Goal: Information Seeking & Learning: Learn about a topic

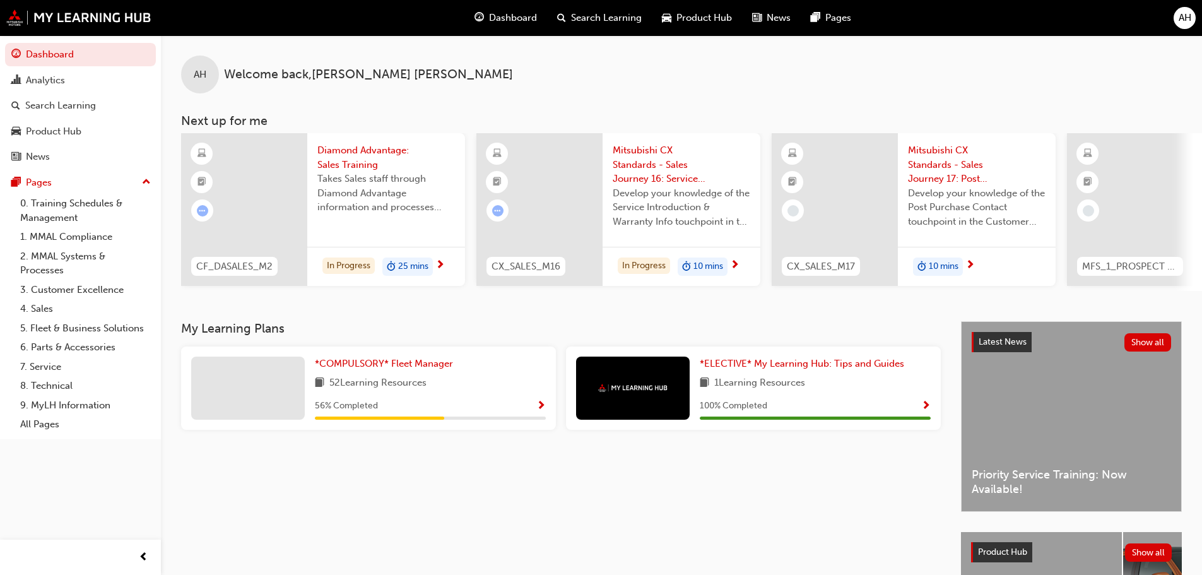
click at [704, 264] on span "10 mins" at bounding box center [708, 266] width 30 height 15
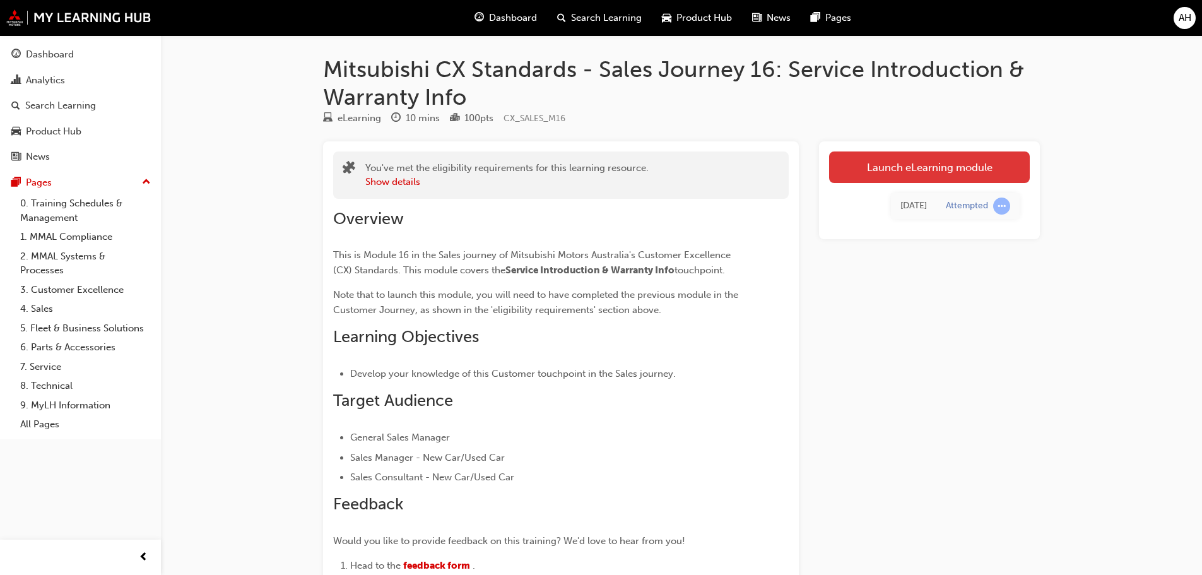
click at [886, 168] on link "Launch eLearning module" at bounding box center [929, 167] width 201 height 32
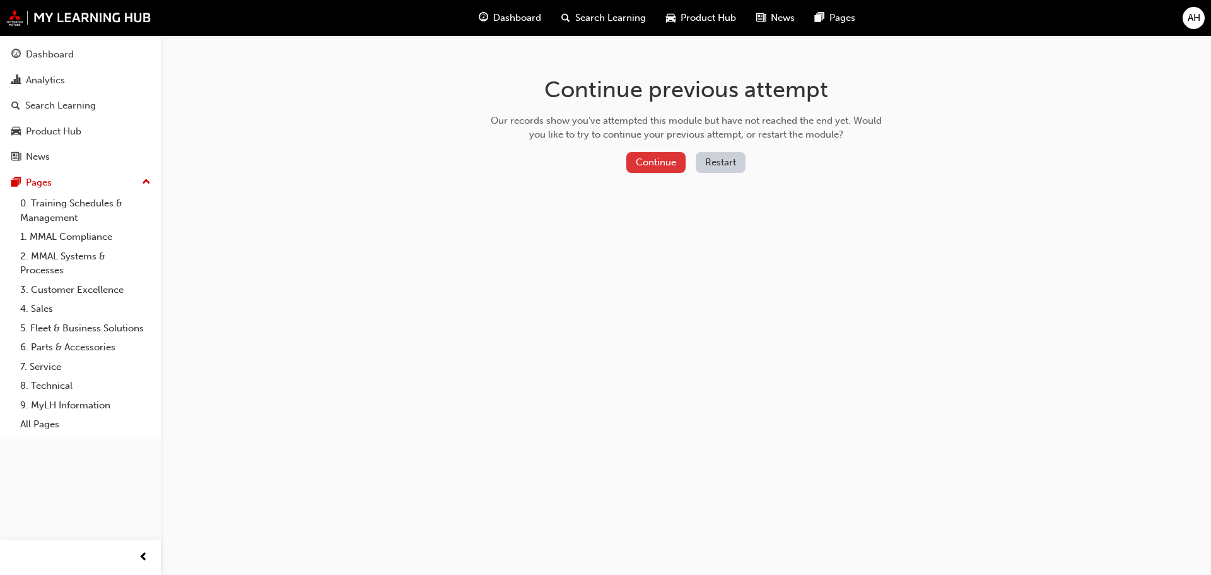
click at [654, 166] on button "Continue" at bounding box center [655, 162] width 59 height 21
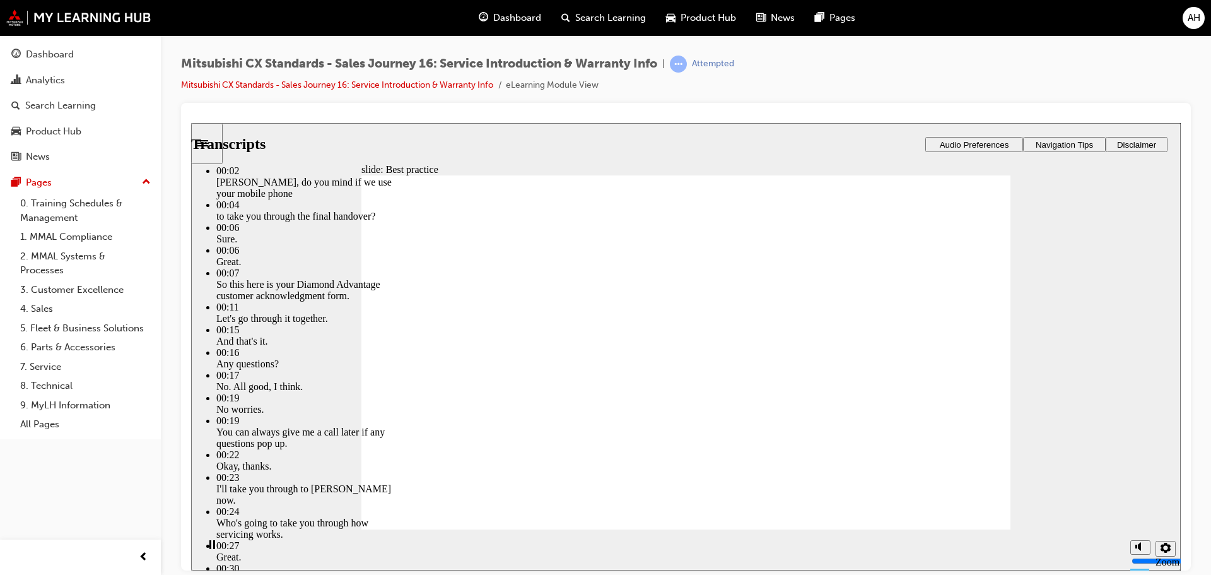
type input "18"
drag, startPoint x: 473, startPoint y: 503, endPoint x: 414, endPoint y: 512, distance: 59.4
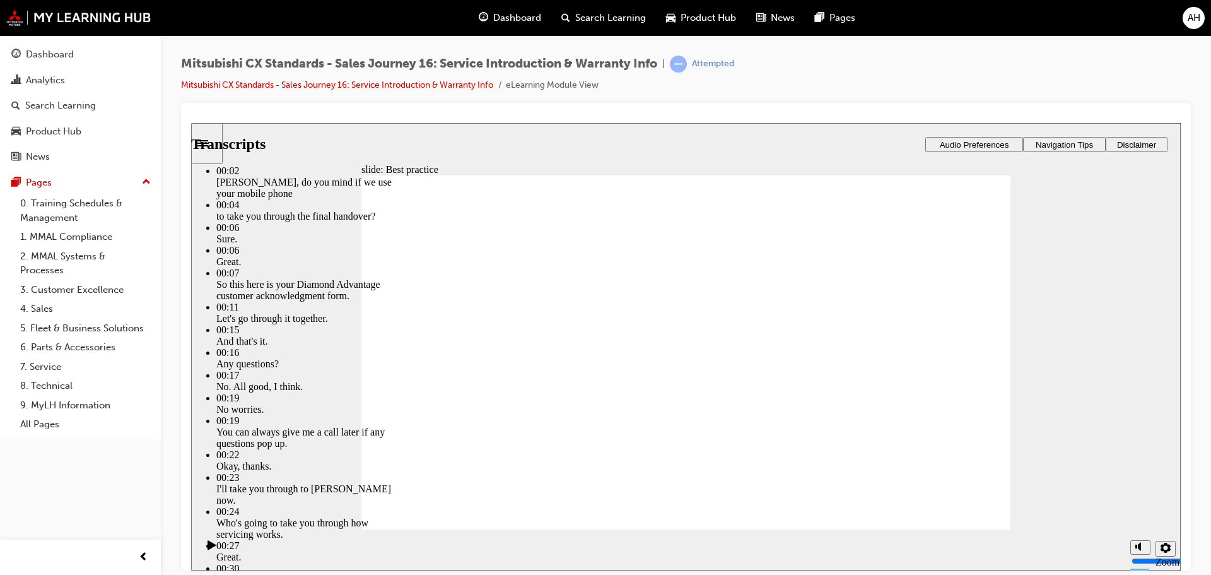
type input "159"
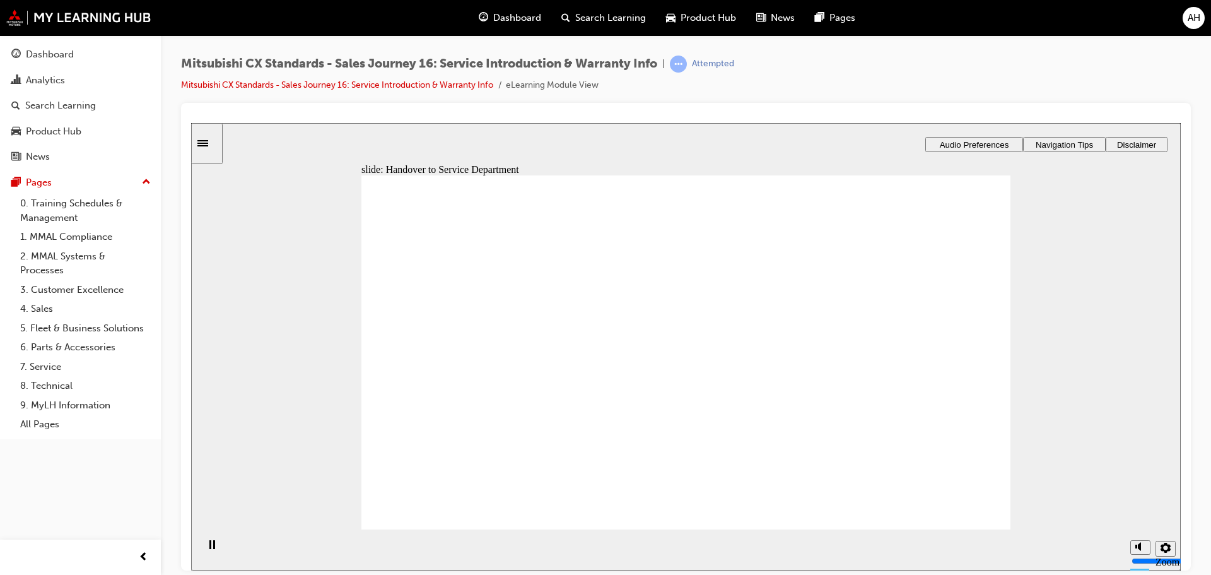
drag, startPoint x: 500, startPoint y: 411, endPoint x: 702, endPoint y: 273, distance: 244.2
drag, startPoint x: 513, startPoint y: 401, endPoint x: 927, endPoint y: 271, distance: 433.5
drag, startPoint x: 483, startPoint y: 412, endPoint x: 686, endPoint y: 322, distance: 222.2
drag, startPoint x: 653, startPoint y: 307, endPoint x: 658, endPoint y: 313, distance: 9.0
drag, startPoint x: 498, startPoint y: 401, endPoint x: 915, endPoint y: 310, distance: 426.1
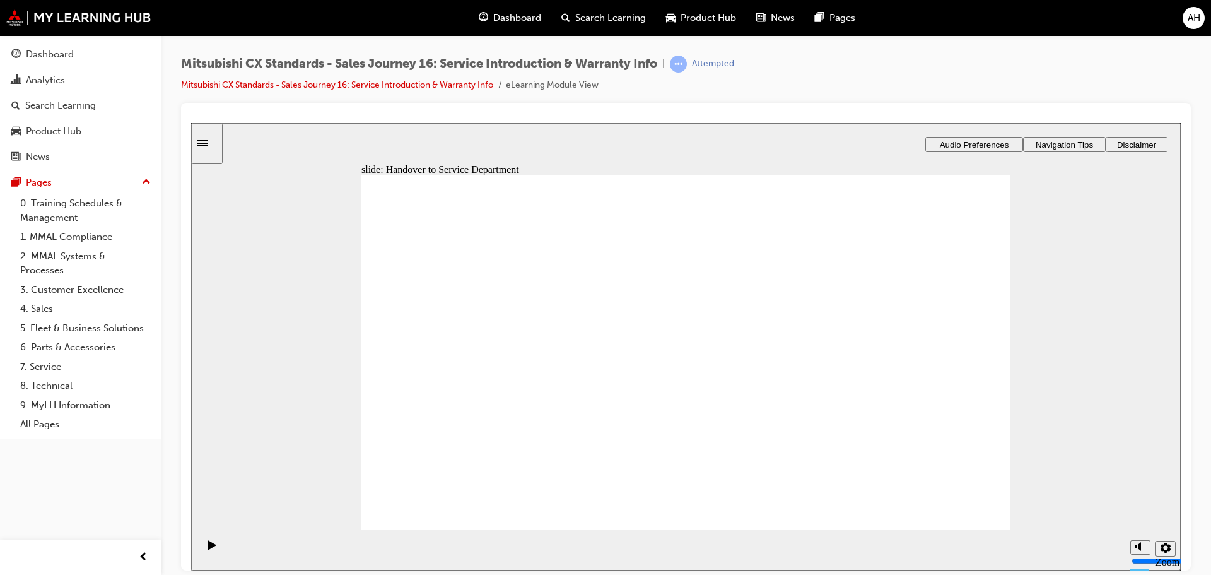
drag, startPoint x: 447, startPoint y: 406, endPoint x: 865, endPoint y: 361, distance: 420.5
drag, startPoint x: 461, startPoint y: 412, endPoint x: 668, endPoint y: 366, distance: 211.8
checkbox input "true"
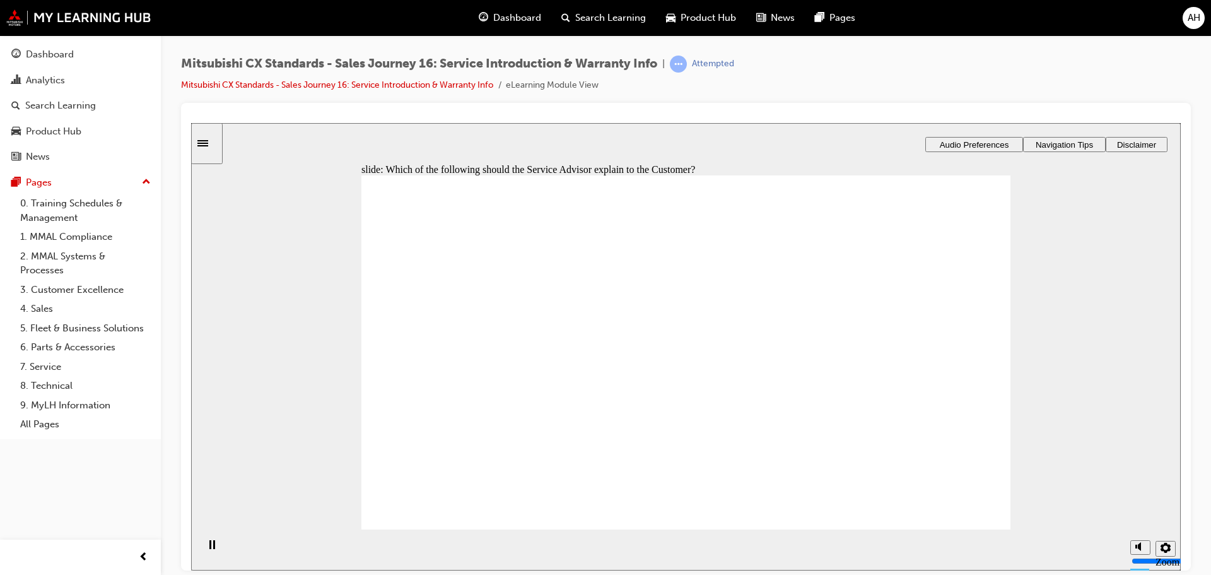
checkbox input "true"
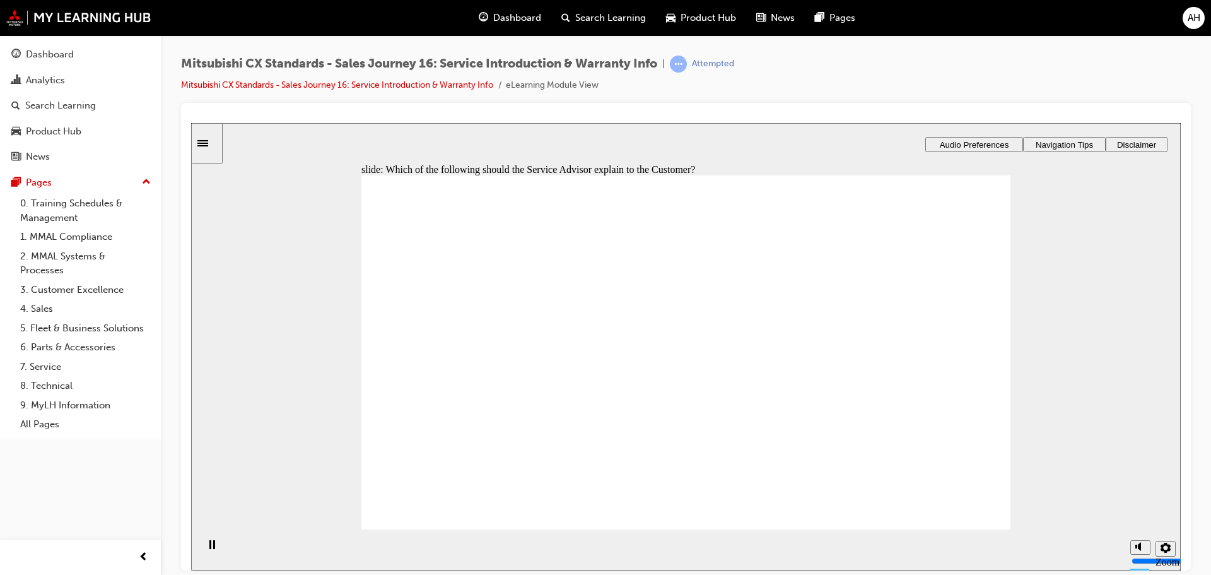
drag, startPoint x: 470, startPoint y: 413, endPoint x: 891, endPoint y: 305, distance: 434.9
drag, startPoint x: 471, startPoint y: 410, endPoint x: 674, endPoint y: 306, distance: 227.6
drag, startPoint x: 461, startPoint y: 407, endPoint x: 671, endPoint y: 327, distance: 224.8
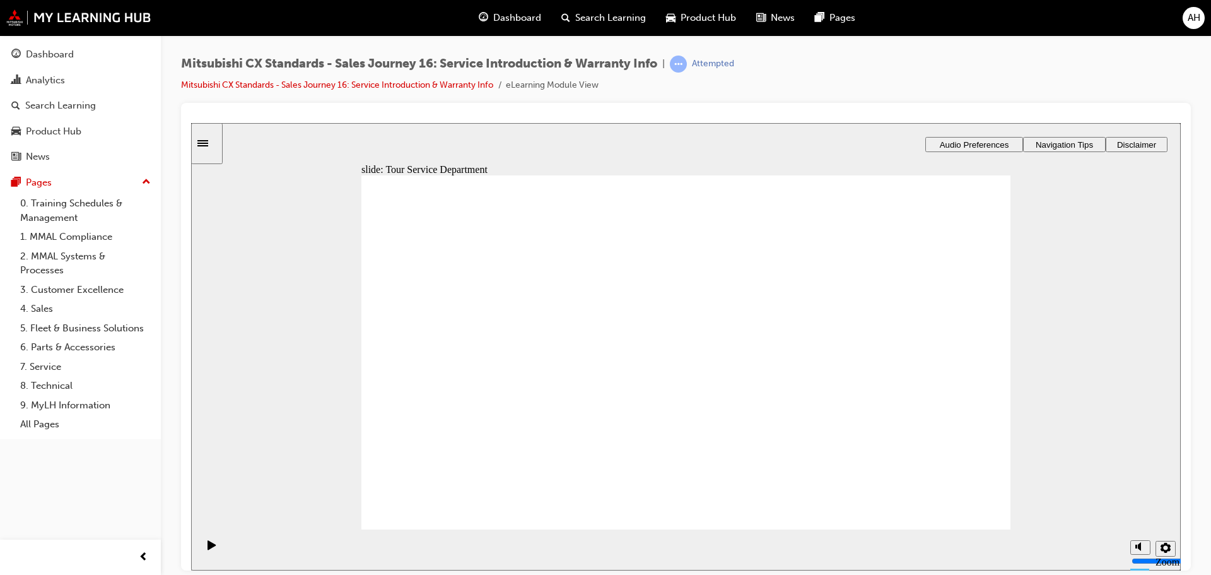
drag, startPoint x: 487, startPoint y: 411, endPoint x: 896, endPoint y: 375, distance: 411.0
drag, startPoint x: 481, startPoint y: 400, endPoint x: 684, endPoint y: 284, distance: 233.6
drag, startPoint x: 461, startPoint y: 411, endPoint x: 468, endPoint y: 412, distance: 7.1
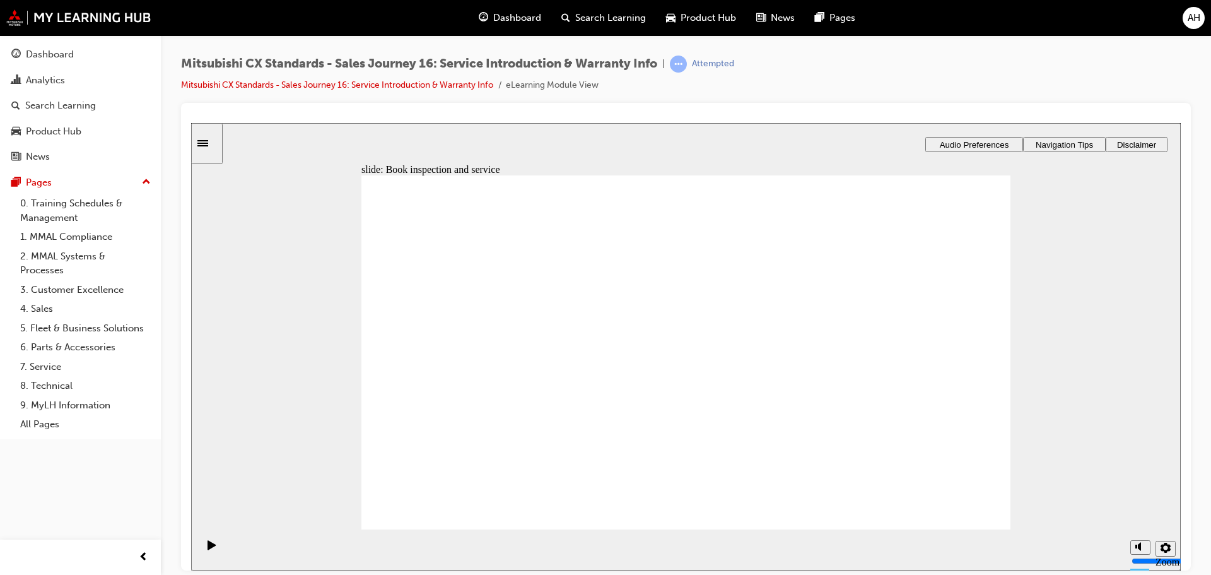
drag, startPoint x: 454, startPoint y: 401, endPoint x: 660, endPoint y: 329, distance: 218.6
drag, startPoint x: 441, startPoint y: 413, endPoint x: 646, endPoint y: 386, distance: 207.4
drag, startPoint x: 463, startPoint y: 407, endPoint x: 670, endPoint y: 442, distance: 210.4
drag, startPoint x: 503, startPoint y: 408, endPoint x: 684, endPoint y: 470, distance: 191.3
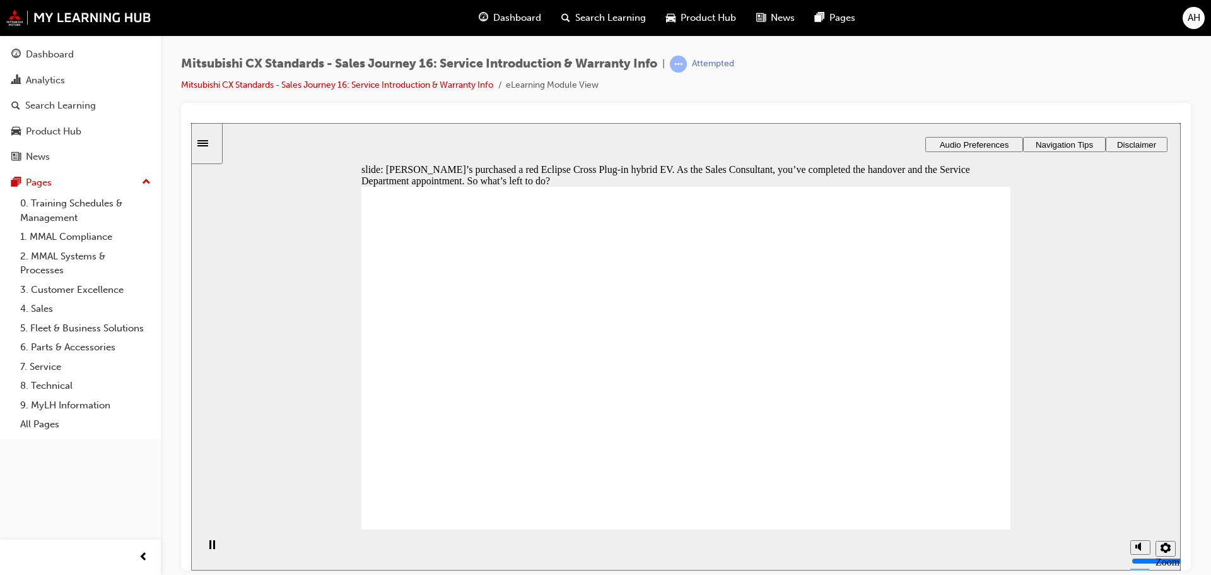
checkbox input "true"
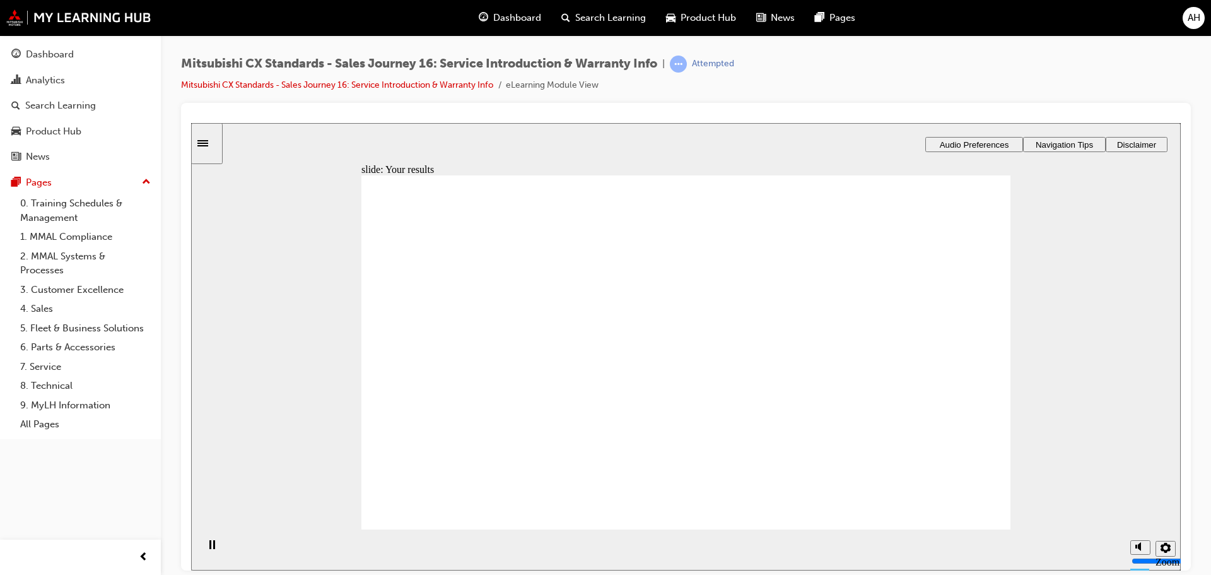
drag, startPoint x: 480, startPoint y: 398, endPoint x: 711, endPoint y: 280, distance: 259.8
drag, startPoint x: 481, startPoint y: 404, endPoint x: 694, endPoint y: 320, distance: 229.1
drag, startPoint x: 477, startPoint y: 404, endPoint x: 675, endPoint y: 371, distance: 200.8
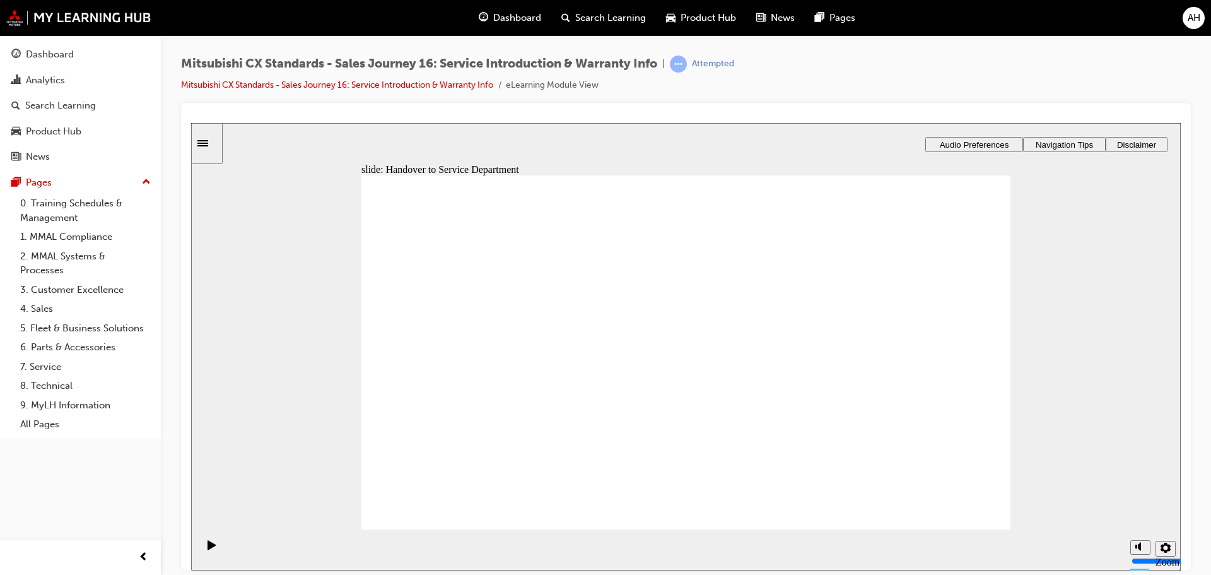
drag, startPoint x: 470, startPoint y: 403, endPoint x: 672, endPoint y: 407, distance: 202.5
drag, startPoint x: 458, startPoint y: 401, endPoint x: 871, endPoint y: 274, distance: 432.1
drag, startPoint x: 443, startPoint y: 409, endPoint x: 646, endPoint y: 453, distance: 207.8
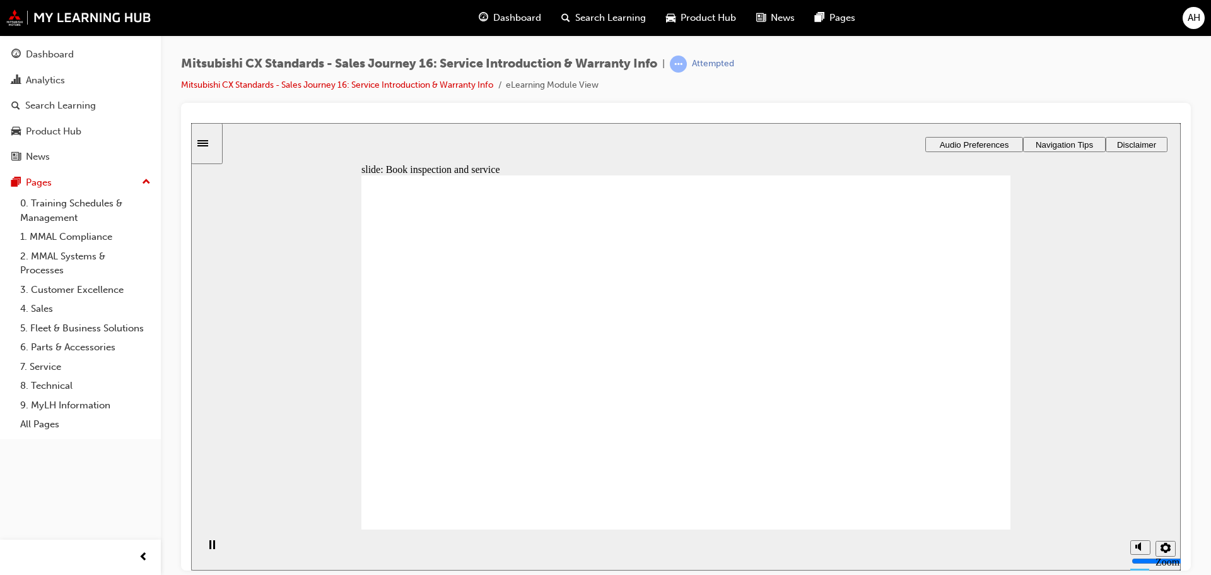
drag, startPoint x: 487, startPoint y: 402, endPoint x: 701, endPoint y: 274, distance: 249.2
drag, startPoint x: 471, startPoint y: 392, endPoint x: 880, endPoint y: 269, distance: 428.2
drag, startPoint x: 526, startPoint y: 390, endPoint x: 684, endPoint y: 336, distance: 167.3
drag, startPoint x: 433, startPoint y: 397, endPoint x: 655, endPoint y: 383, distance: 223.1
drag, startPoint x: 430, startPoint y: 400, endPoint x: 845, endPoint y: 344, distance: 418.8
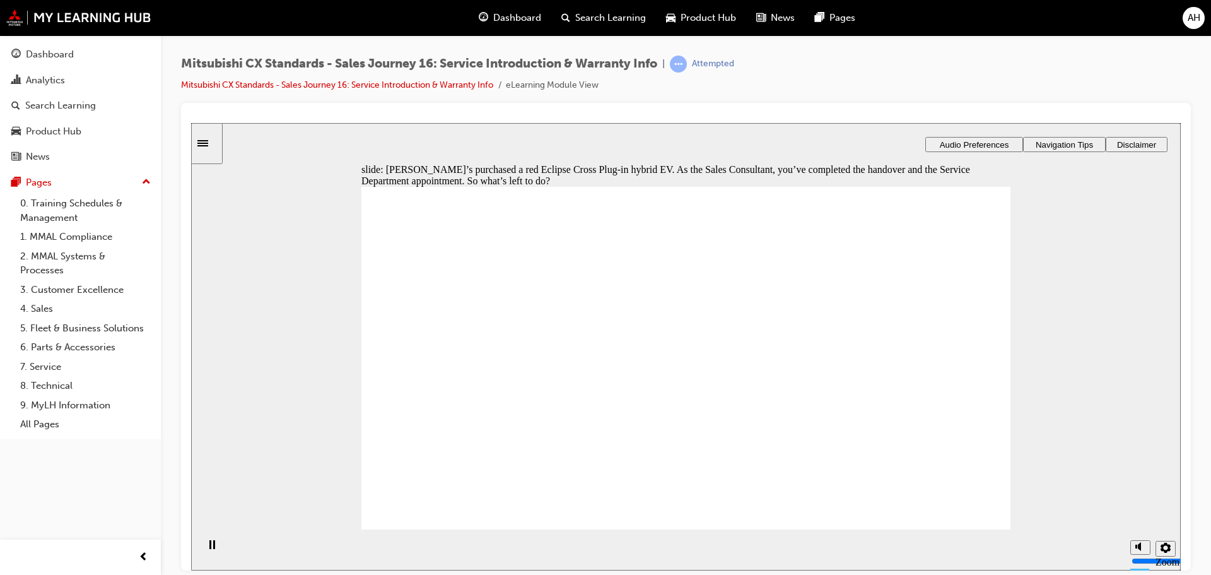
checkbox input "true"
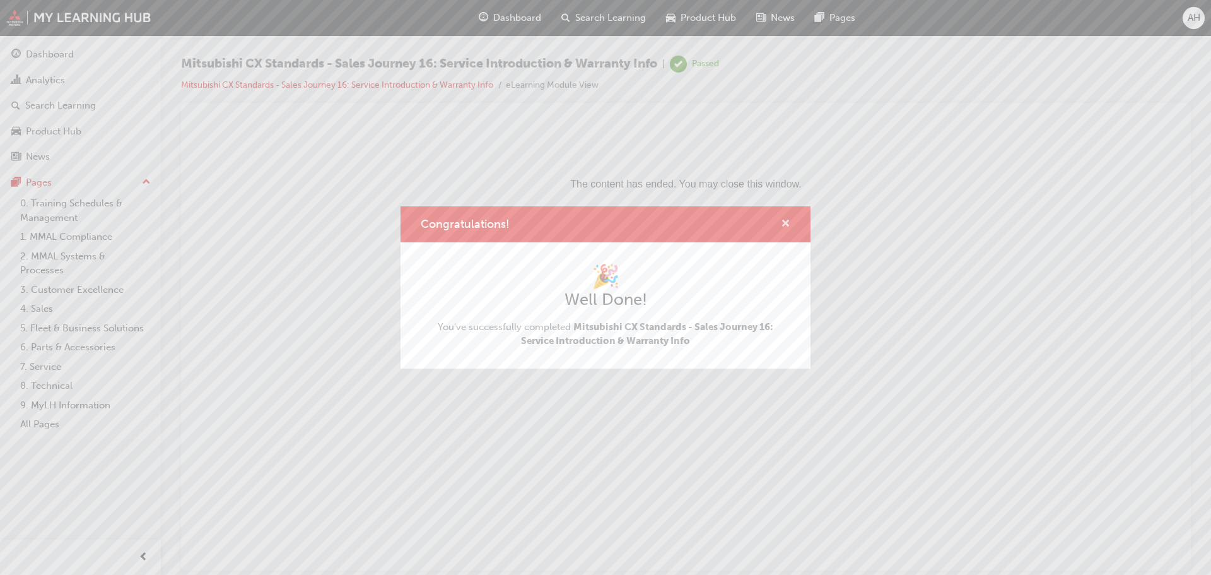
click at [785, 223] on span "cross-icon" at bounding box center [785, 224] width 9 height 11
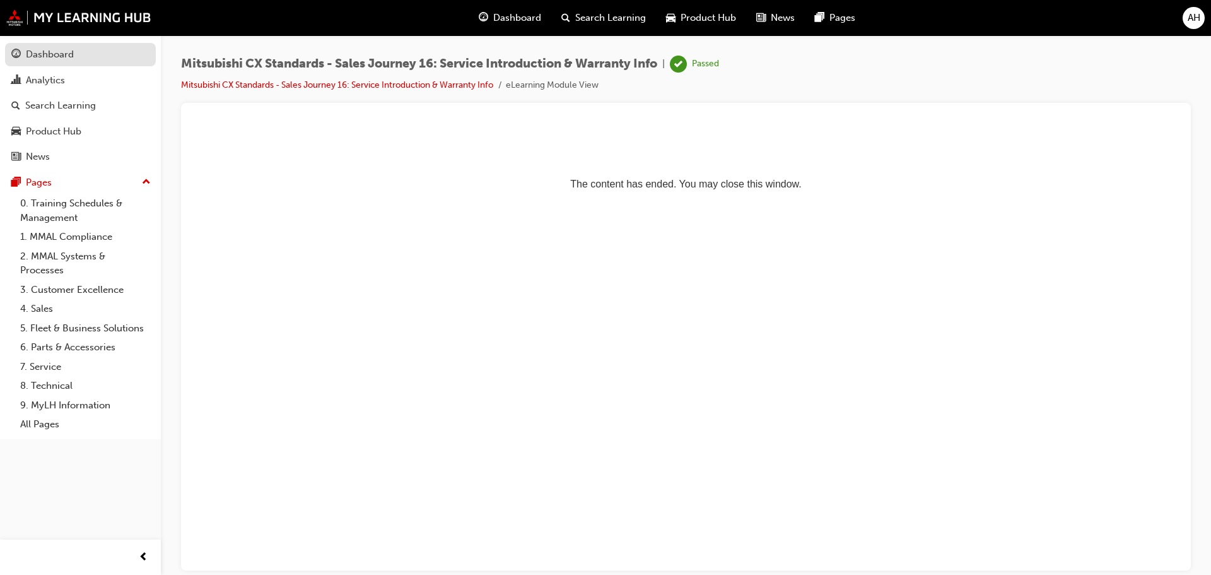
click at [64, 59] on div "Dashboard" at bounding box center [50, 54] width 48 height 15
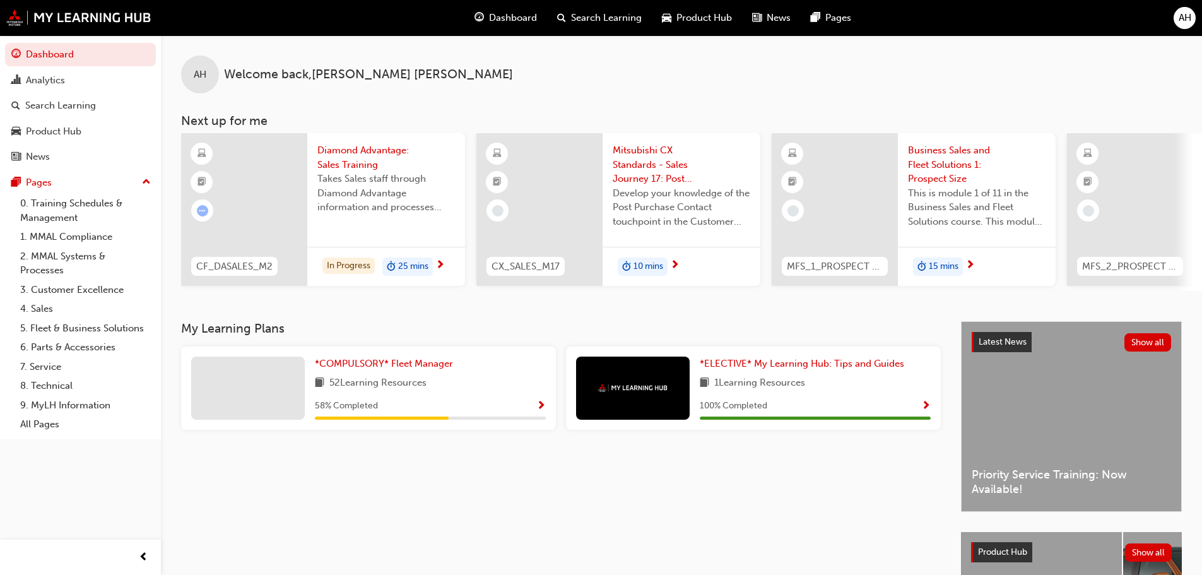
click at [648, 263] on span "10 mins" at bounding box center [648, 266] width 30 height 15
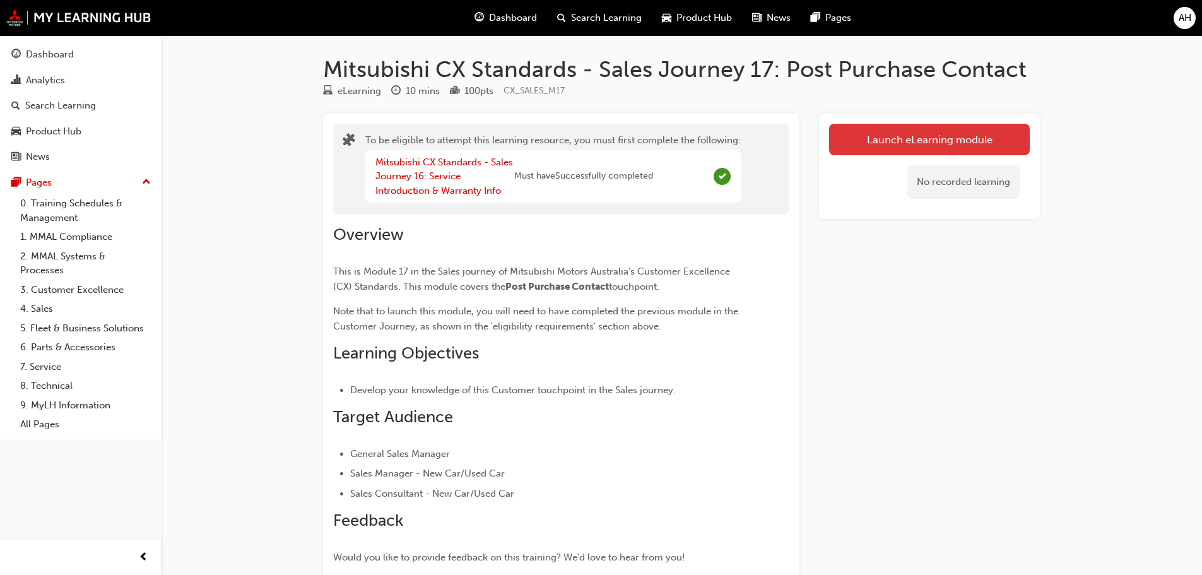
click at [939, 139] on button "Launch eLearning module" at bounding box center [929, 140] width 201 height 32
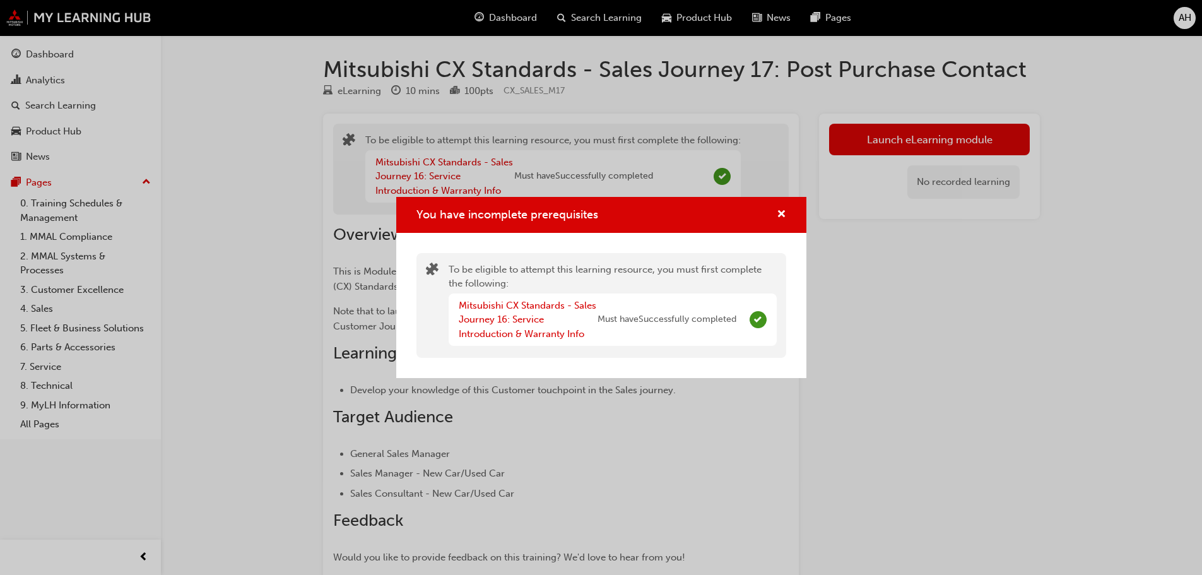
click at [765, 217] on div "You have incomplete prerequisites" at bounding box center [601, 215] width 370 height 16
click at [783, 213] on span "cross-icon" at bounding box center [780, 214] width 9 height 11
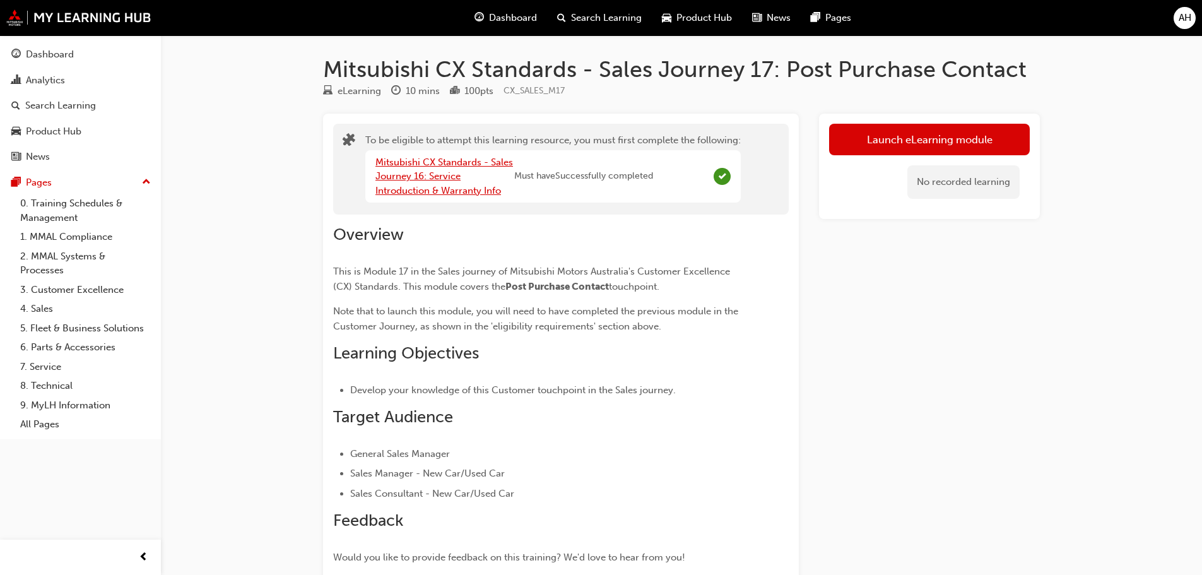
click at [411, 167] on link "Mitsubishi CX Standards - Sales Journey 16: Service Introduction & Warranty Info" at bounding box center [443, 176] width 137 height 40
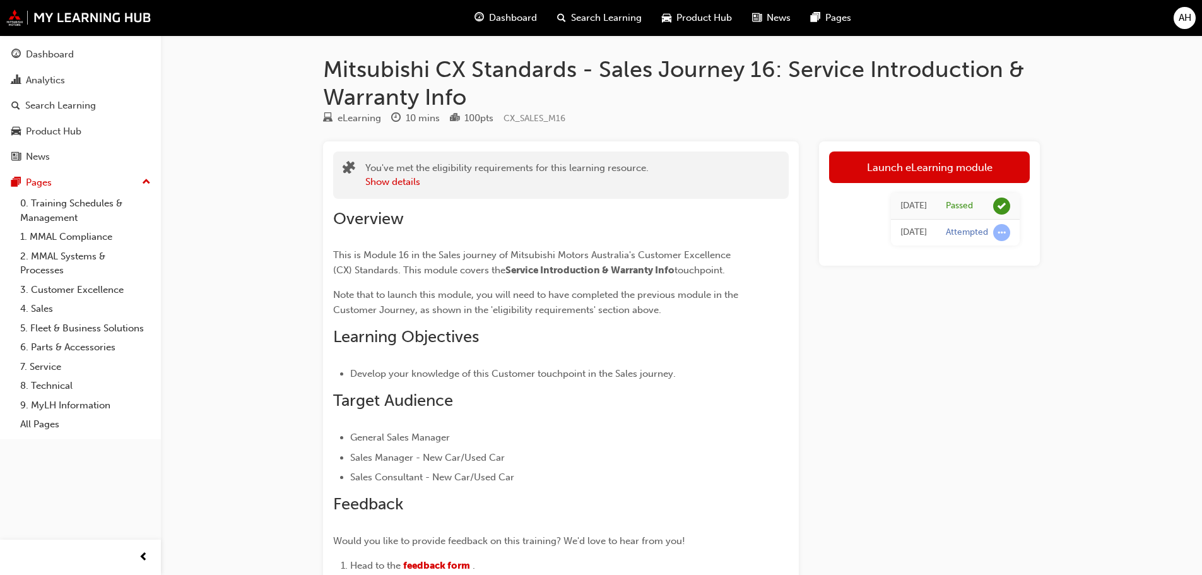
click at [967, 230] on div "Attempted" at bounding box center [966, 232] width 42 height 12
click at [966, 235] on div "Attempted" at bounding box center [966, 232] width 42 height 12
click at [891, 238] on td "4 days ago" at bounding box center [913, 232] width 45 height 26
click at [45, 50] on div "Dashboard" at bounding box center [50, 54] width 48 height 15
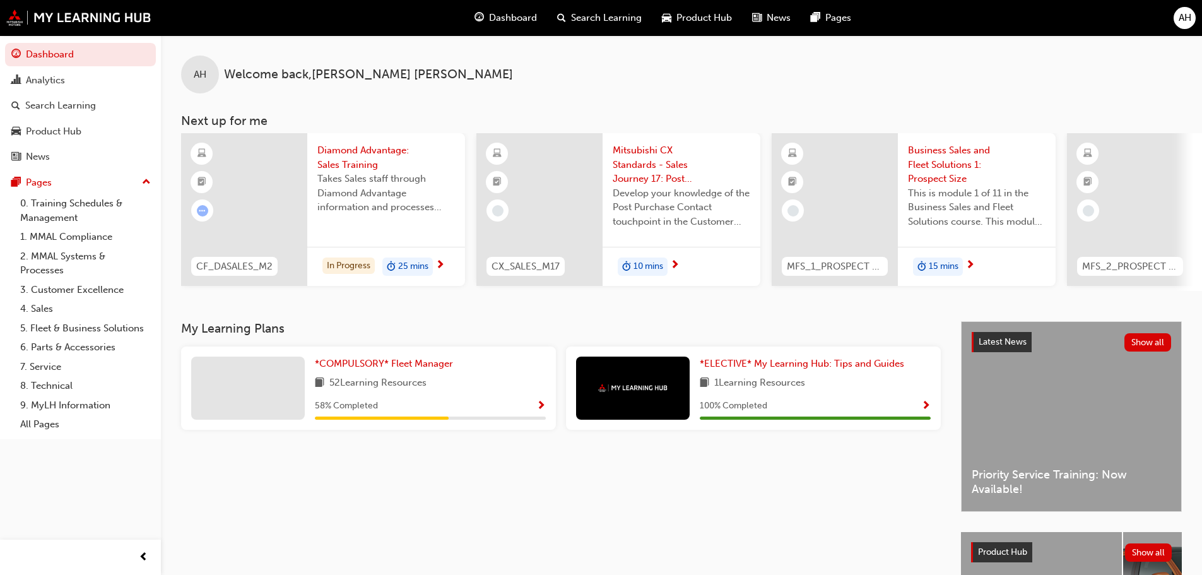
click at [633, 270] on span "10 mins" at bounding box center [648, 266] width 30 height 15
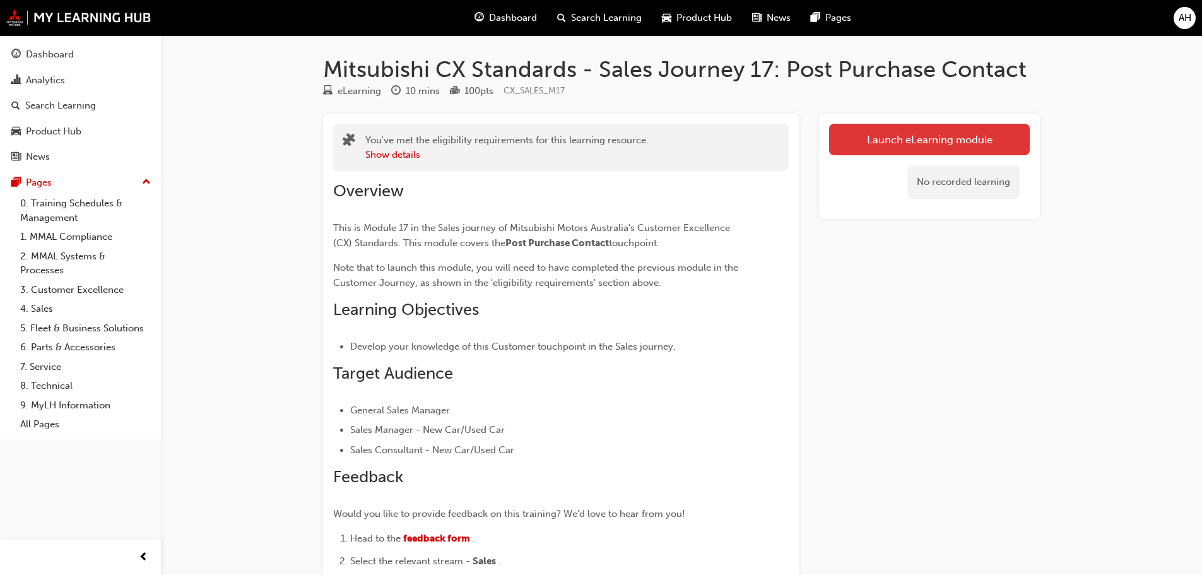
click at [897, 146] on link "Launch eLearning module" at bounding box center [929, 140] width 201 height 32
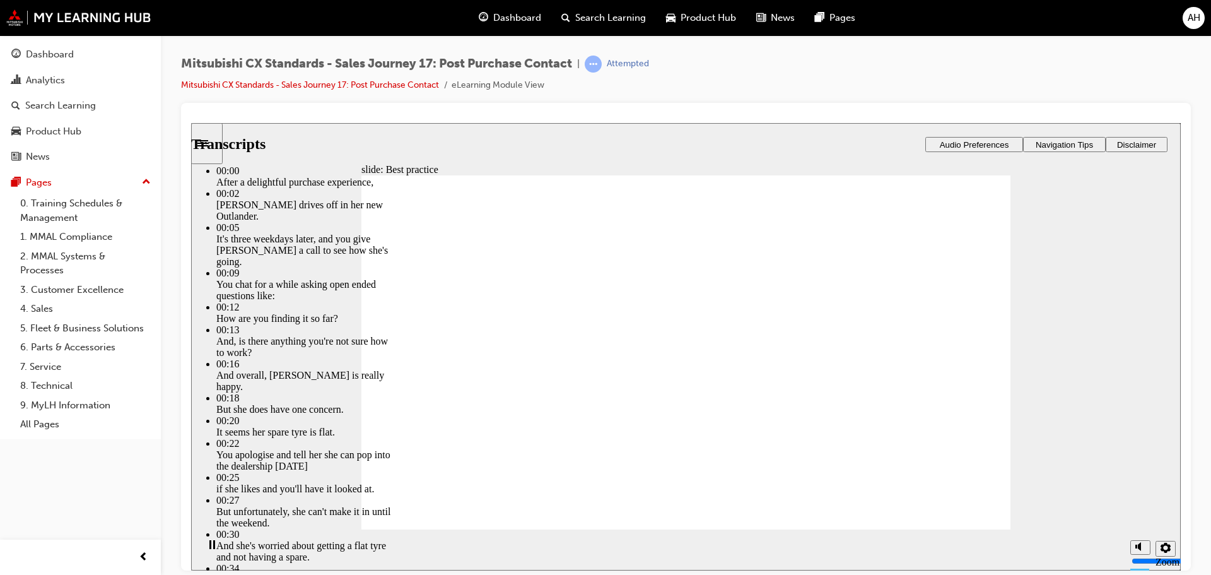
type input "103"
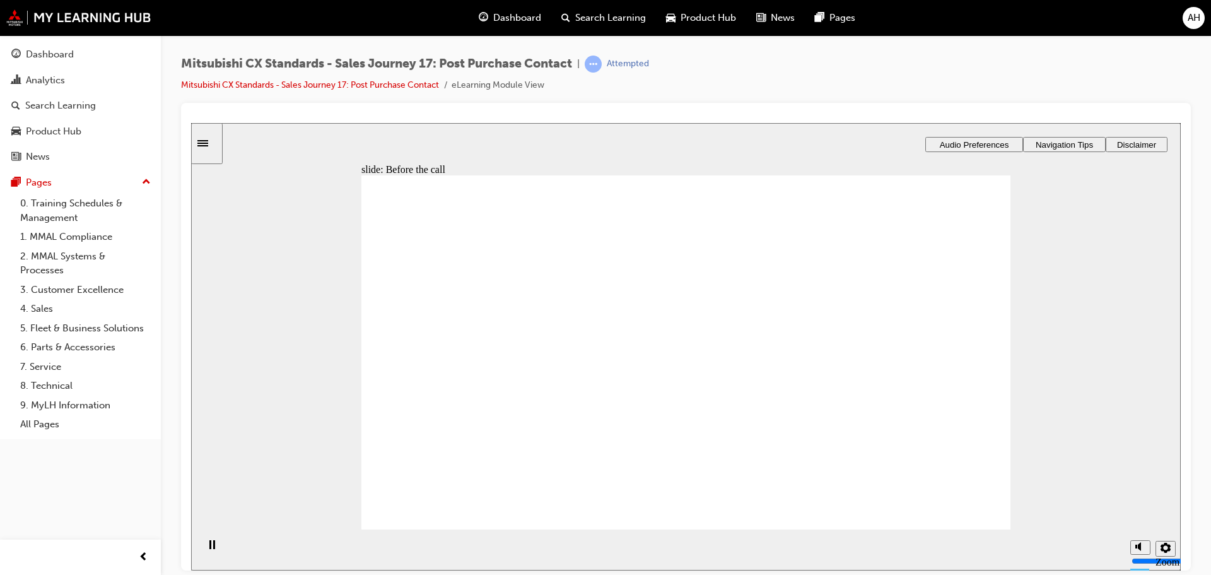
checkbox input "true"
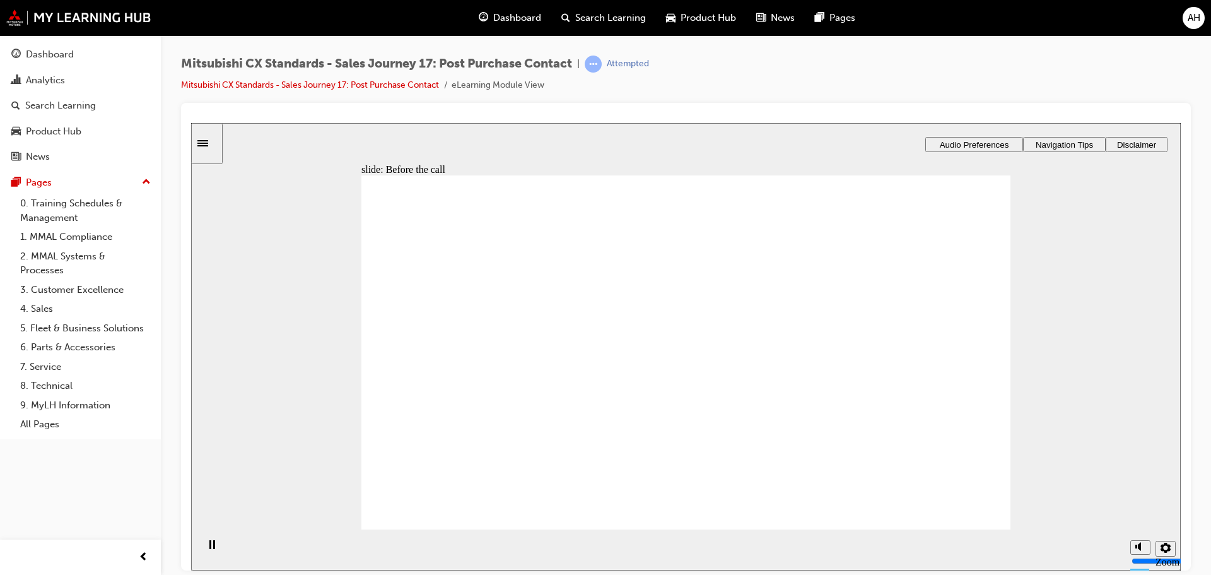
drag, startPoint x: 461, startPoint y: 403, endPoint x: 872, endPoint y: 301, distance: 423.7
drag, startPoint x: 441, startPoint y: 396, endPoint x: 867, endPoint y: 330, distance: 430.9
drag, startPoint x: 448, startPoint y: 403, endPoint x: 654, endPoint y: 298, distance: 231.6
drag, startPoint x: 491, startPoint y: 394, endPoint x: 937, endPoint y: 378, distance: 446.8
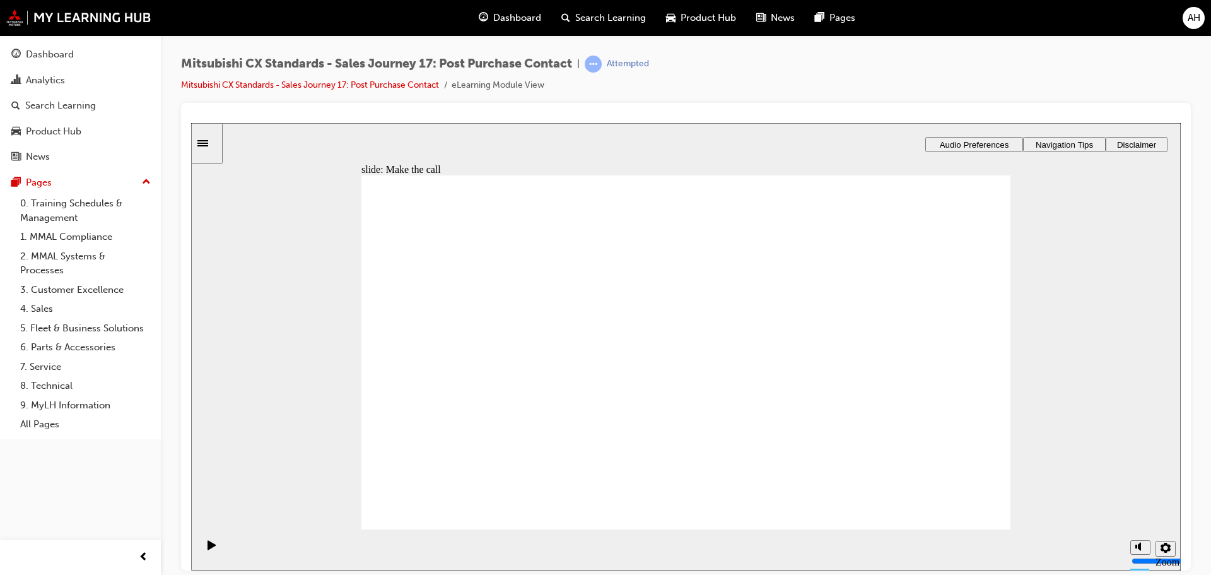
drag, startPoint x: 436, startPoint y: 402, endPoint x: 630, endPoint y: 333, distance: 205.7
drag, startPoint x: 453, startPoint y: 396, endPoint x: 872, endPoint y: 411, distance: 419.0
drag, startPoint x: 440, startPoint y: 390, endPoint x: 866, endPoint y: 306, distance: 434.5
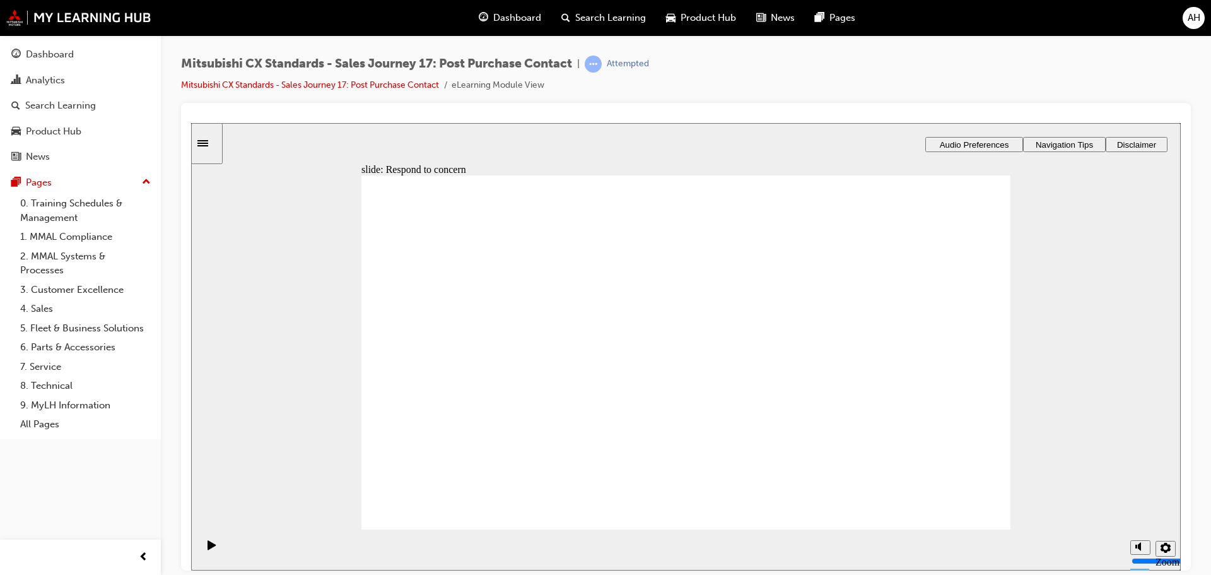
drag, startPoint x: 457, startPoint y: 404, endPoint x: 652, endPoint y: 327, distance: 209.2
drag, startPoint x: 452, startPoint y: 404, endPoint x: 653, endPoint y: 390, distance: 201.6
drag, startPoint x: 431, startPoint y: 399, endPoint x: 615, endPoint y: 428, distance: 186.4
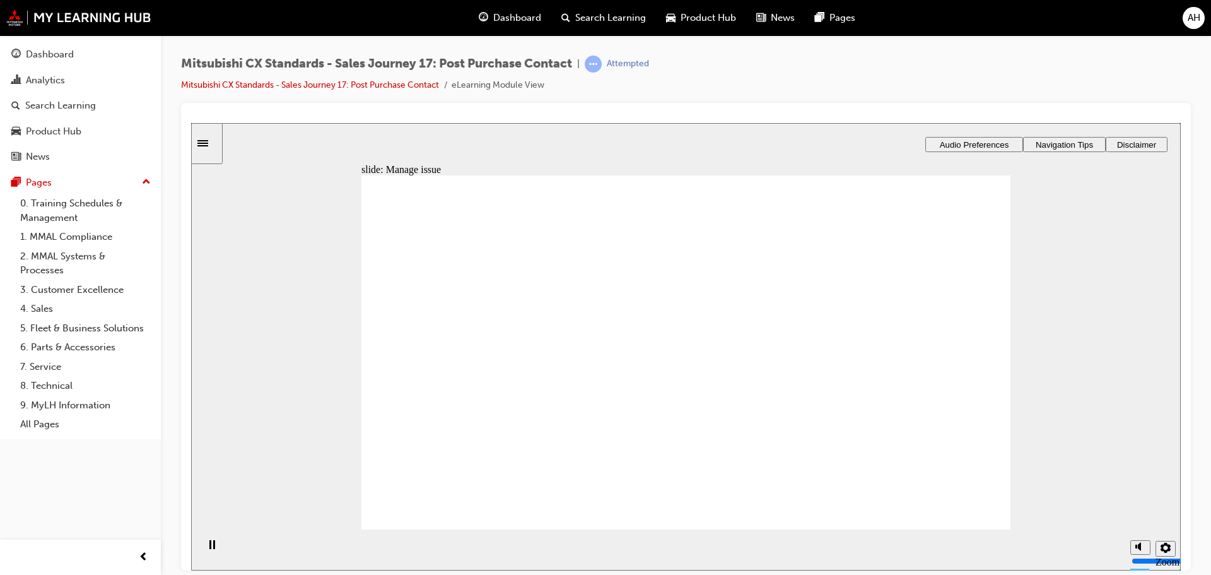
drag, startPoint x: 460, startPoint y: 378, endPoint x: 676, endPoint y: 288, distance: 234.4
drag, startPoint x: 454, startPoint y: 384, endPoint x: 643, endPoint y: 323, distance: 198.9
drag, startPoint x: 467, startPoint y: 385, endPoint x: 923, endPoint y: 284, distance: 467.7
drag, startPoint x: 455, startPoint y: 387, endPoint x: 887, endPoint y: 327, distance: 436.8
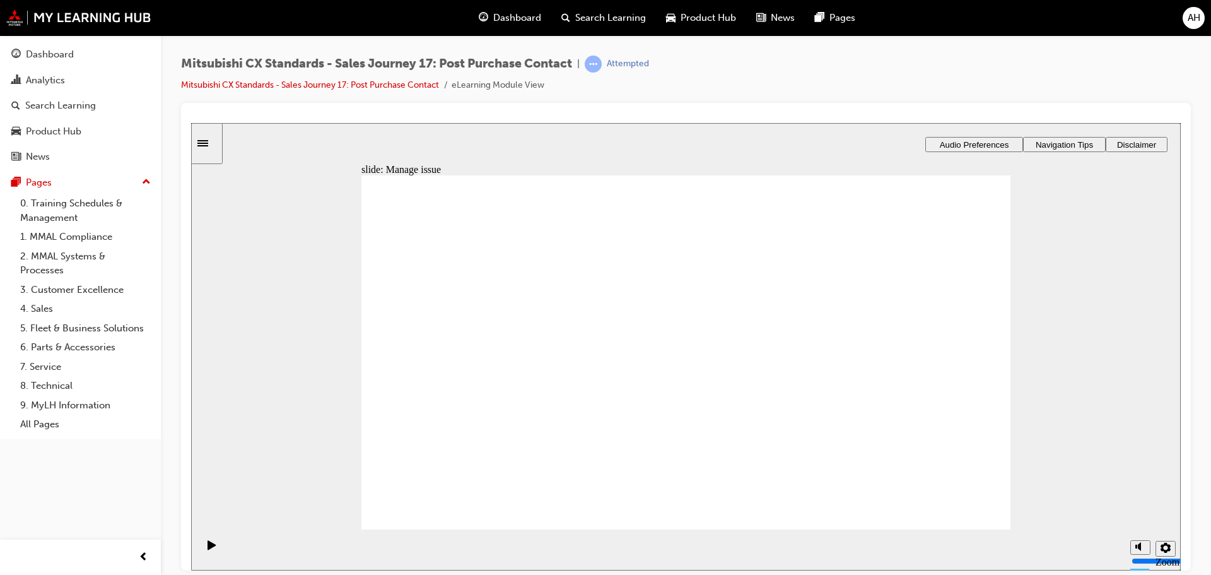
drag, startPoint x: 477, startPoint y: 383, endPoint x: 689, endPoint y: 359, distance: 212.6
drag, startPoint x: 486, startPoint y: 387, endPoint x: 677, endPoint y: 397, distance: 191.4
checkbox input "true"
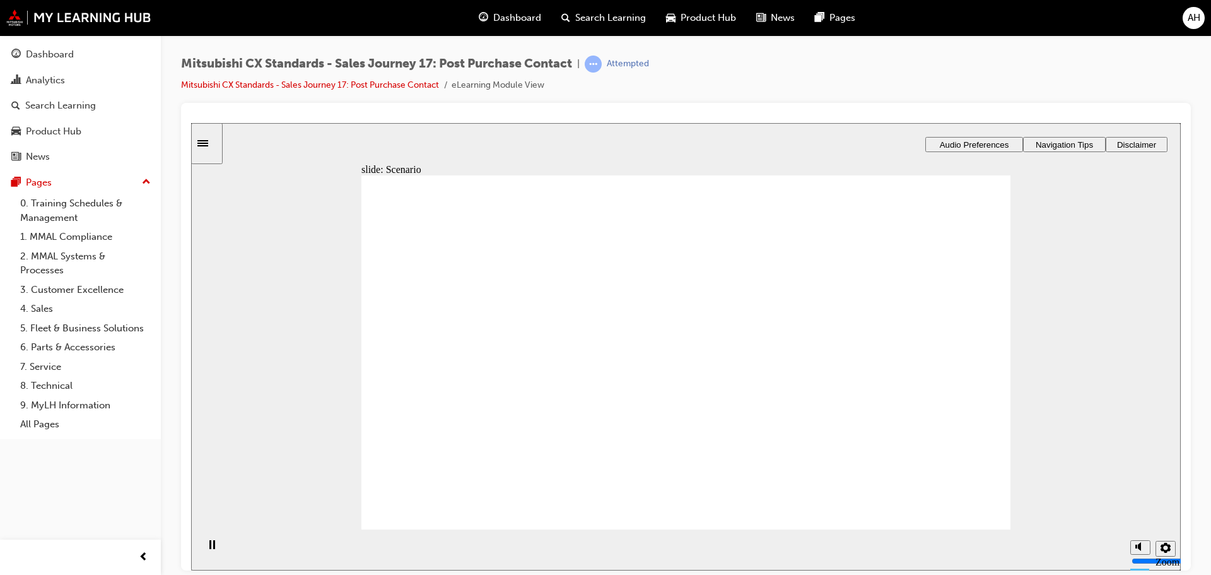
checkbox input "true"
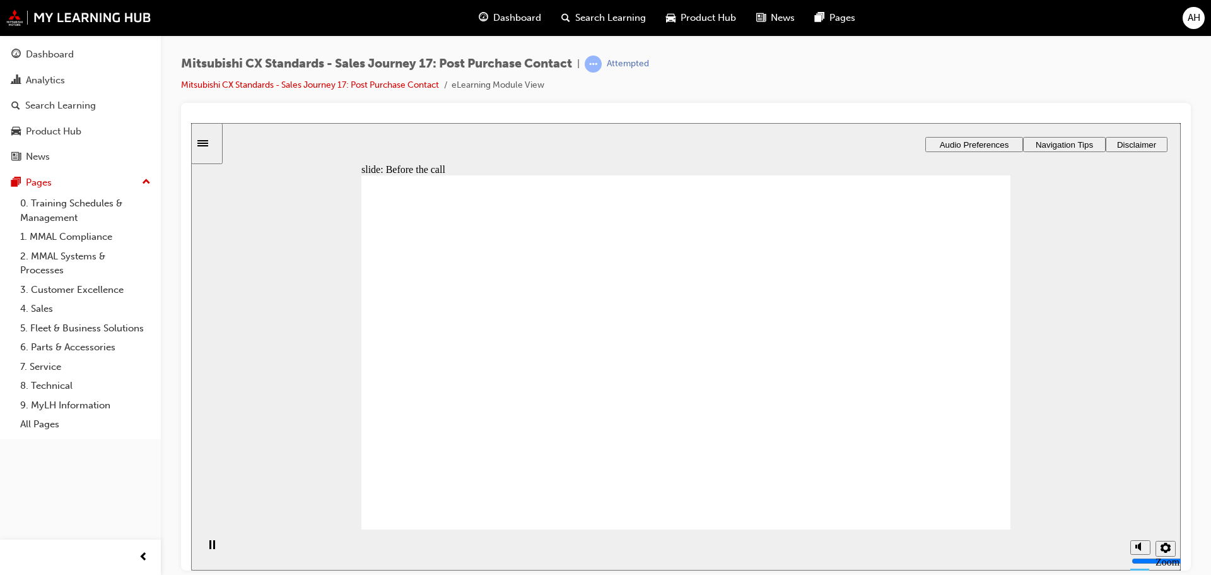
checkbox input "true"
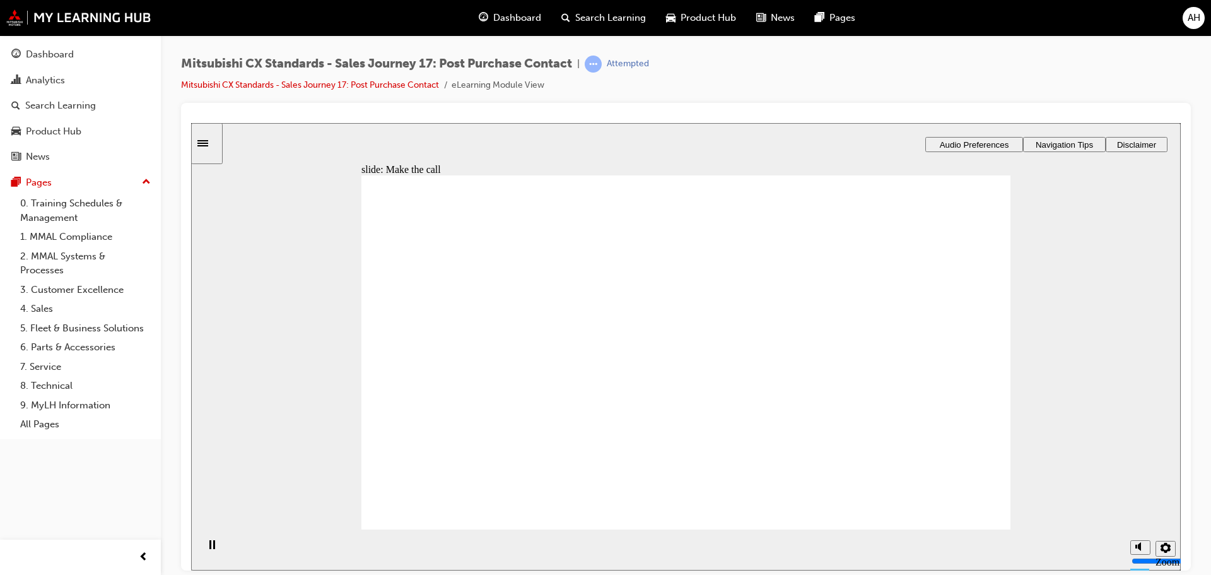
drag, startPoint x: 460, startPoint y: 407, endPoint x: 638, endPoint y: 307, distance: 203.9
drag, startPoint x: 446, startPoint y: 396, endPoint x: 833, endPoint y: 299, distance: 399.3
drag, startPoint x: 459, startPoint y: 395, endPoint x: 658, endPoint y: 338, distance: 207.4
drag, startPoint x: 482, startPoint y: 399, endPoint x: 873, endPoint y: 351, distance: 393.3
drag, startPoint x: 453, startPoint y: 397, endPoint x: 646, endPoint y: 382, distance: 193.0
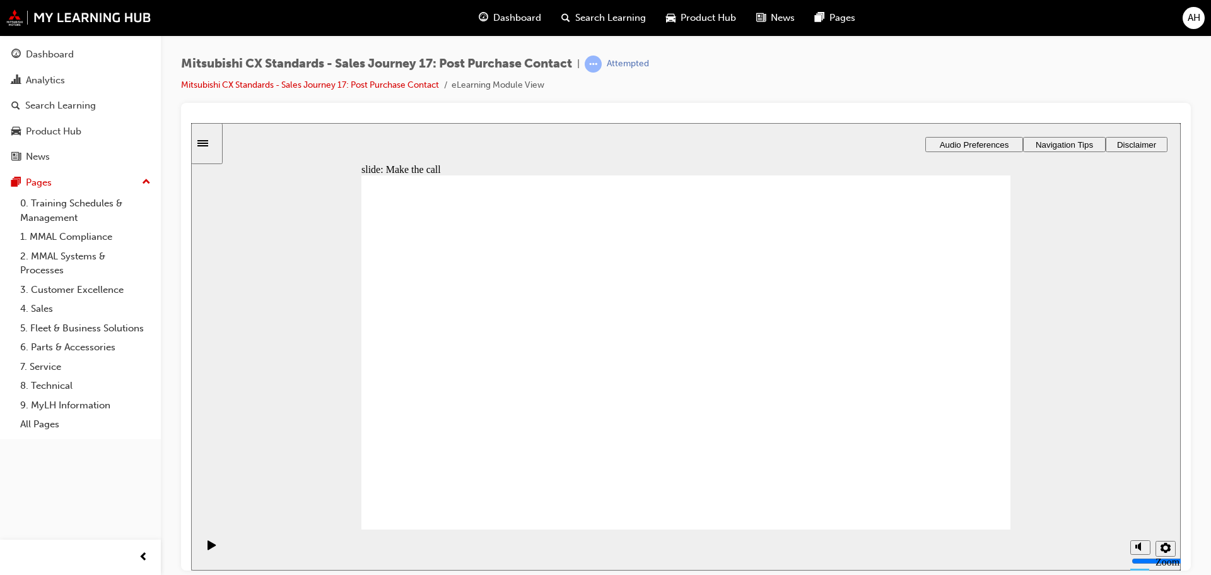
drag, startPoint x: 441, startPoint y: 396, endPoint x: 830, endPoint y: 378, distance: 389.6
checkbox input "true"
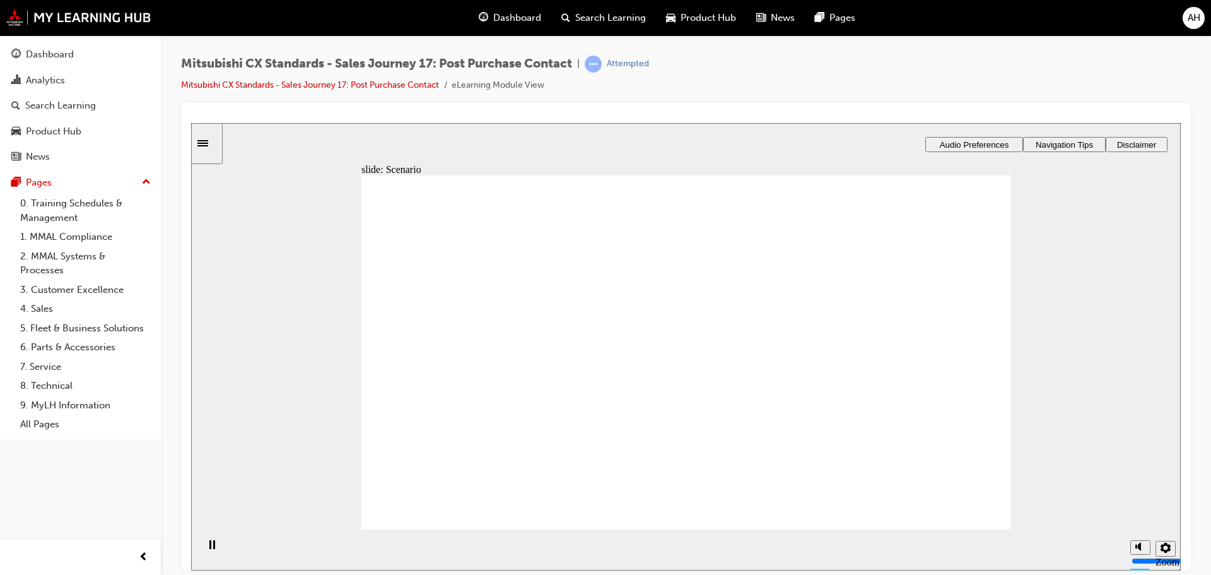
checkbox input "true"
drag, startPoint x: 399, startPoint y: 452, endPoint x: 713, endPoint y: 506, distance: 318.6
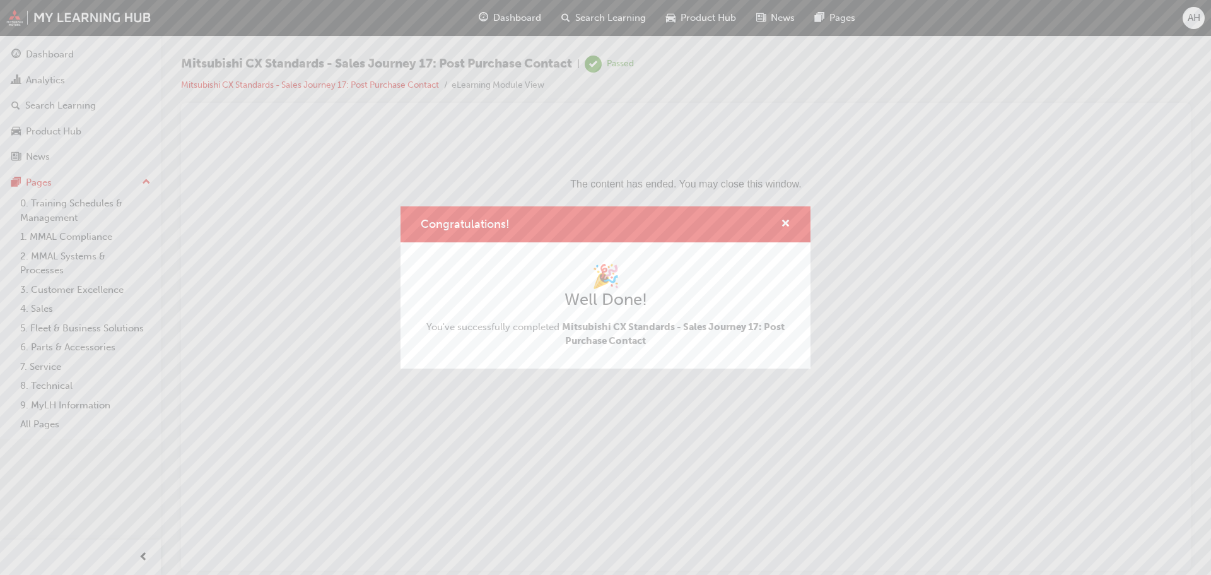
click at [792, 223] on div "Congratulations!" at bounding box center [606, 224] width 410 height 36
click at [783, 222] on span "cross-icon" at bounding box center [785, 224] width 9 height 11
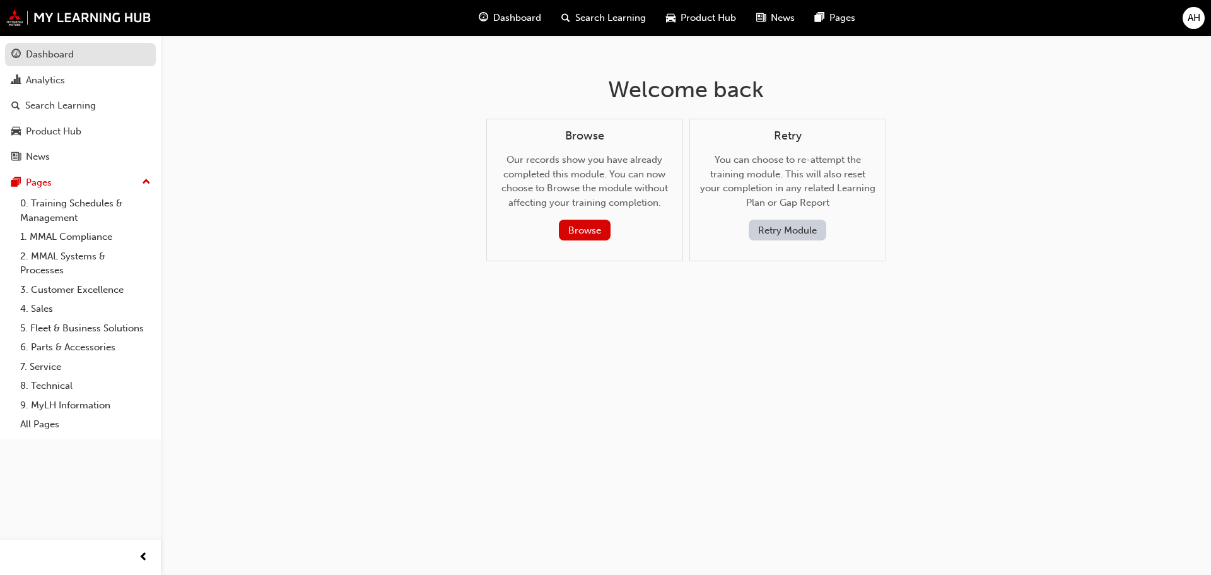
click at [61, 52] on div "Dashboard" at bounding box center [50, 54] width 48 height 15
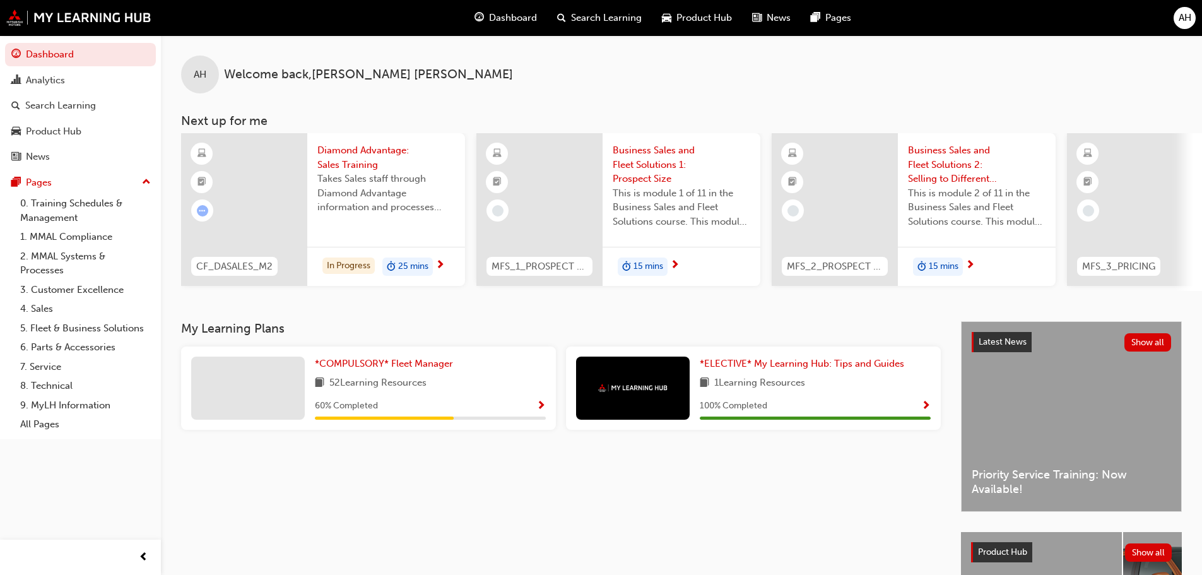
click at [626, 266] on span "duration-icon" at bounding box center [626, 267] width 9 height 16
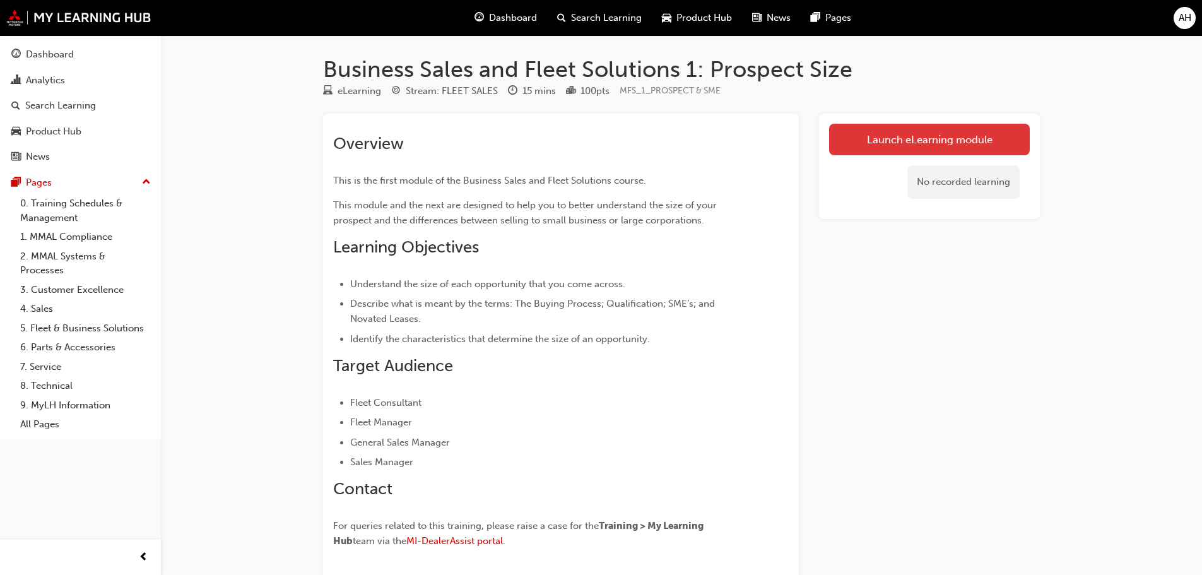
click at [930, 136] on link "Launch eLearning module" at bounding box center [929, 140] width 201 height 32
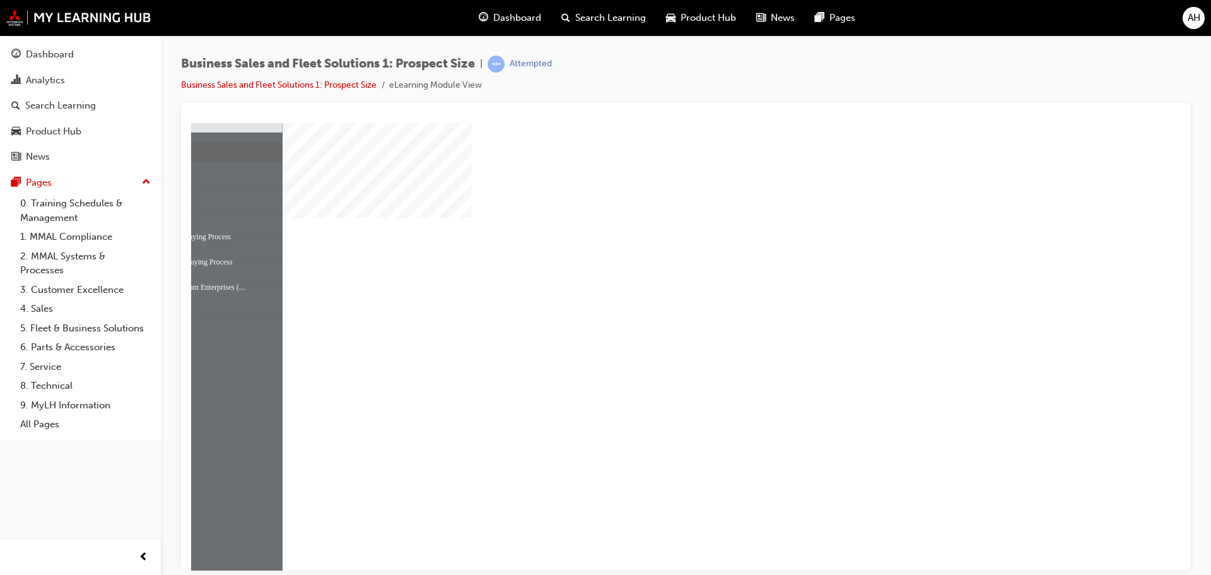
click at [650, 310] on div "play" at bounding box center [650, 310] width 0 height 0
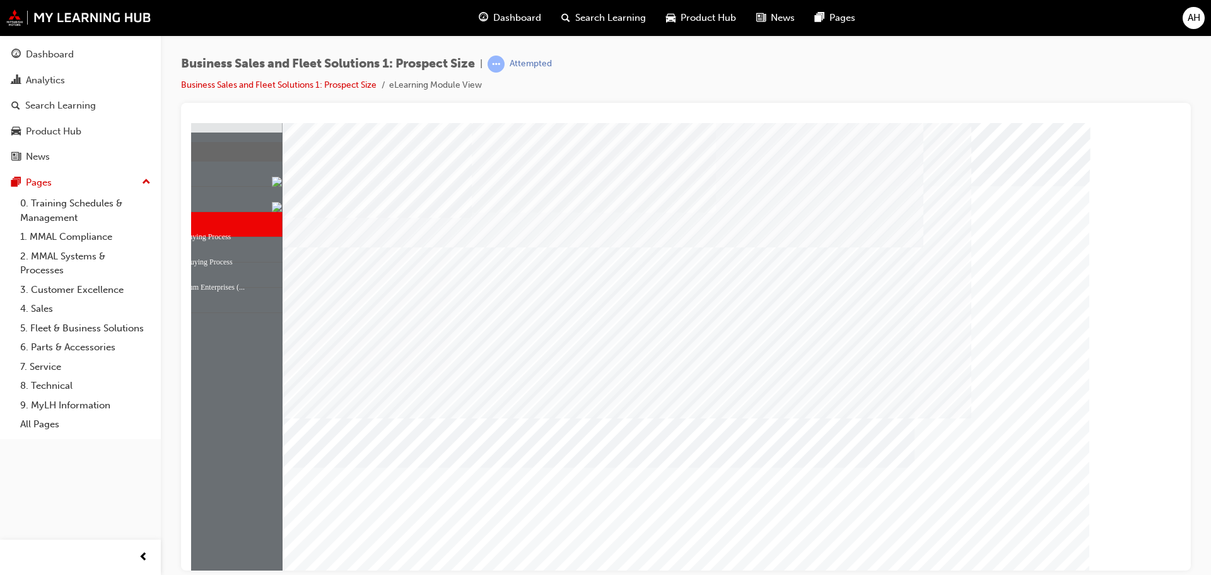
click at [645, 341] on div "PAGE 14 Question 1 - The Buying Process" at bounding box center [686, 349] width 807 height 454
click at [645, 350] on div "PAGE 14 Question 1 - The Buying Process" at bounding box center [686, 349] width 807 height 454
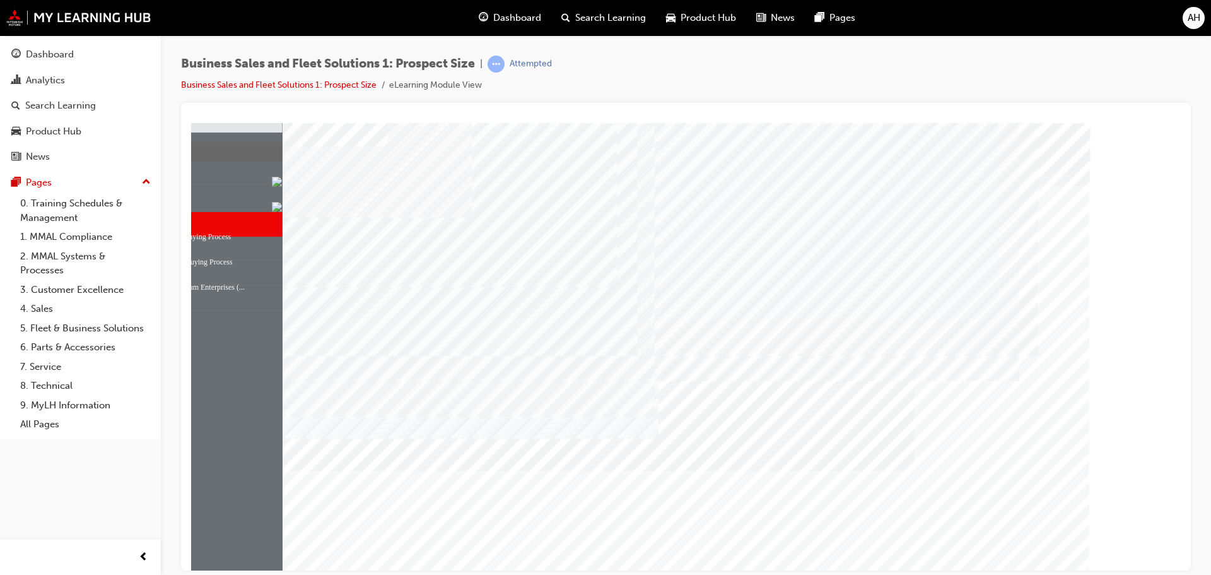
drag, startPoint x: 663, startPoint y: 384, endPoint x: 715, endPoint y: 387, distance: 51.8
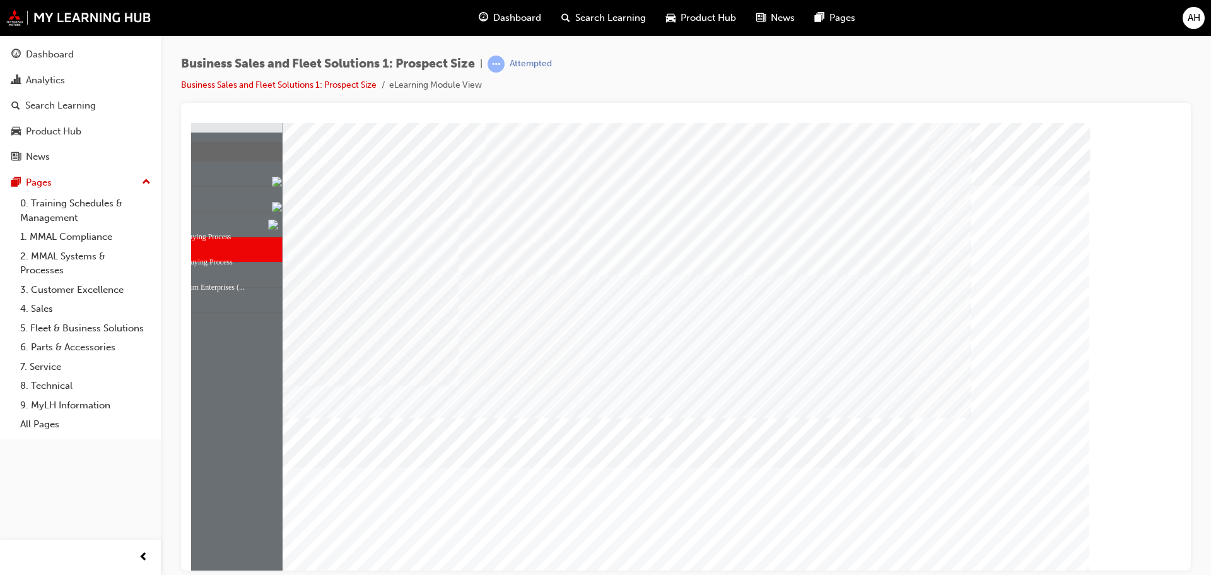
click at [617, 358] on input "Consideration" at bounding box center [616, 363] width 14 height 14
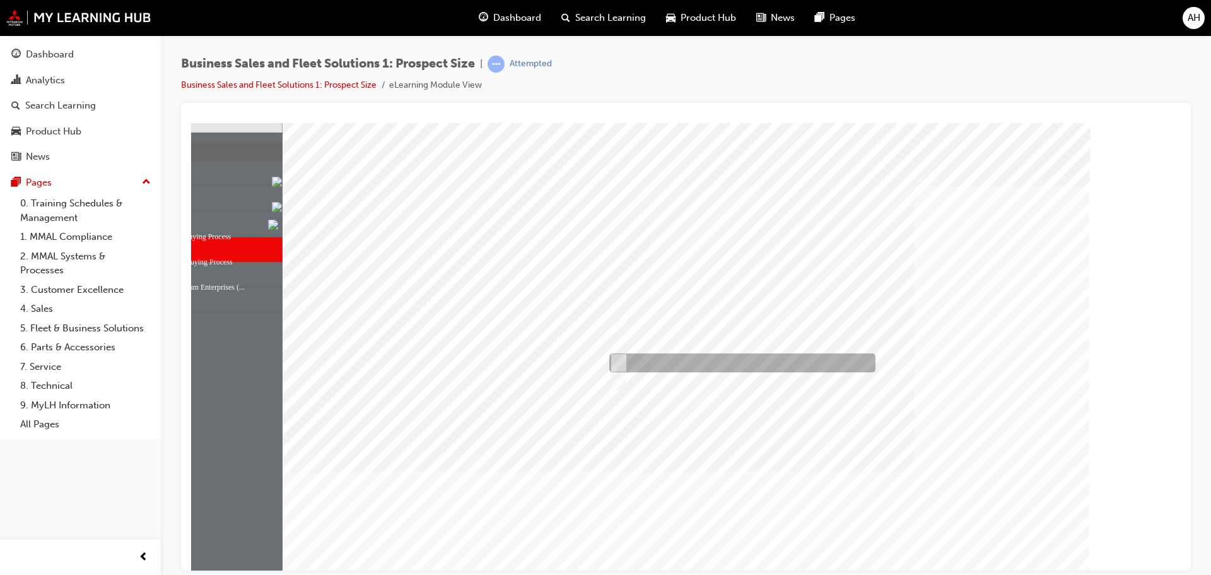
radio input "true"
click at [863, 470] on div at bounding box center [686, 363] width 807 height 482
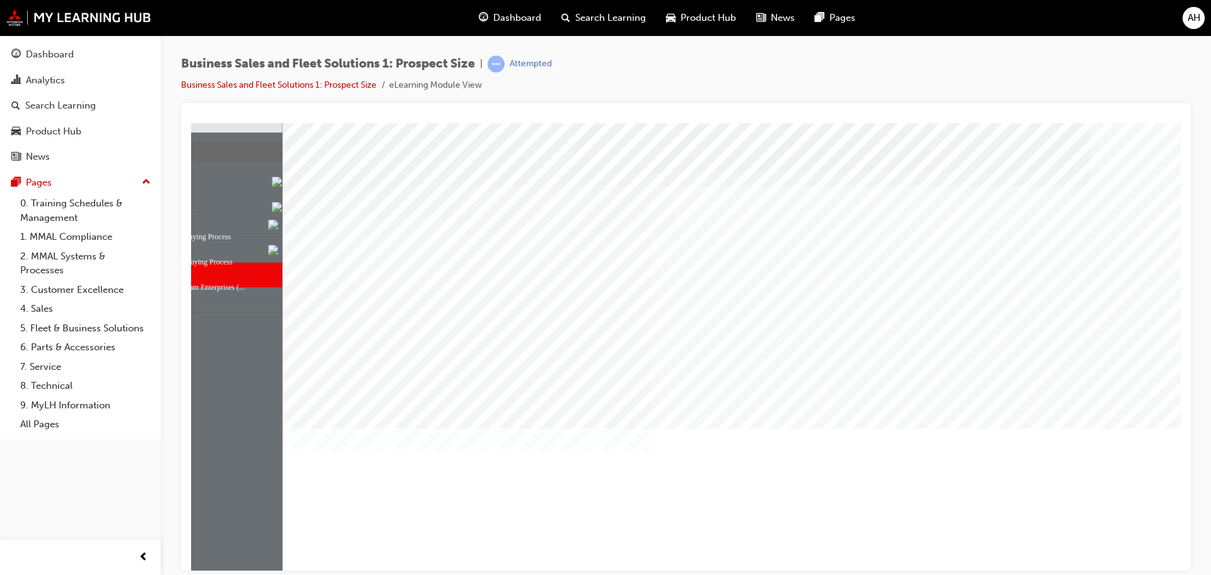
click at [615, 321] on input "Offer loan vehicles" at bounding box center [616, 325] width 14 height 14
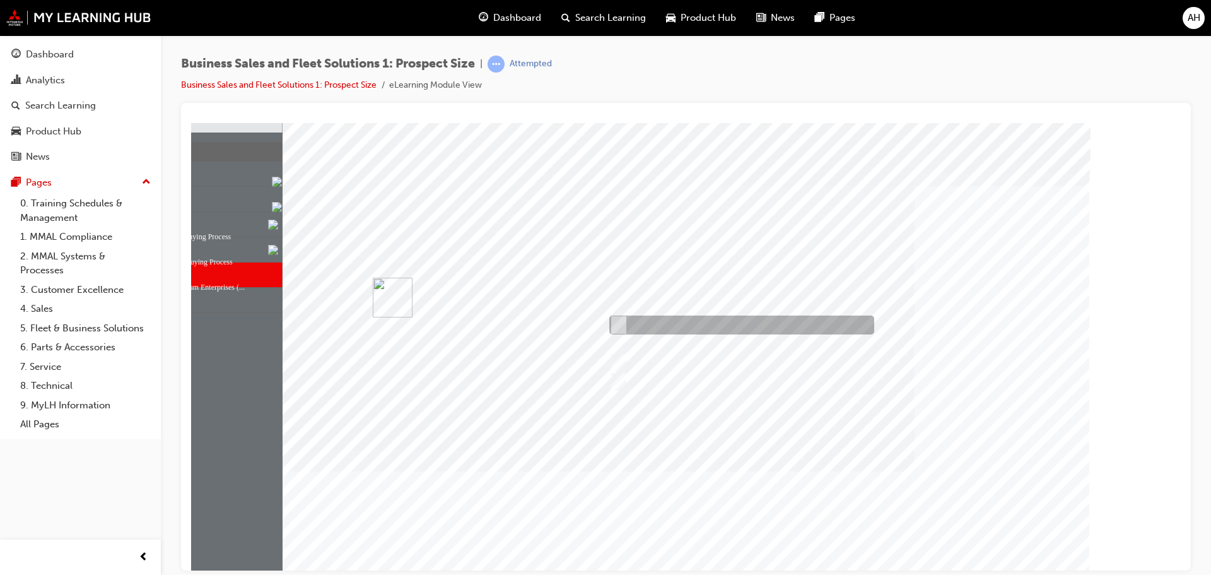
checkbox input "true"
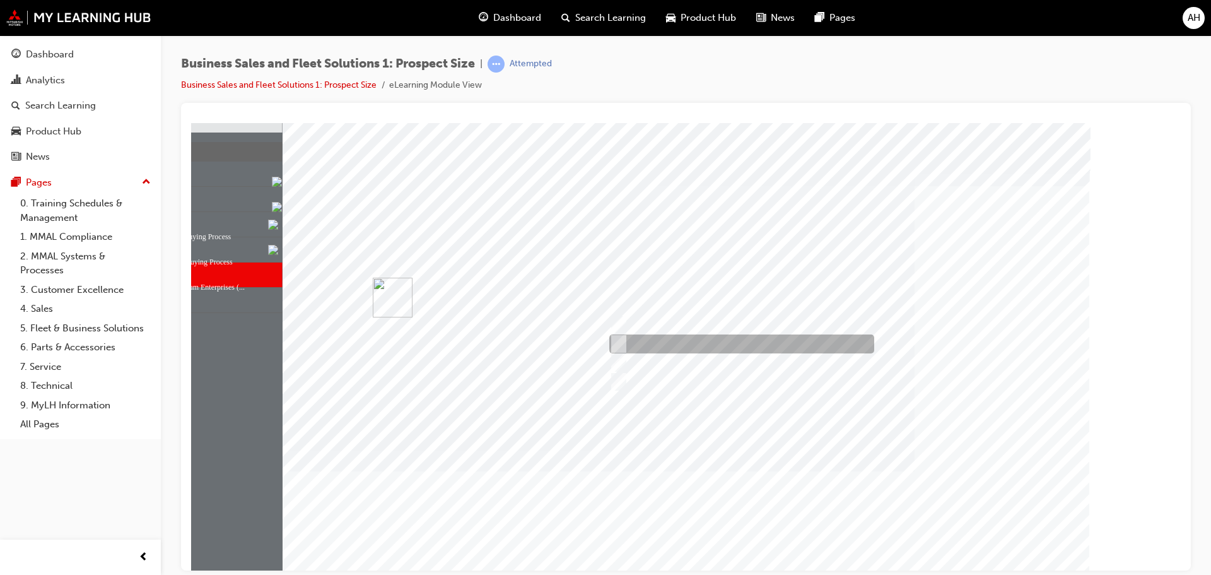
click at [618, 342] on input "Offer dawn to dusk servicing" at bounding box center [616, 344] width 14 height 14
click at [865, 511] on div at bounding box center [686, 363] width 807 height 482
click at [618, 339] on input "Offer dawn to dusk servicing" at bounding box center [616, 344] width 14 height 14
checkbox input "false"
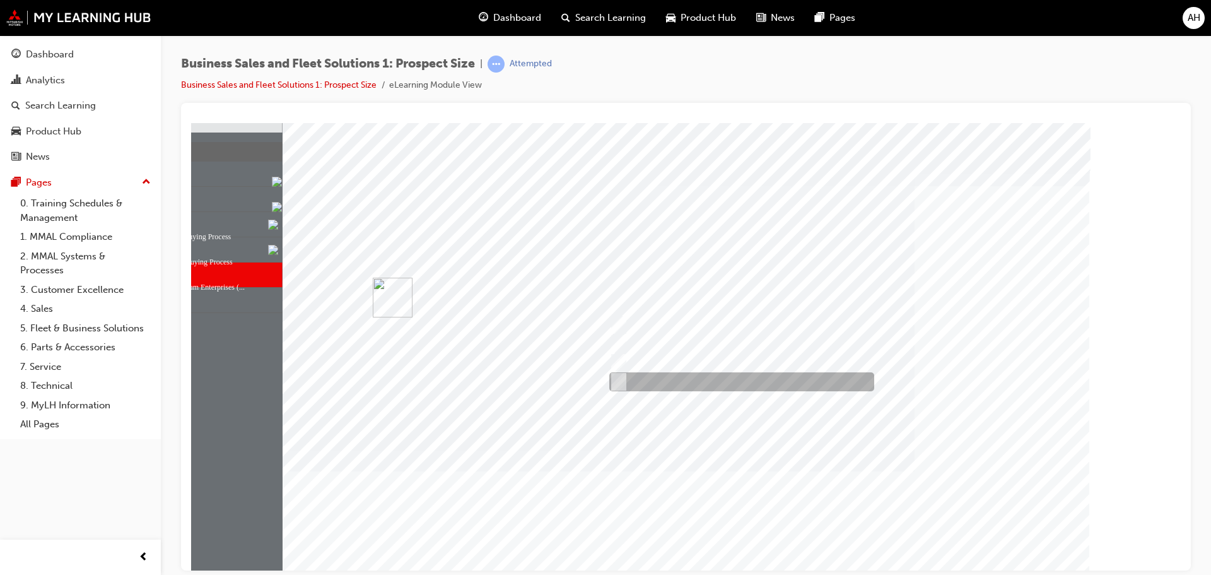
click at [621, 380] on input "Assist with fleet administration" at bounding box center [616, 382] width 14 height 14
checkbox input "true"
click at [846, 512] on div at bounding box center [686, 363] width 807 height 482
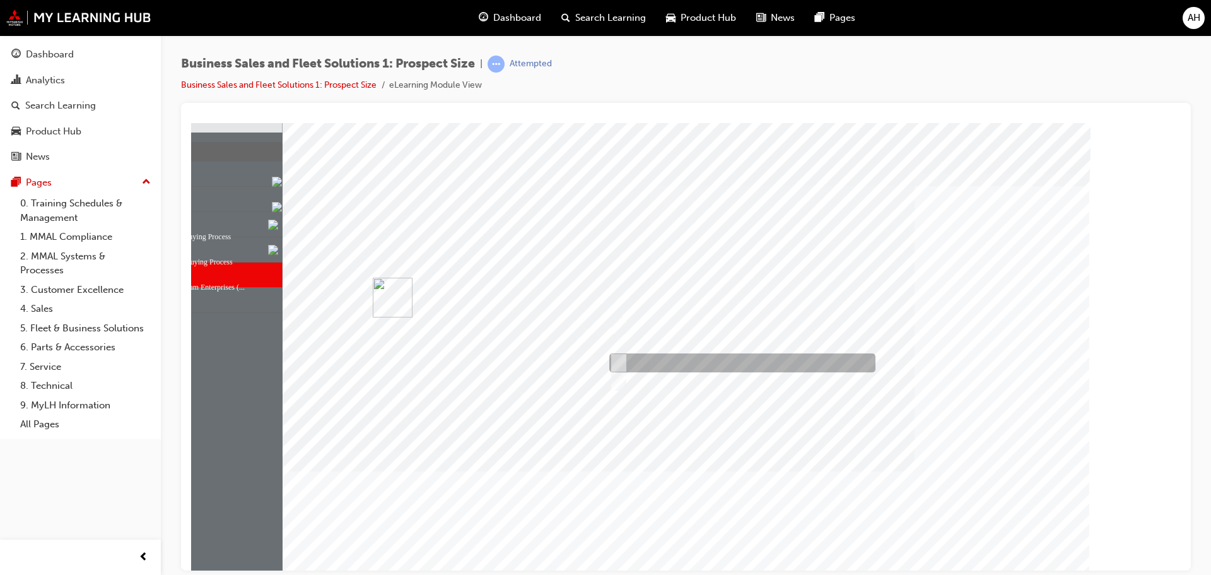
click at [619, 364] on input "Offer mobile servicing" at bounding box center [616, 363] width 14 height 14
checkbox input "true"
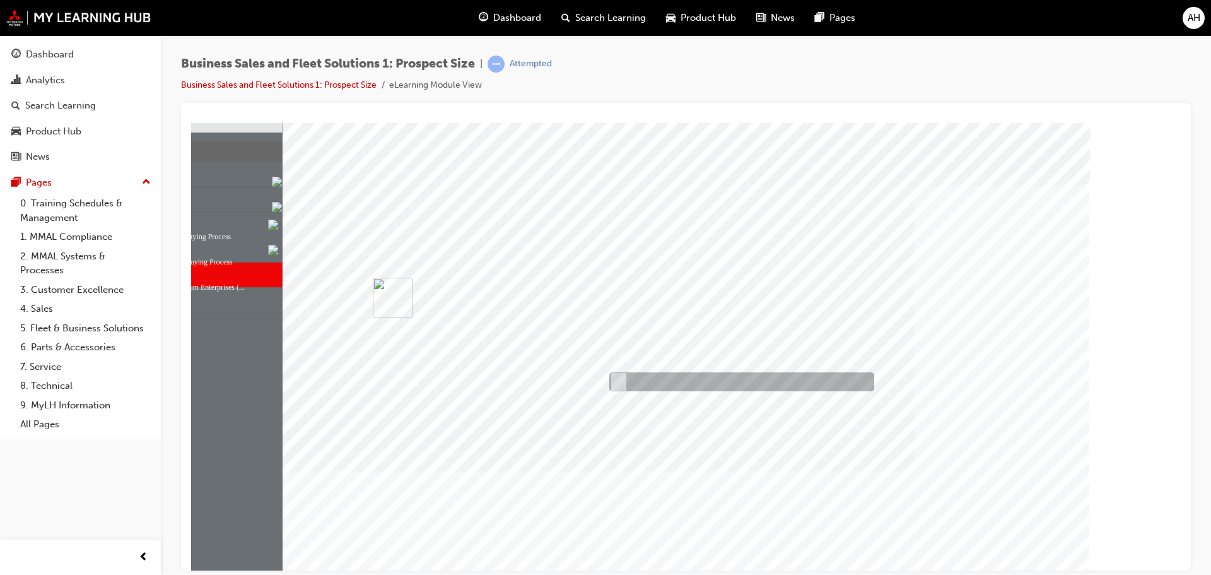
click at [615, 383] on input "Assist with fleet administration" at bounding box center [616, 382] width 14 height 14
checkbox input "false"
click at [968, 532] on div at bounding box center [686, 363] width 807 height 482
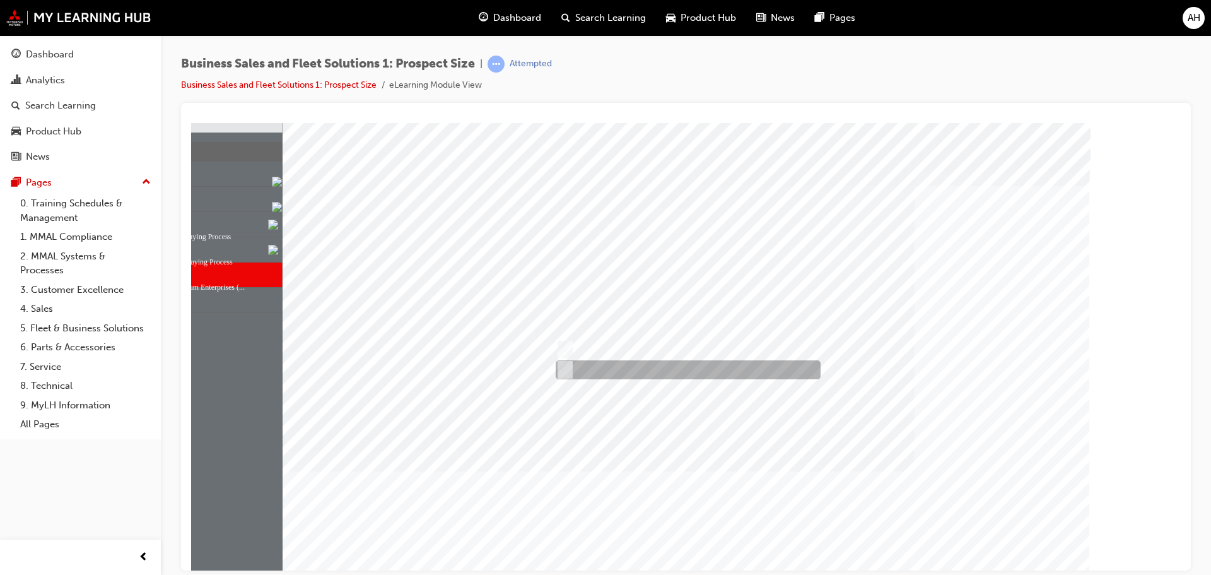
click at [563, 368] on input "No" at bounding box center [563, 370] width 14 height 14
radio input "true"
click at [856, 508] on div at bounding box center [686, 363] width 807 height 482
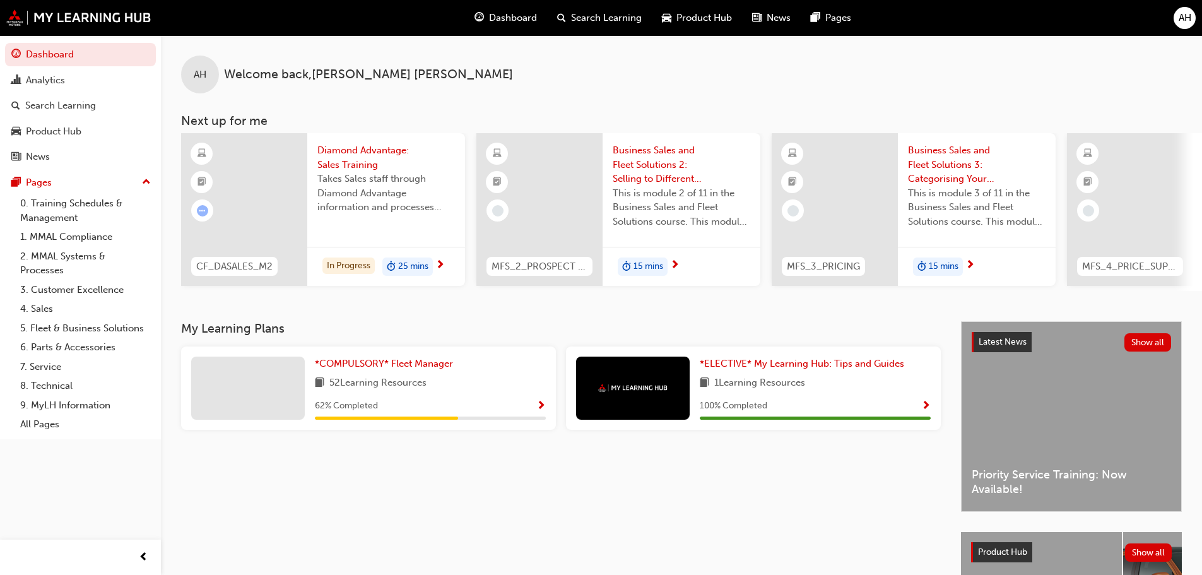
click at [635, 263] on span "15 mins" at bounding box center [648, 266] width 30 height 15
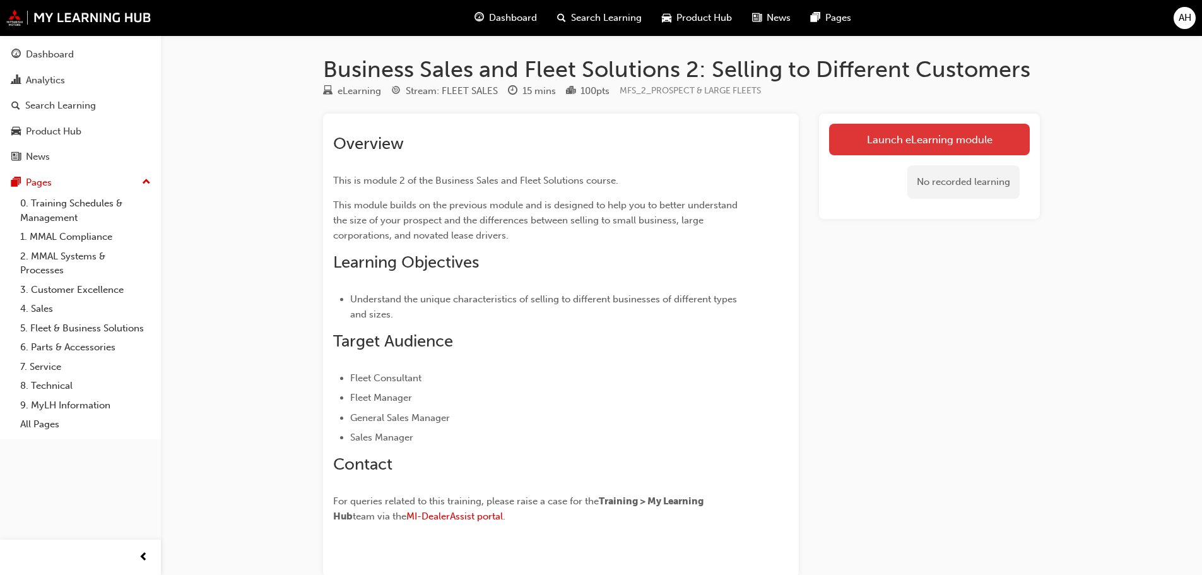
click at [908, 134] on link "Launch eLearning module" at bounding box center [929, 140] width 201 height 32
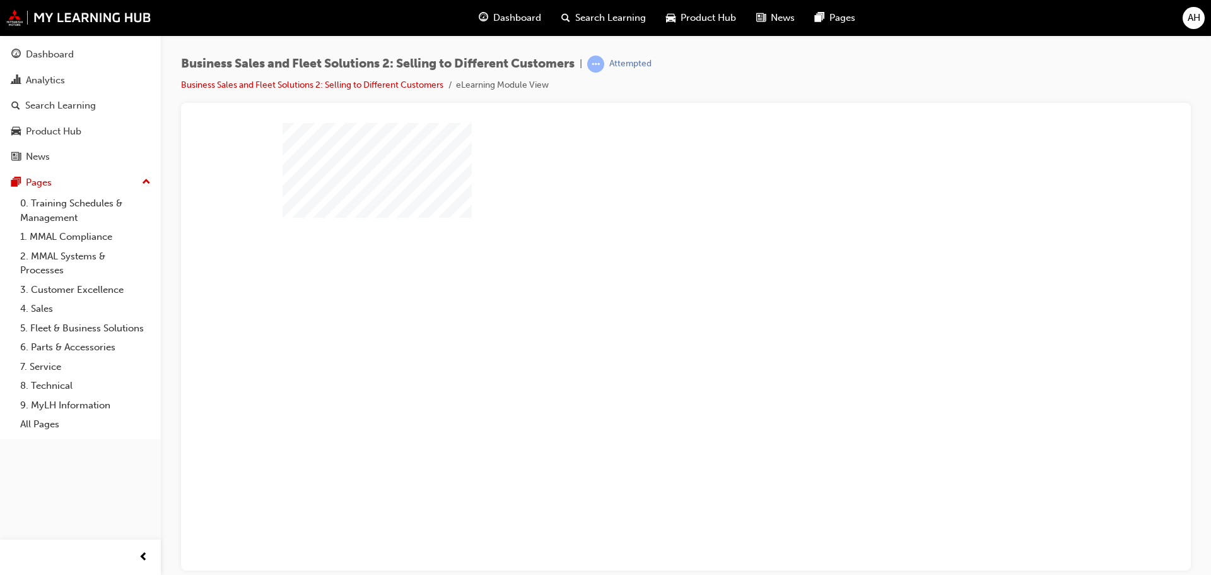
click at [650, 310] on div "play" at bounding box center [650, 310] width 0 height 0
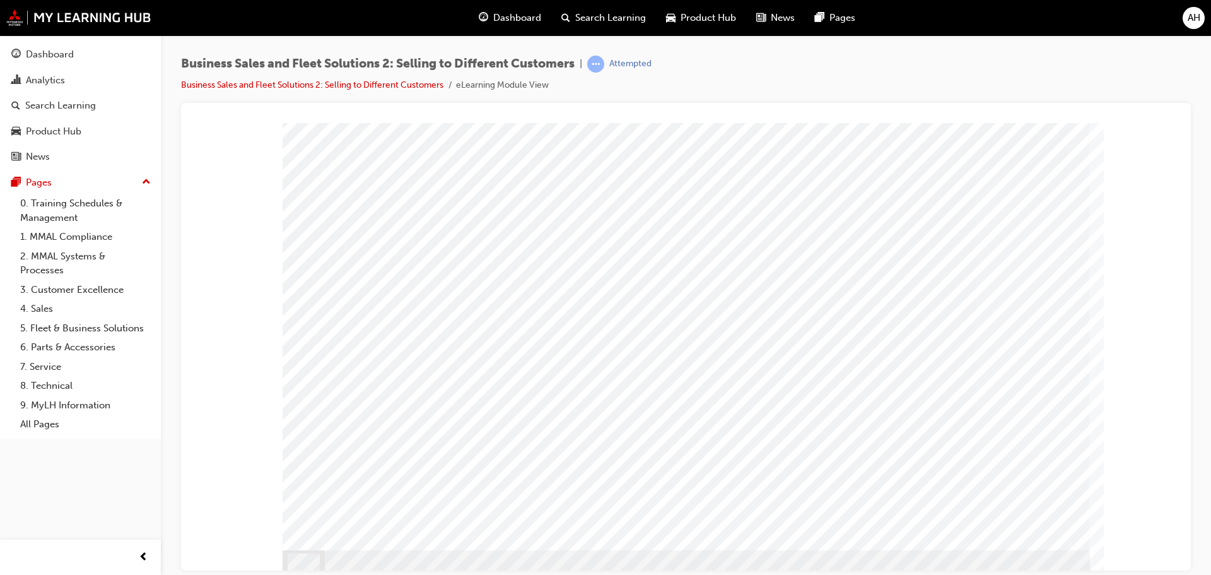
scroll to position [35, 0]
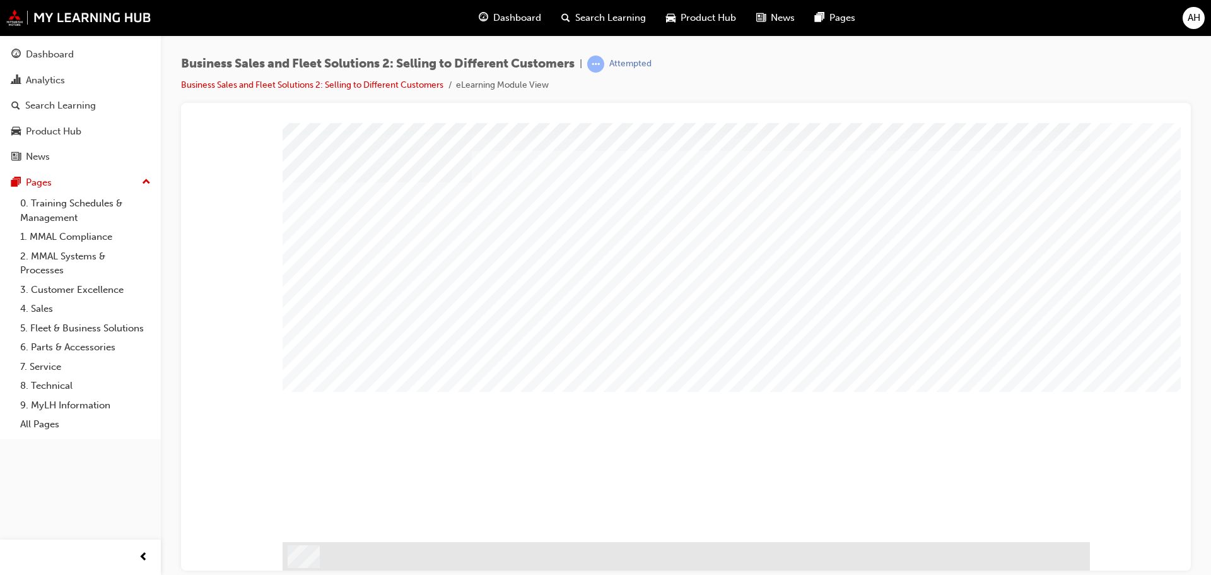
scroll to position [0, 0]
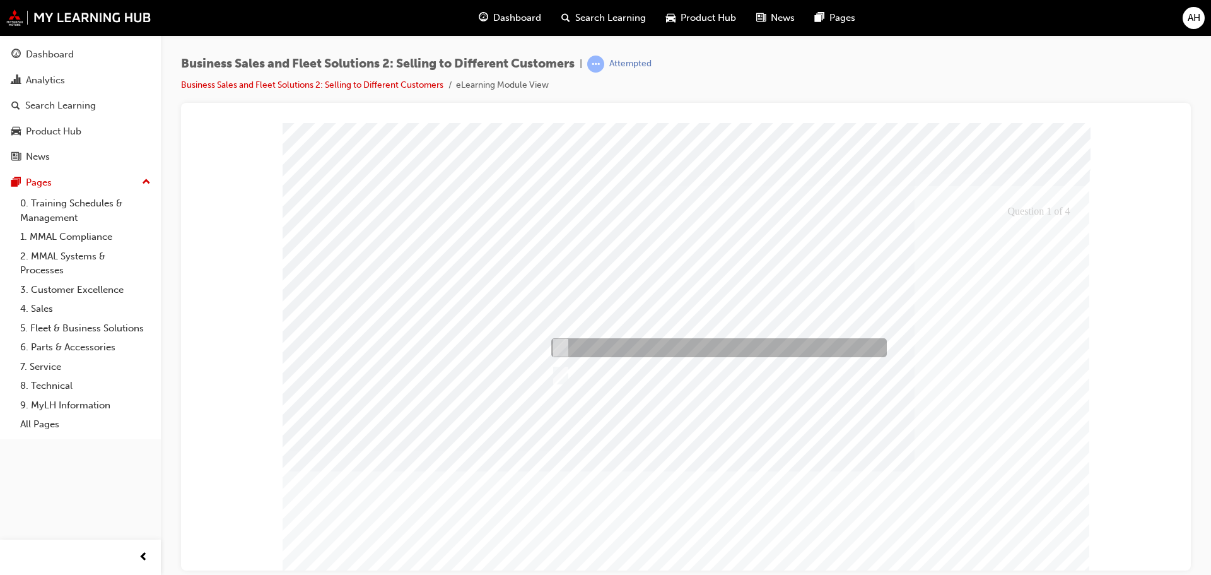
click at [563, 345] on input "Price is less important than value" at bounding box center [558, 348] width 14 height 14
checkbox input "true"
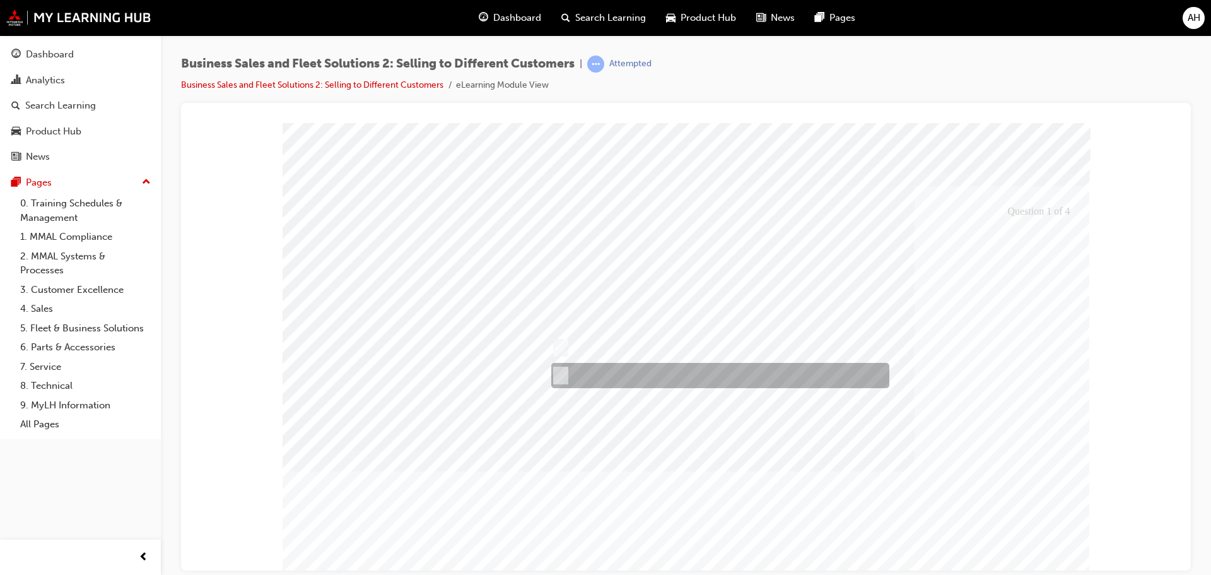
click at [565, 368] on div at bounding box center [717, 375] width 338 height 25
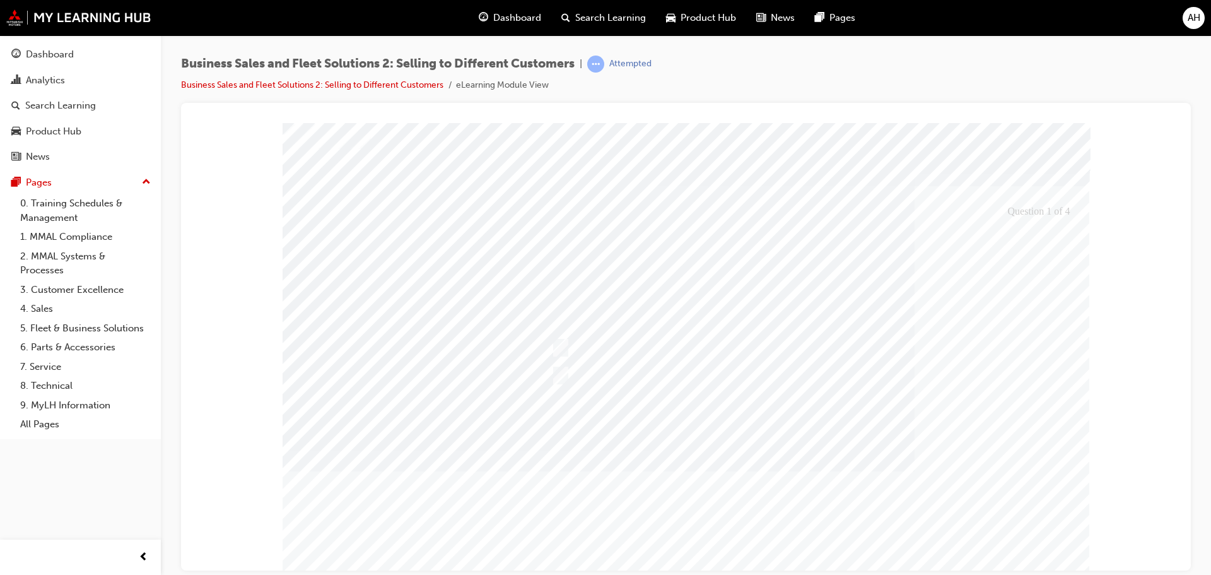
click at [852, 508] on div at bounding box center [686, 363] width 807 height 482
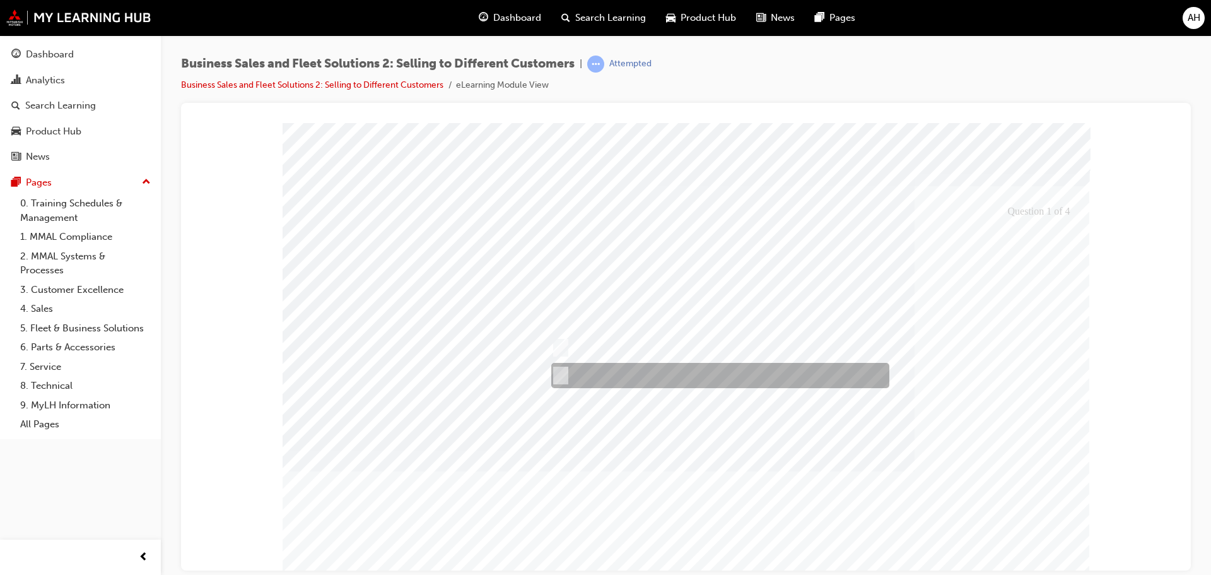
click at [561, 366] on div at bounding box center [717, 375] width 338 height 25
checkbox input "false"
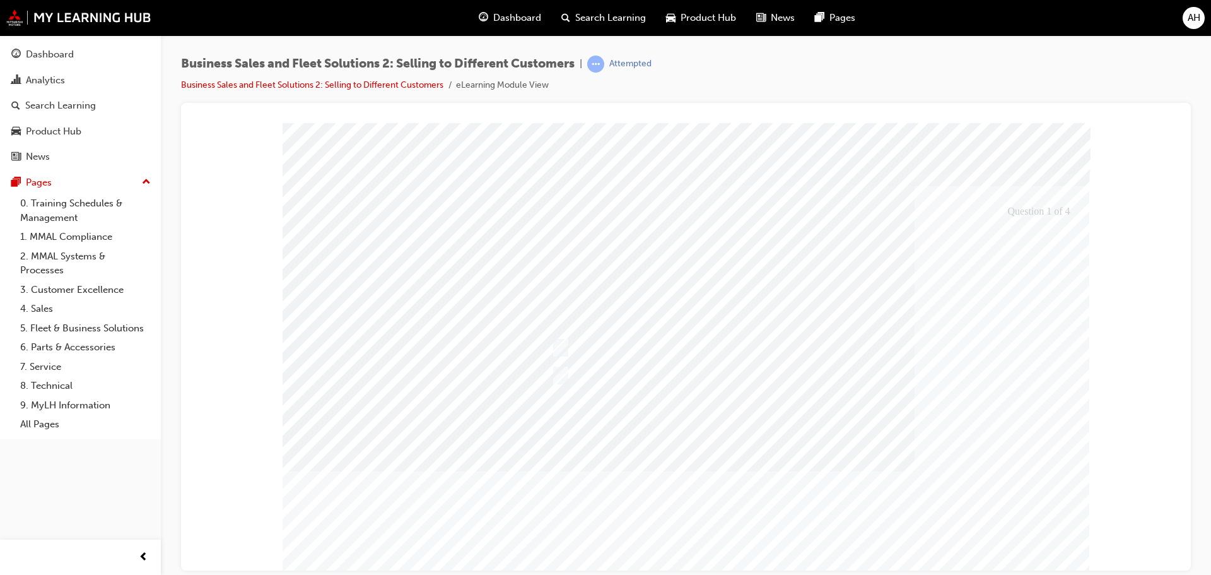
click at [834, 496] on div at bounding box center [686, 363] width 807 height 482
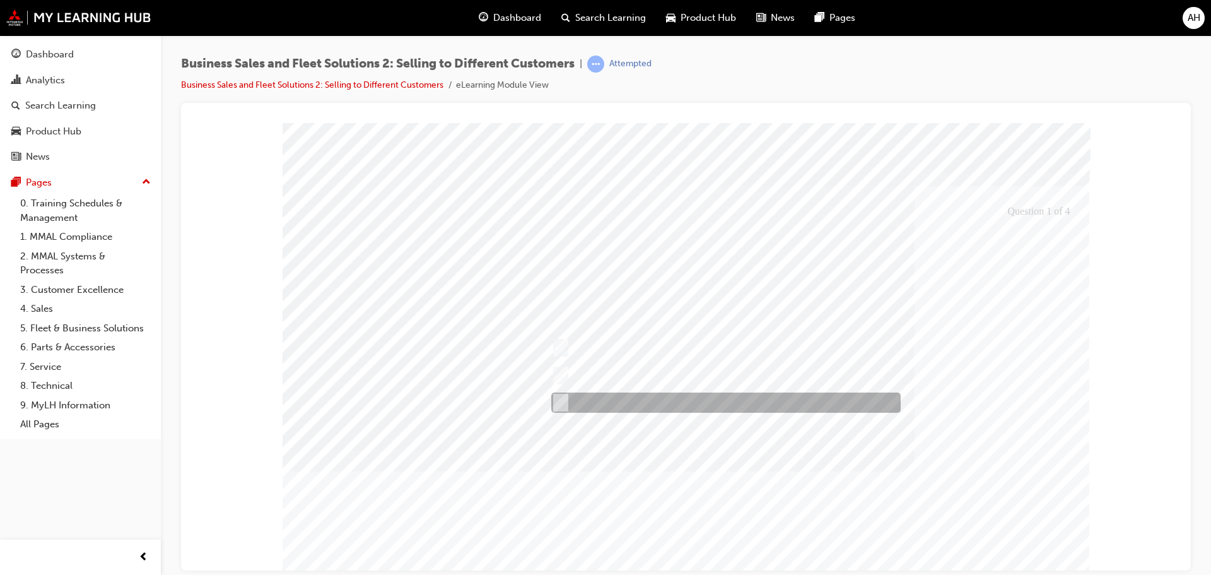
click at [556, 393] on div at bounding box center [722, 402] width 349 height 20
checkbox input "true"
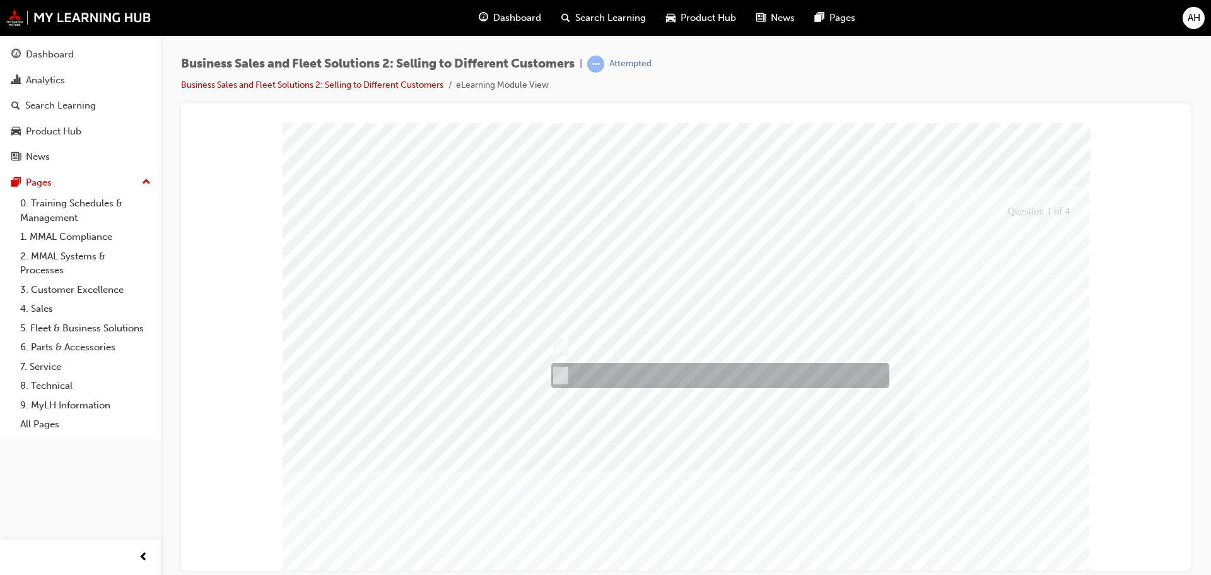
click at [564, 370] on input "Collaborative relationships will identify solutions" at bounding box center [558, 375] width 14 height 14
checkbox input "true"
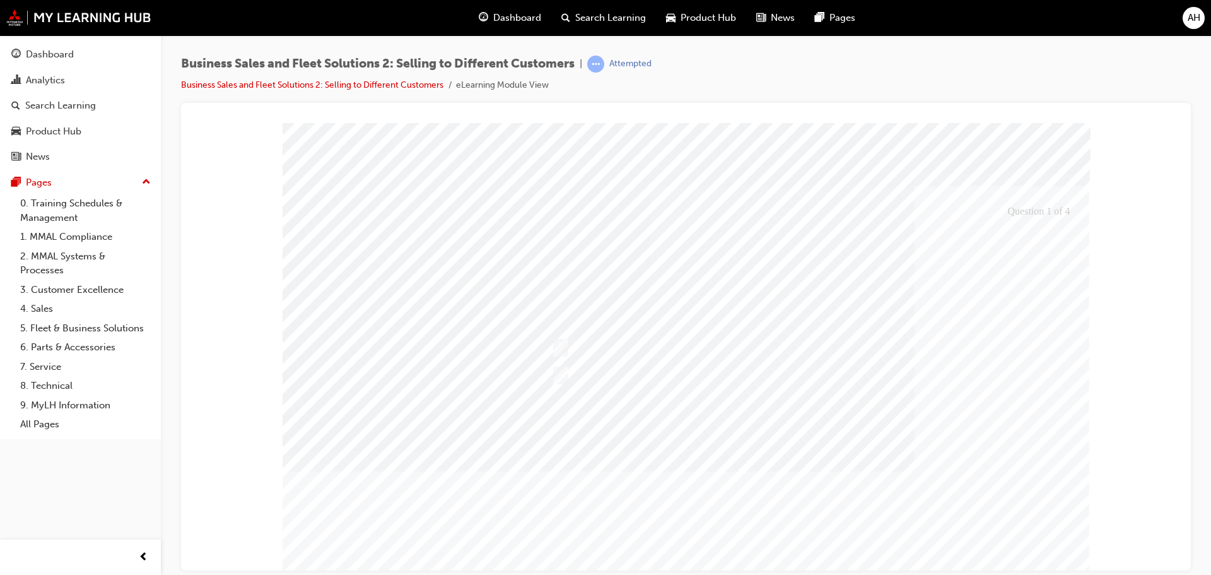
click at [1036, 558] on div at bounding box center [686, 363] width 807 height 482
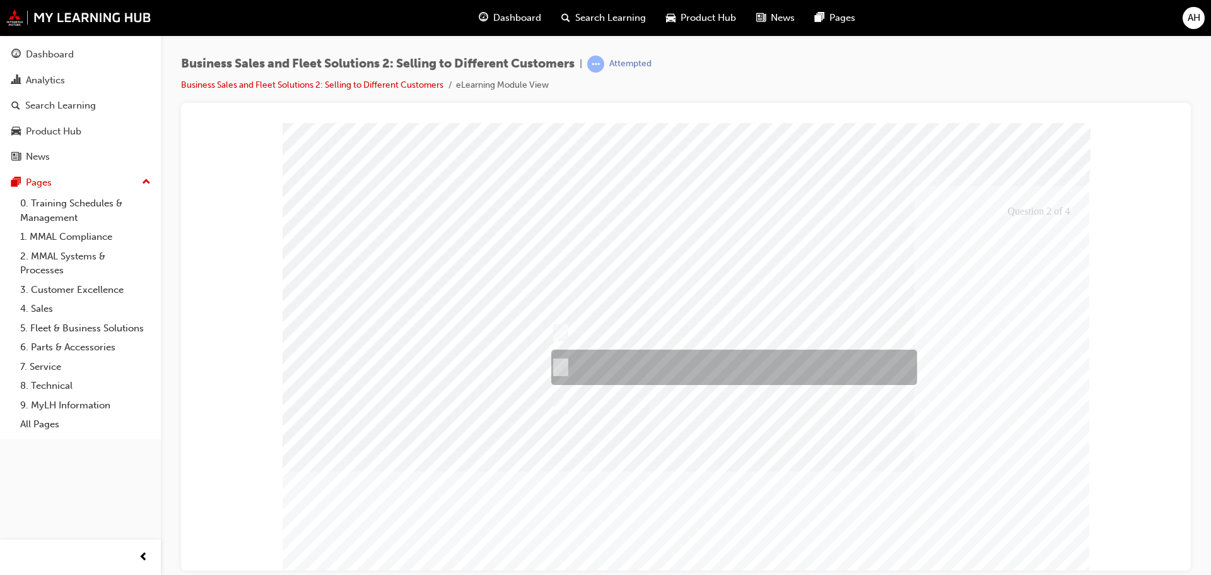
click at [566, 365] on div at bounding box center [731, 366] width 366 height 35
checkbox input "true"
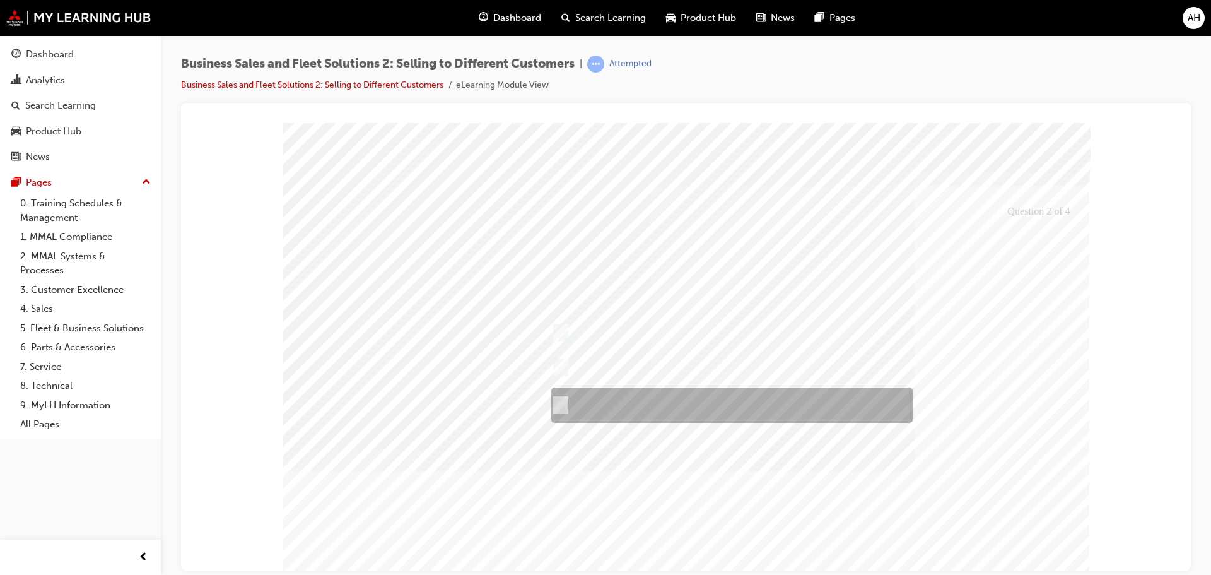
click at [561, 402] on input "An FMO will usually have many suppliers of vehicles" at bounding box center [558, 405] width 14 height 14
checkbox input "true"
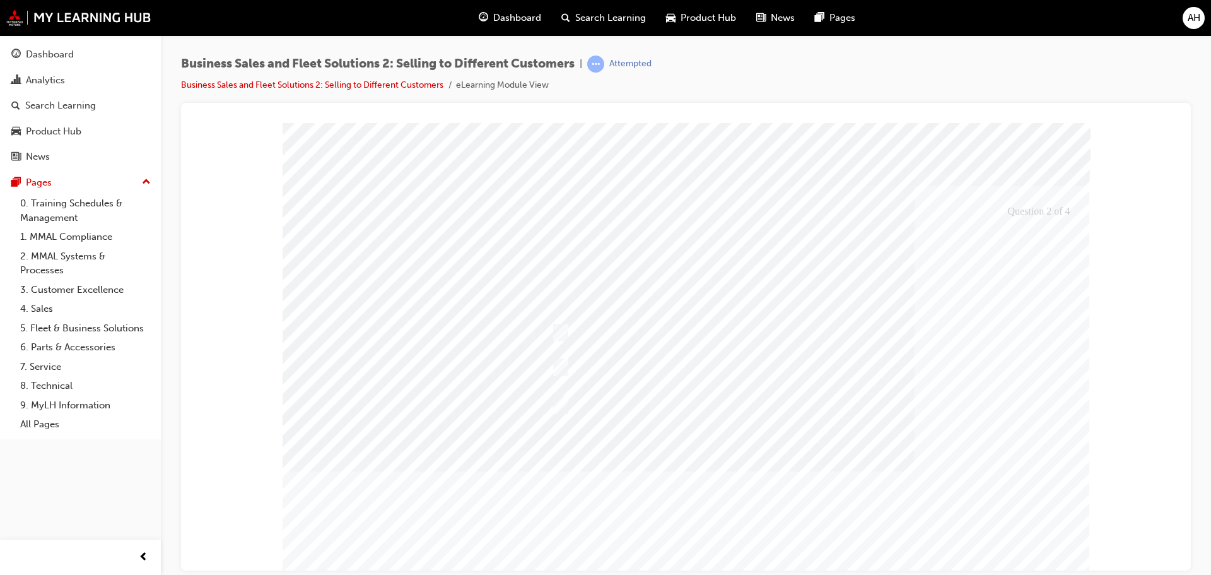
click at [820, 506] on div at bounding box center [686, 363] width 807 height 482
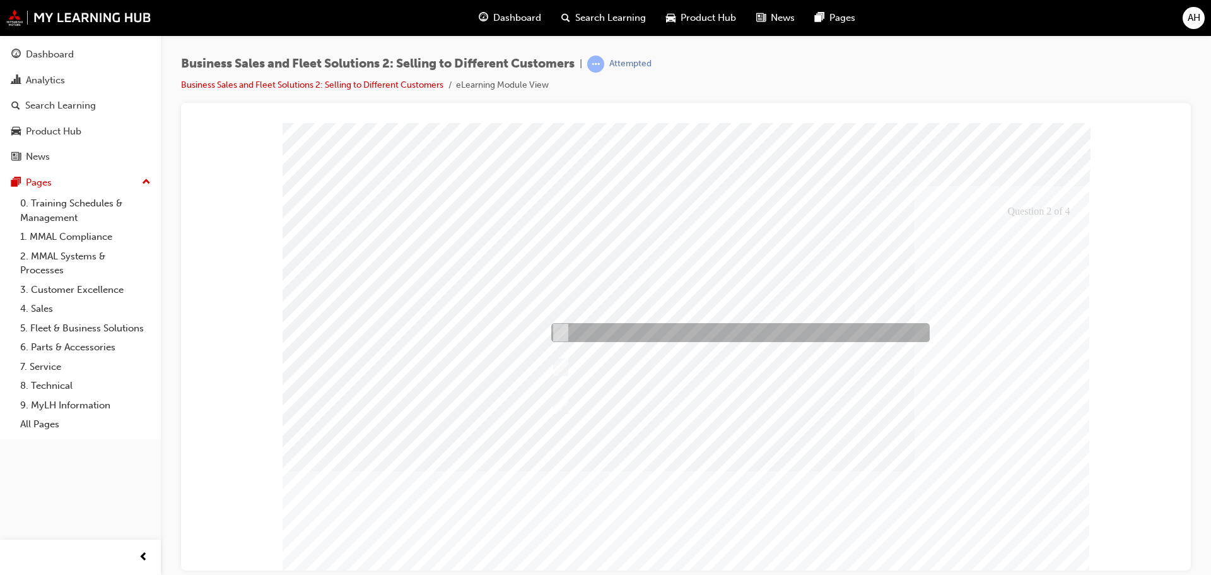
click at [566, 334] on div at bounding box center [737, 332] width 378 height 19
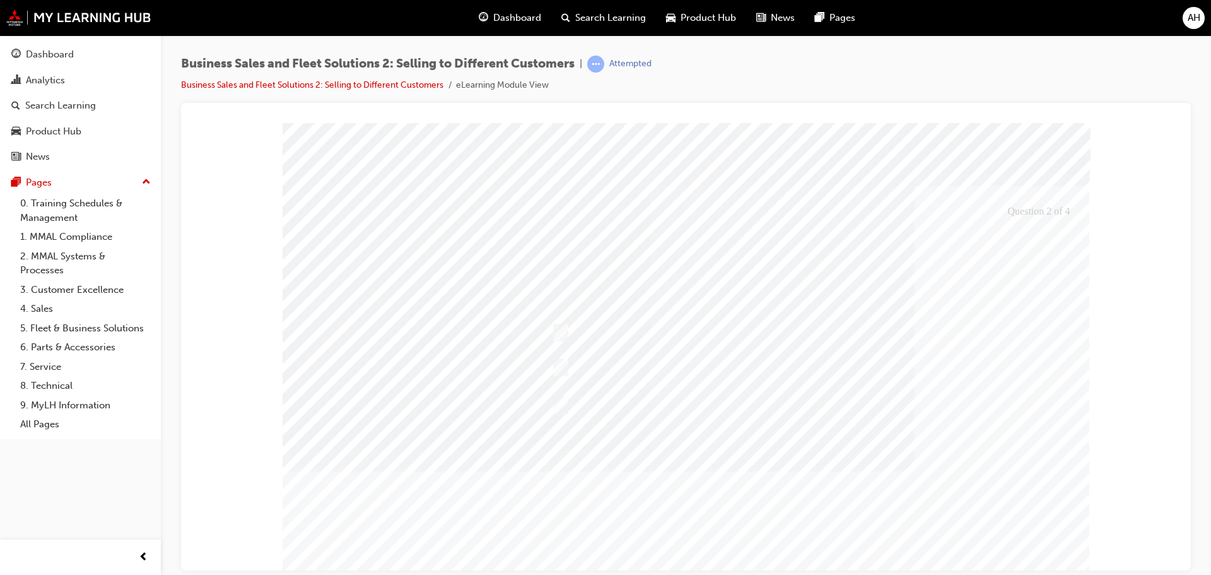
drag, startPoint x: 815, startPoint y: 512, endPoint x: 638, endPoint y: 430, distance: 195.0
click at [813, 508] on div at bounding box center [686, 363] width 807 height 482
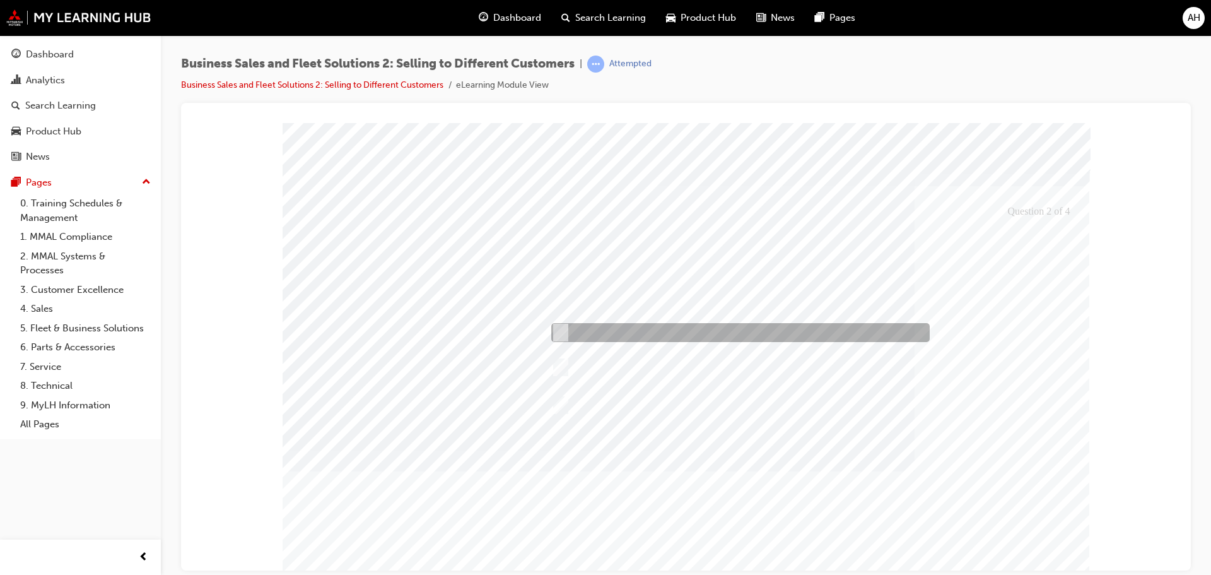
click at [554, 330] on input "An FMO will usually give no future guarantee of volumes" at bounding box center [558, 332] width 14 height 14
checkbox input "false"
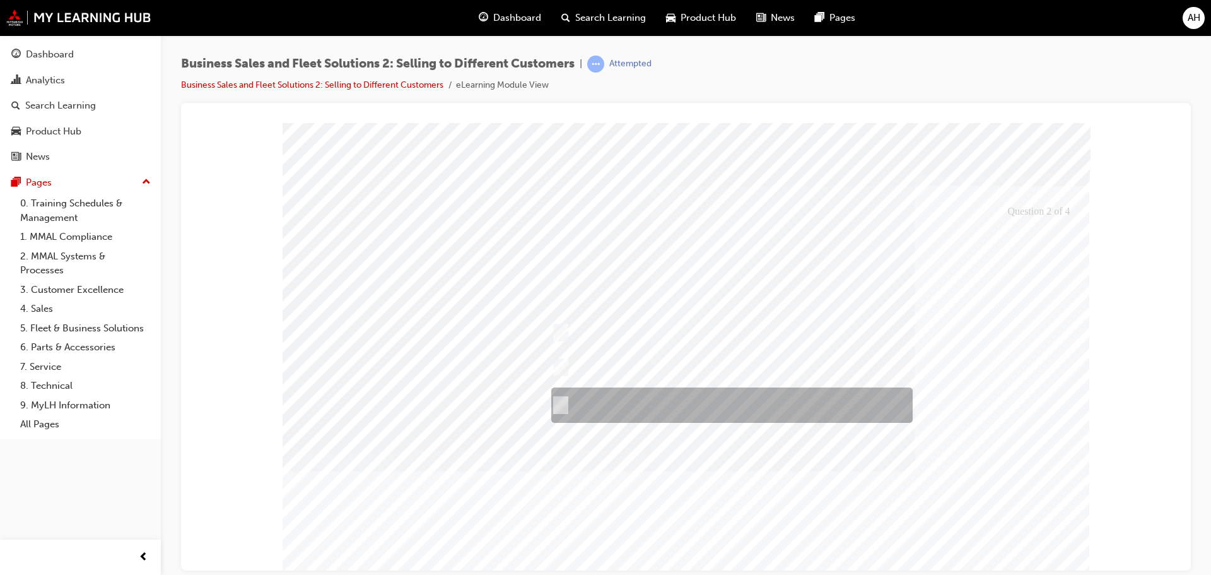
click at [561, 403] on input "An FMO will usually have many suppliers of vehicles" at bounding box center [558, 405] width 14 height 14
checkbox input "false"
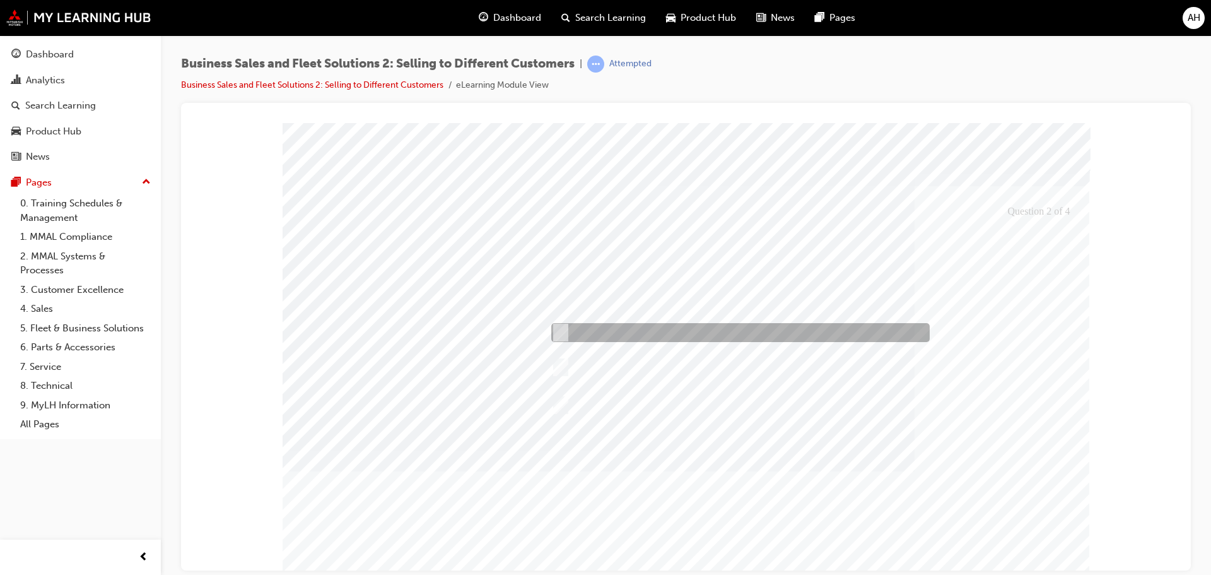
click at [558, 328] on input "An FMO will usually give no future guarantee of volumes" at bounding box center [558, 332] width 14 height 14
checkbox input "true"
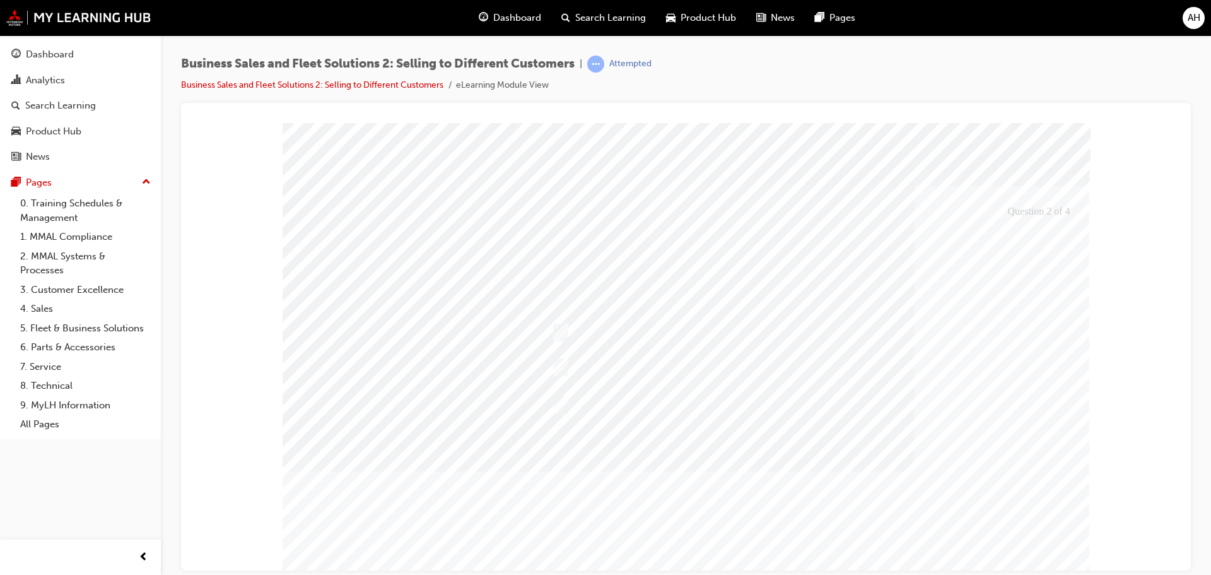
click at [1045, 555] on div at bounding box center [686, 363] width 807 height 482
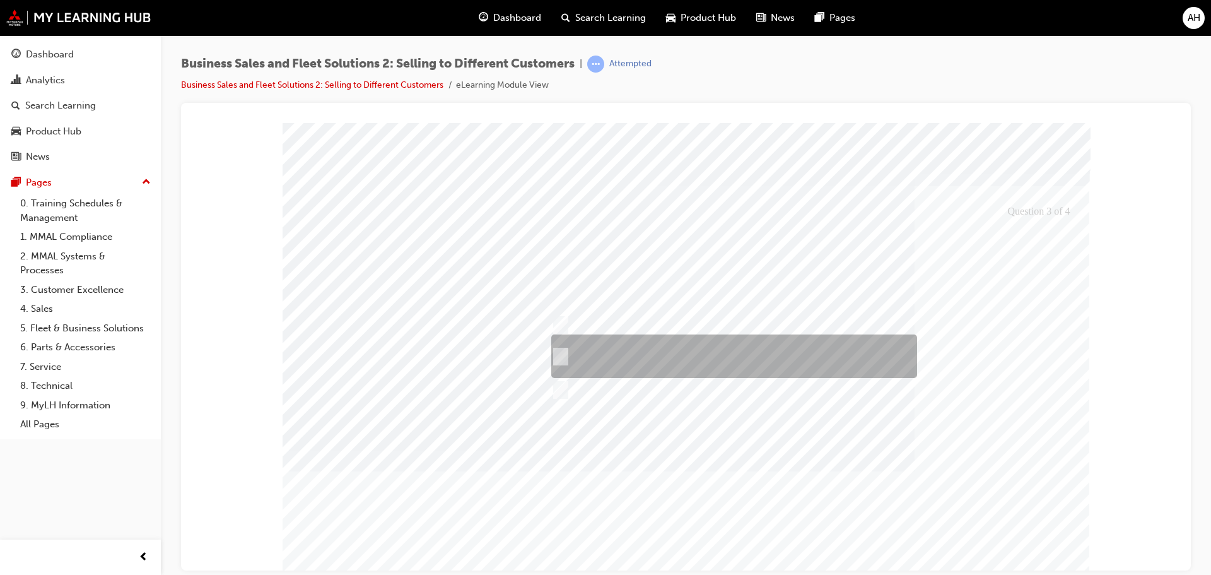
click at [559, 354] on input "The vehicle component of the lease is a ‘finance lease’ so, to the SPA and empl…" at bounding box center [558, 356] width 14 height 14
checkbox input "true"
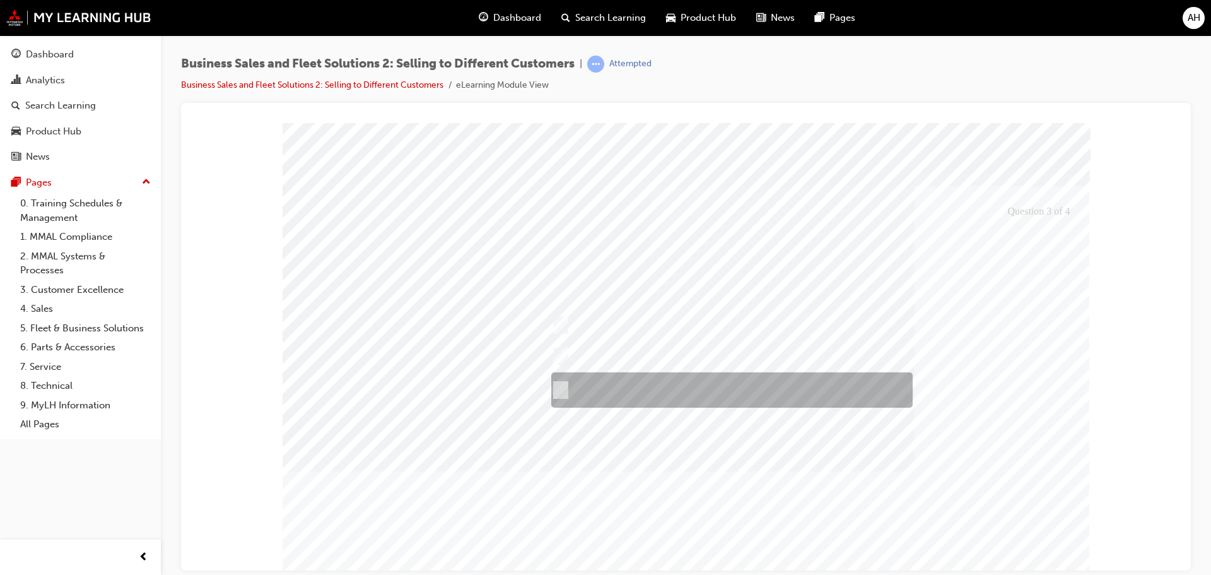
click at [563, 387] on input "Selling a Novated Lease worth your time." at bounding box center [558, 390] width 14 height 14
checkbox input "true"
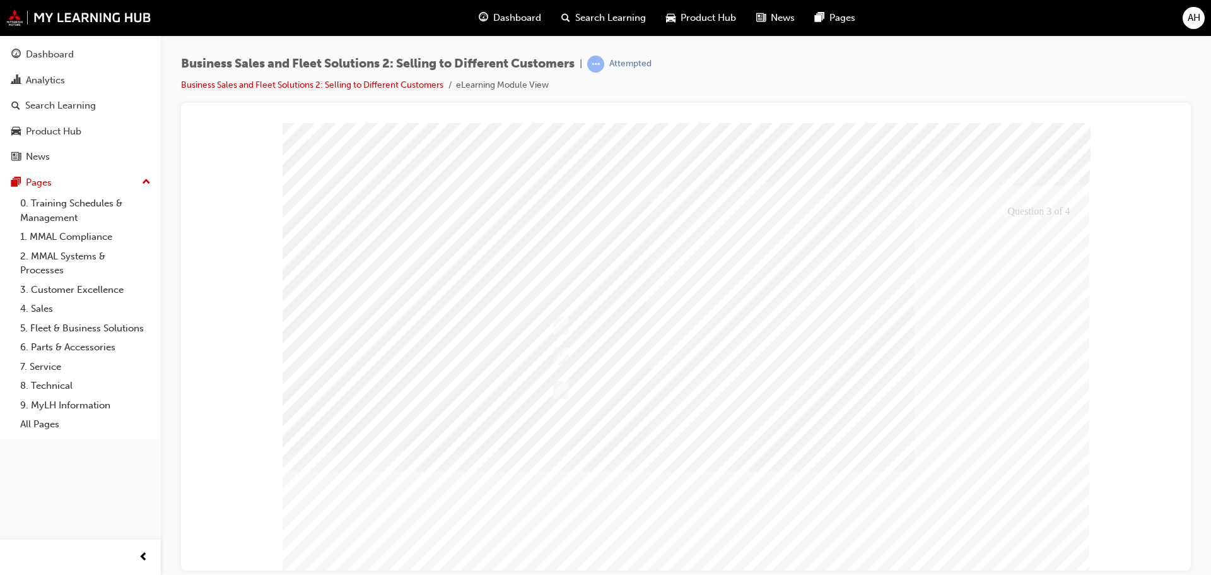
click at [1024, 556] on div at bounding box center [686, 363] width 807 height 482
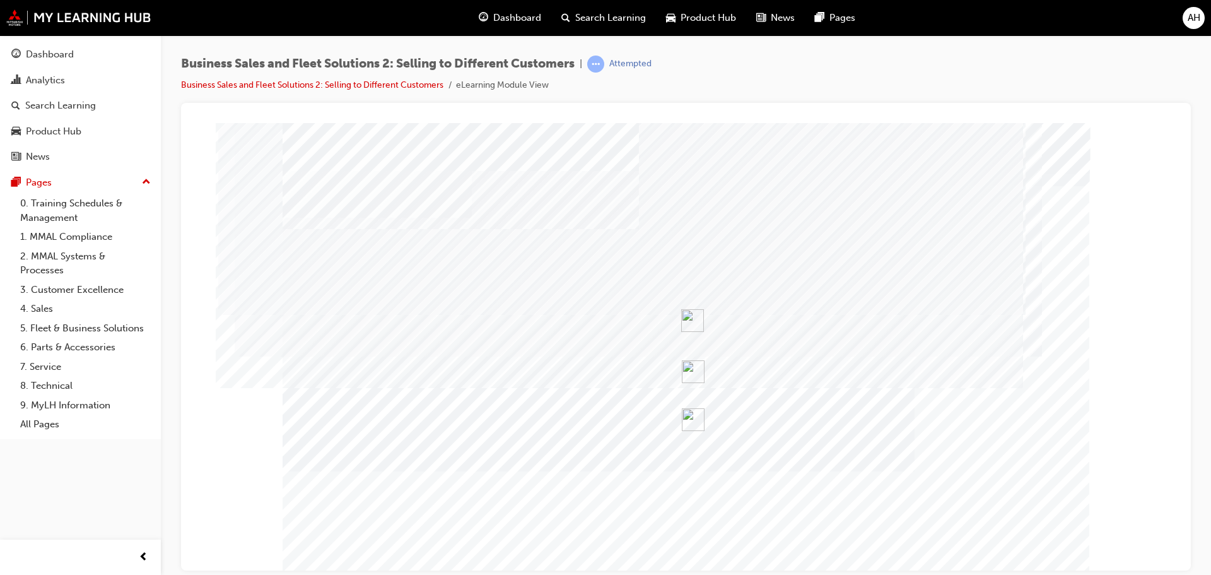
drag, startPoint x: 627, startPoint y: 300, endPoint x: 561, endPoint y: 317, distance: 68.2
click at [561, 317] on div "PAGE 24 Drag n' Drop Groups" at bounding box center [686, 349] width 807 height 454
drag, startPoint x: 614, startPoint y: 300, endPoint x: 542, endPoint y: 307, distance: 71.6
click at [544, 306] on div "PAGE 24 Drag n' Drop Groups" at bounding box center [686, 349] width 807 height 454
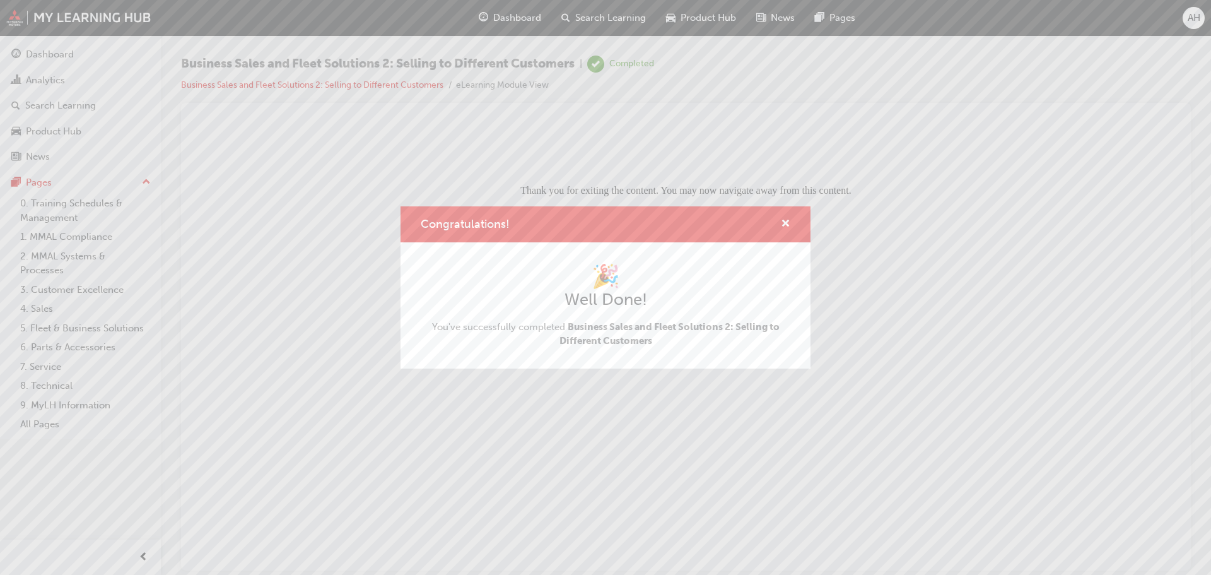
click at [52, 45] on div "Congratulations! 🎉 Well Done! You've successfully completed Business Sales and …" at bounding box center [605, 287] width 1211 height 575
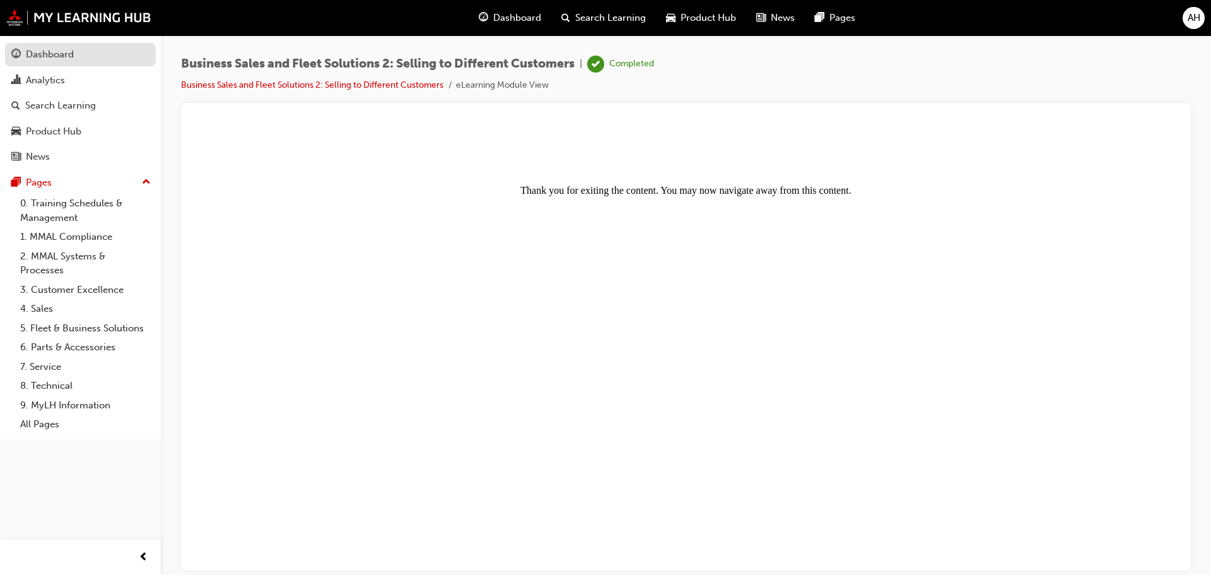
click at [50, 54] on div "Dashboard" at bounding box center [50, 54] width 48 height 15
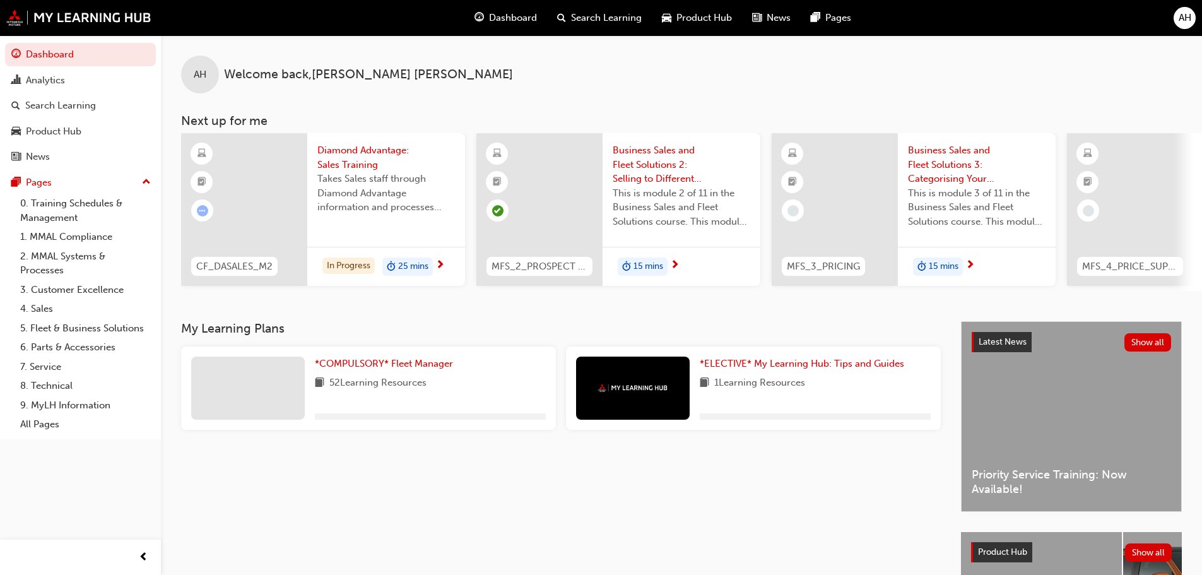
click at [633, 265] on span "15 mins" at bounding box center [648, 266] width 30 height 15
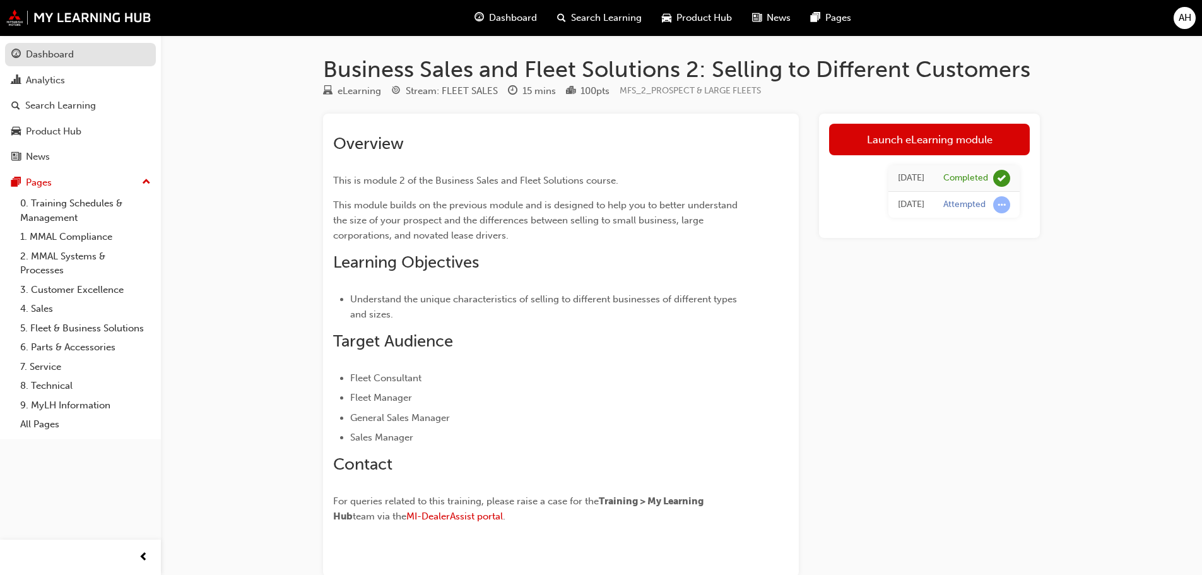
click at [57, 56] on div "Dashboard" at bounding box center [50, 54] width 48 height 15
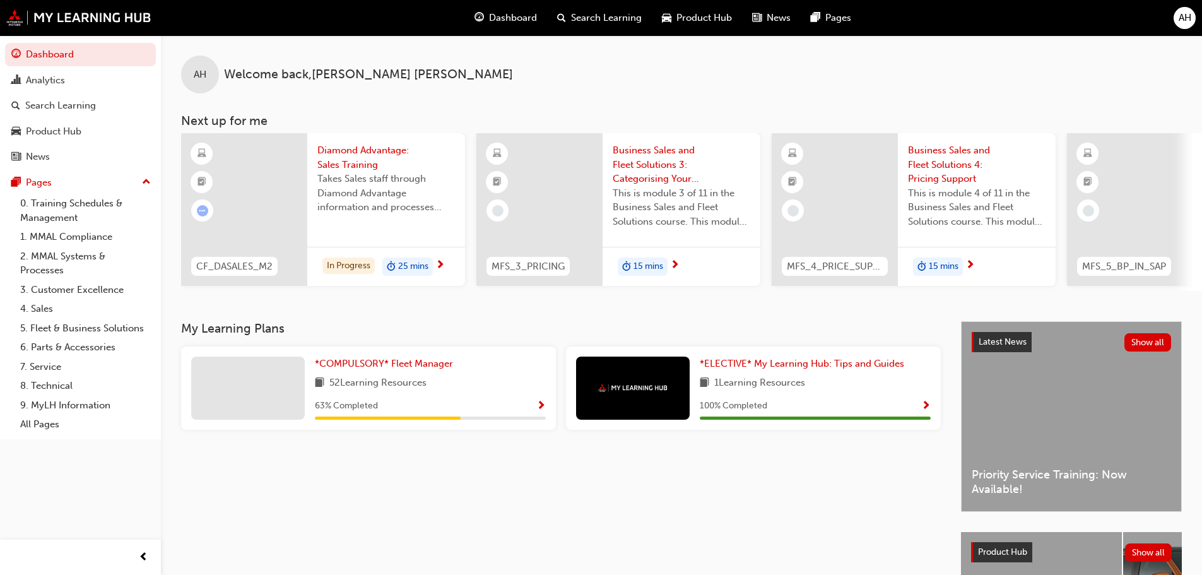
click at [633, 264] on span "15 mins" at bounding box center [648, 266] width 30 height 15
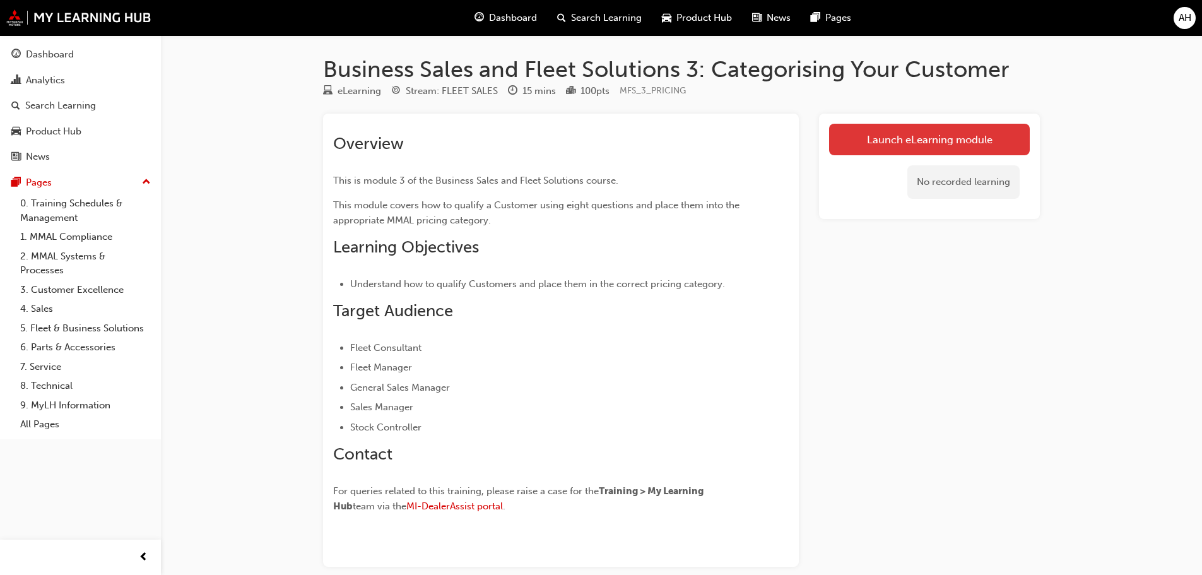
click at [894, 140] on link "Launch eLearning module" at bounding box center [929, 140] width 201 height 32
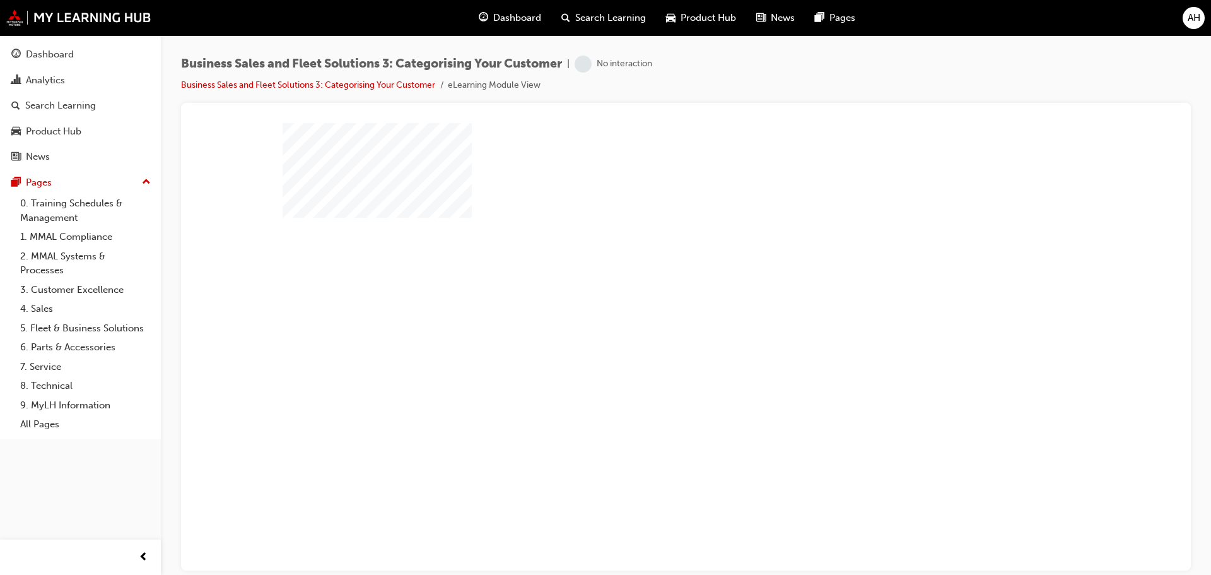
click at [650, 310] on div "play" at bounding box center [650, 310] width 0 height 0
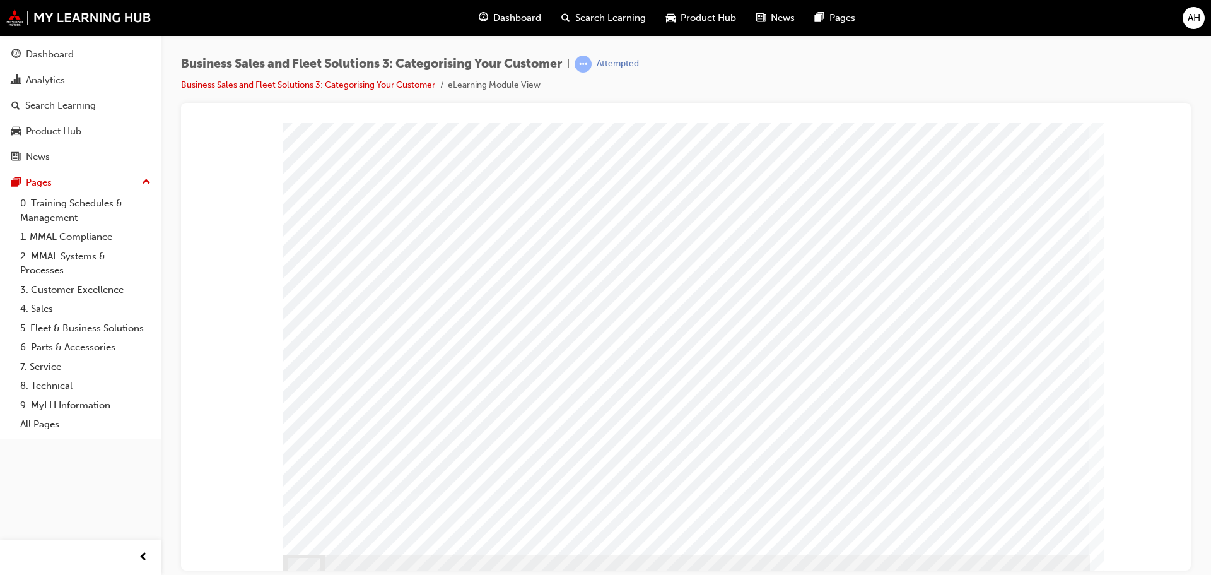
scroll to position [35, 0]
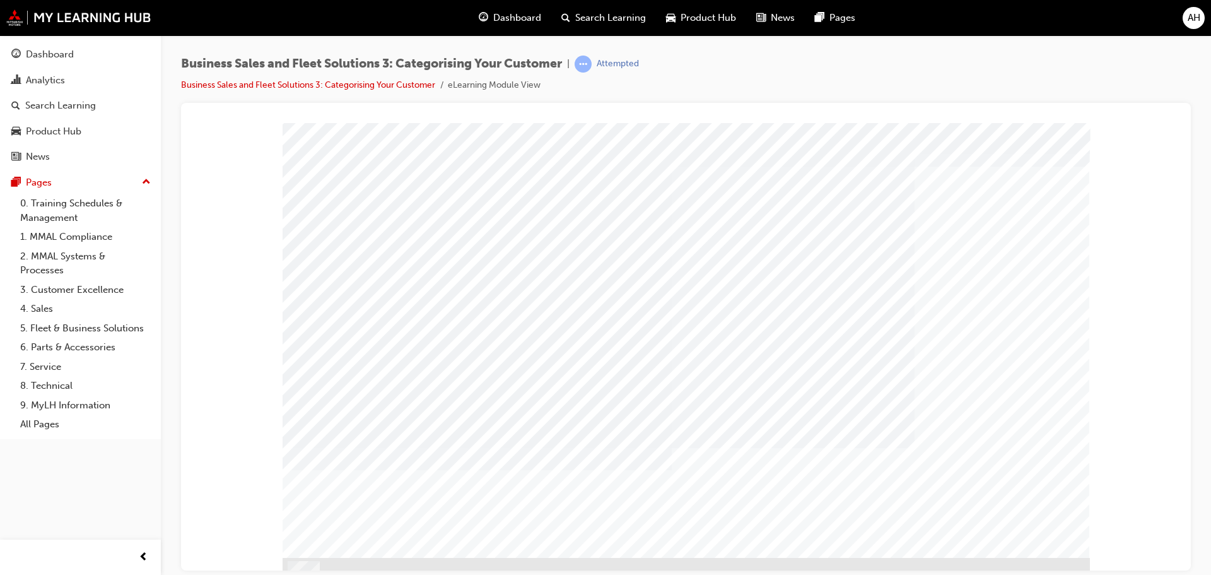
scroll to position [35, 0]
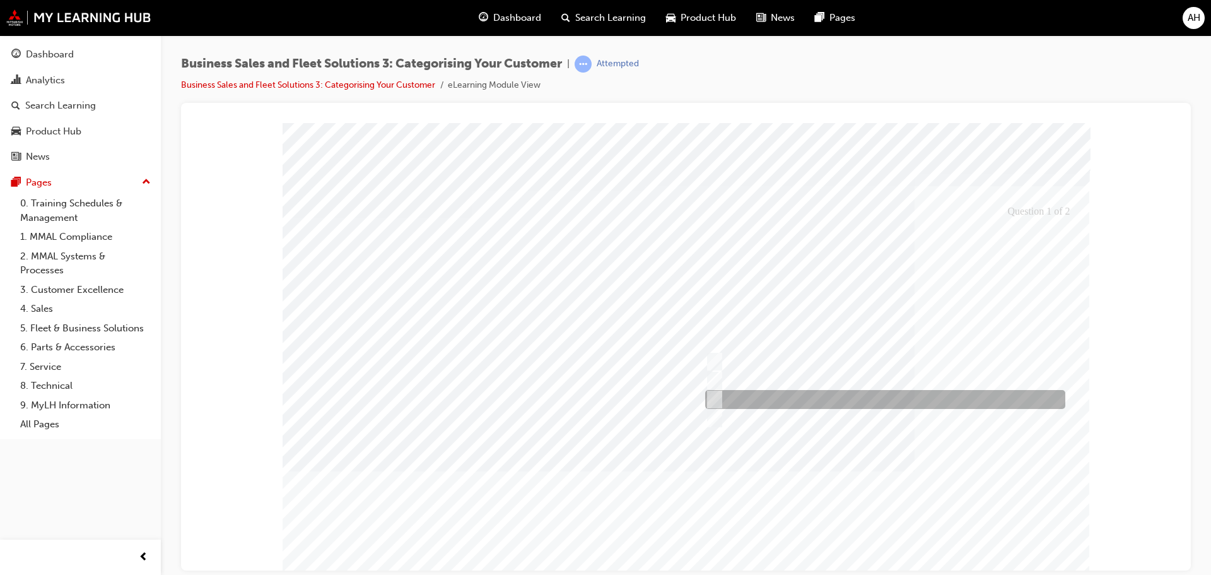
click at [715, 398] on input "Use the ABN or the company’s name to search in SAP" at bounding box center [712, 399] width 14 height 14
radio input "true"
click at [1041, 549] on div at bounding box center [686, 363] width 807 height 482
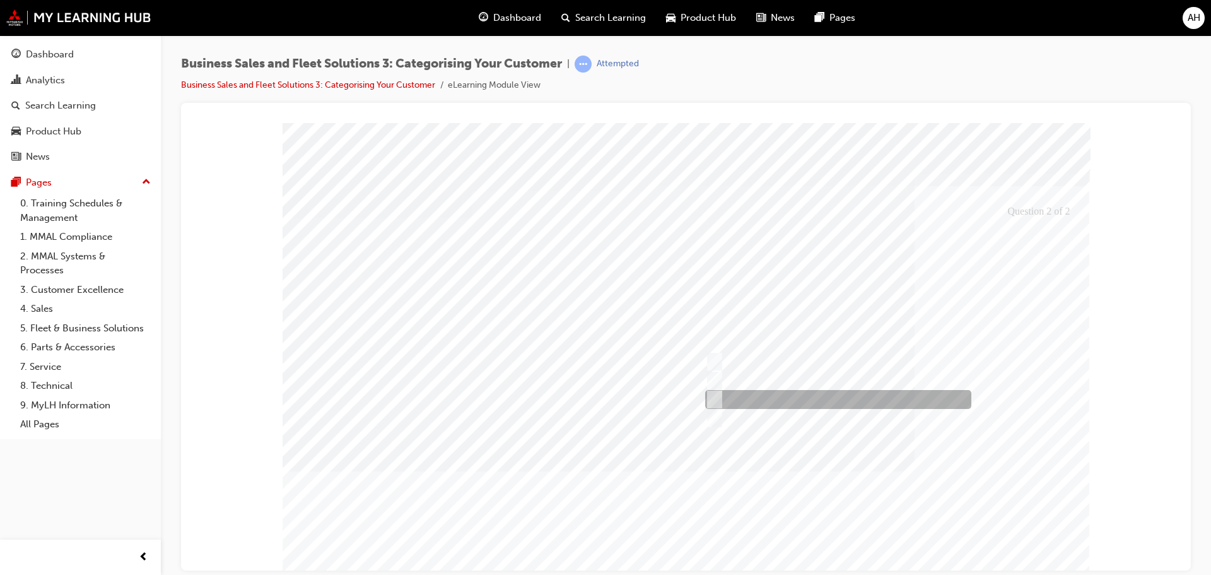
click at [720, 398] on div at bounding box center [835, 399] width 266 height 19
radio input "true"
click at [1012, 505] on div at bounding box center [686, 363] width 807 height 482
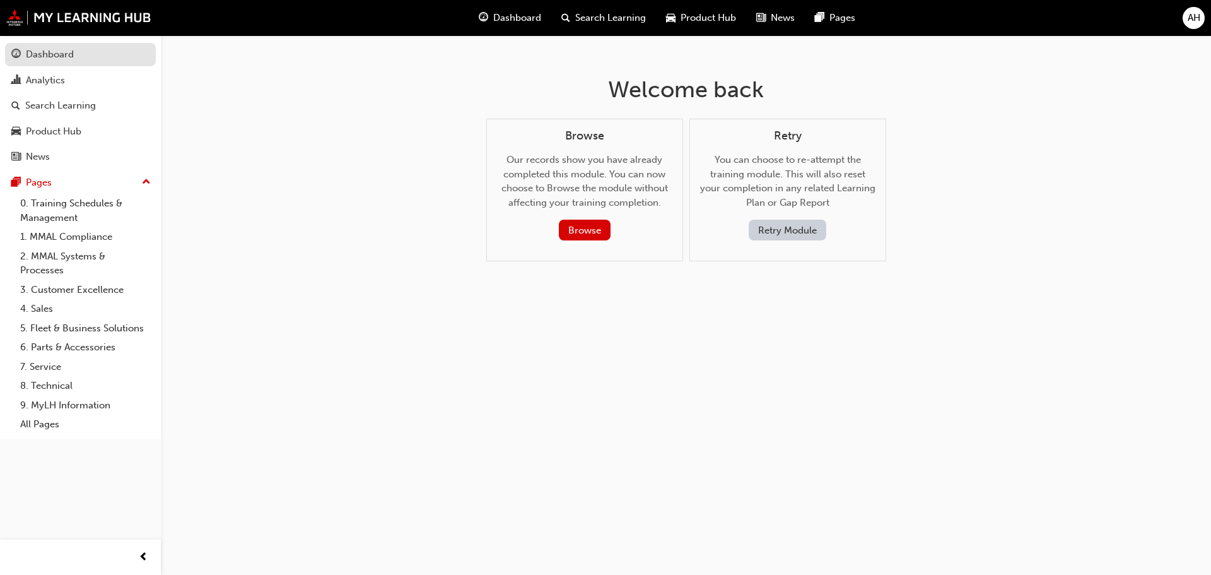
click at [59, 57] on div "Dashboard" at bounding box center [50, 54] width 48 height 15
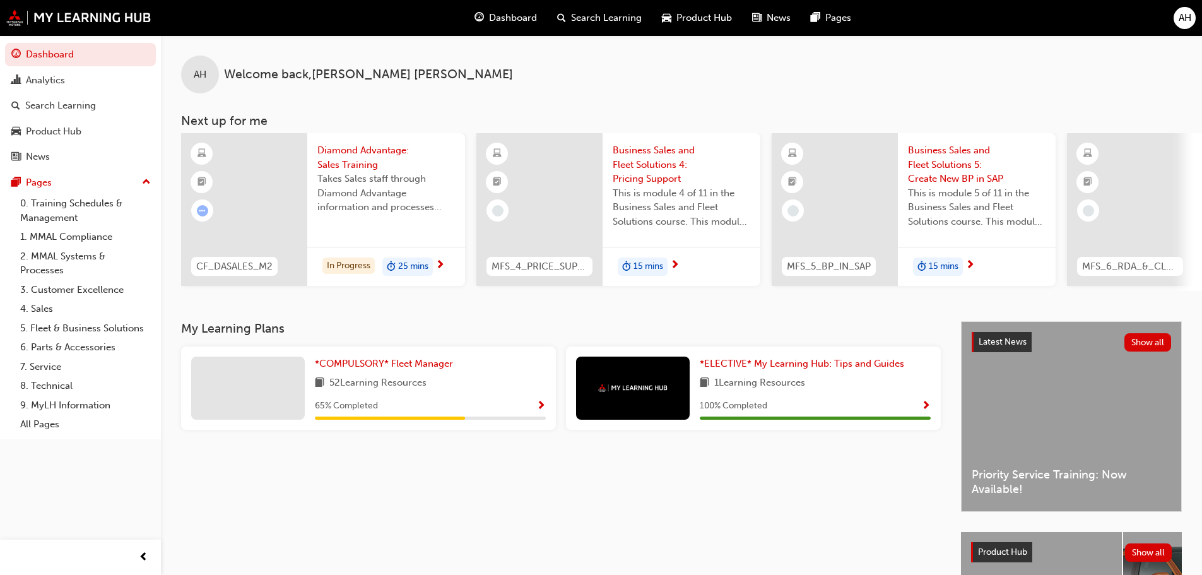
click at [650, 264] on span "15 mins" at bounding box center [648, 266] width 30 height 15
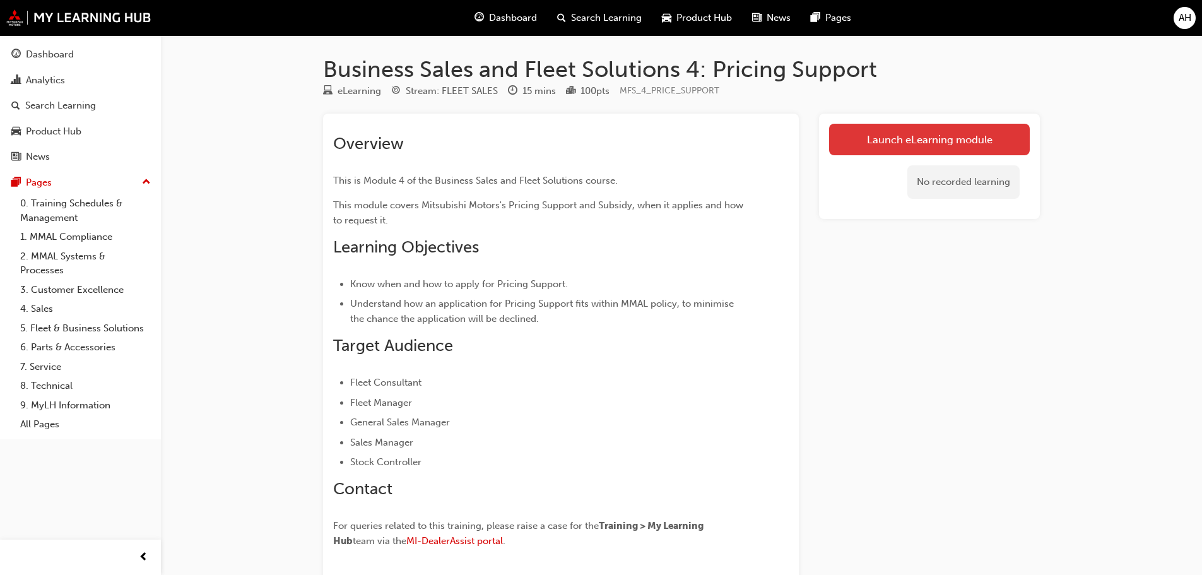
click at [887, 140] on link "Launch eLearning module" at bounding box center [929, 140] width 201 height 32
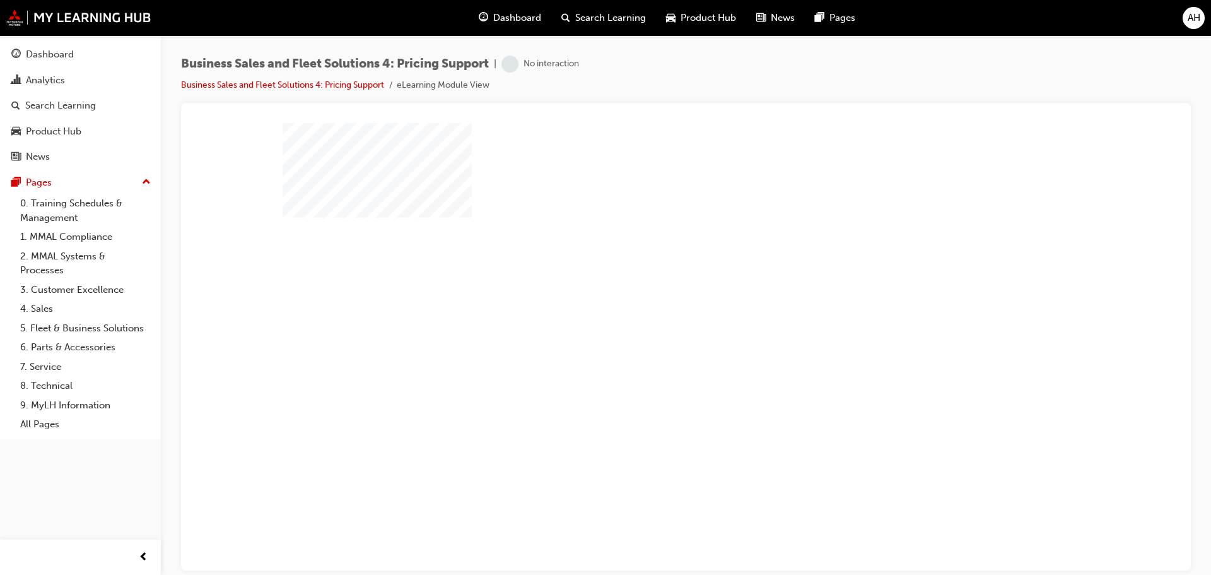
click at [650, 310] on div "play" at bounding box center [650, 310] width 0 height 0
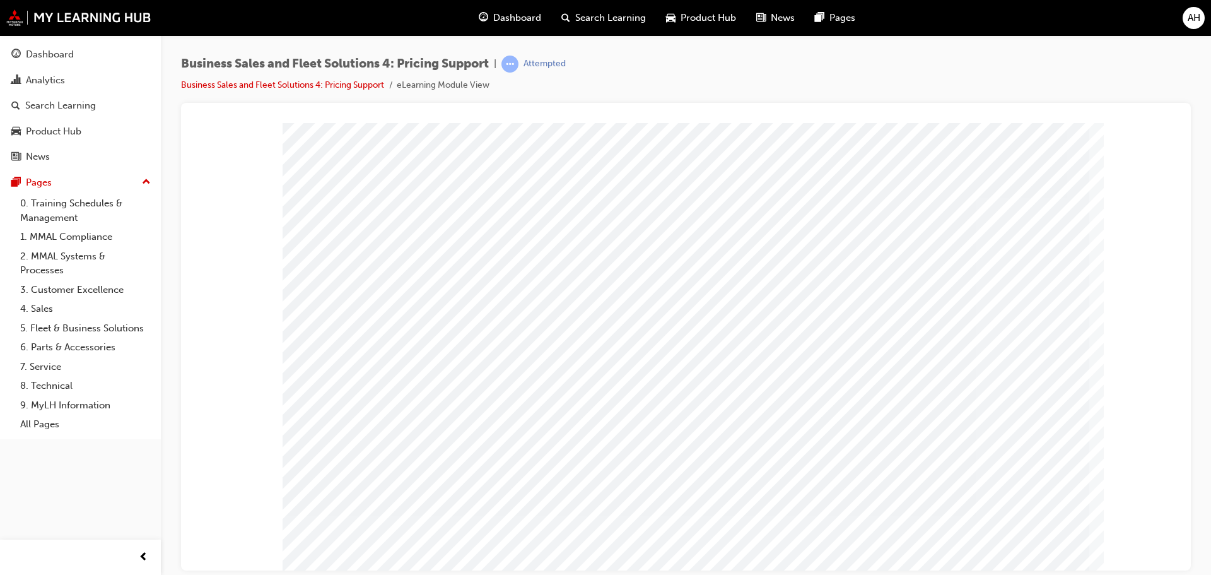
scroll to position [35, 0]
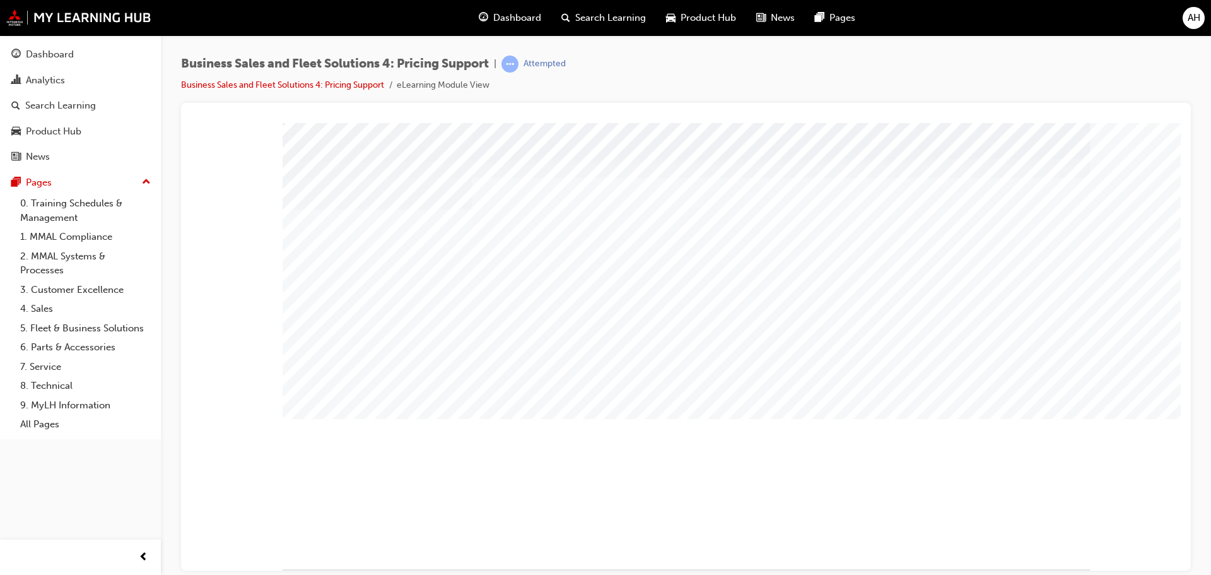
scroll to position [30, 0]
